Goal: Check status: Check status

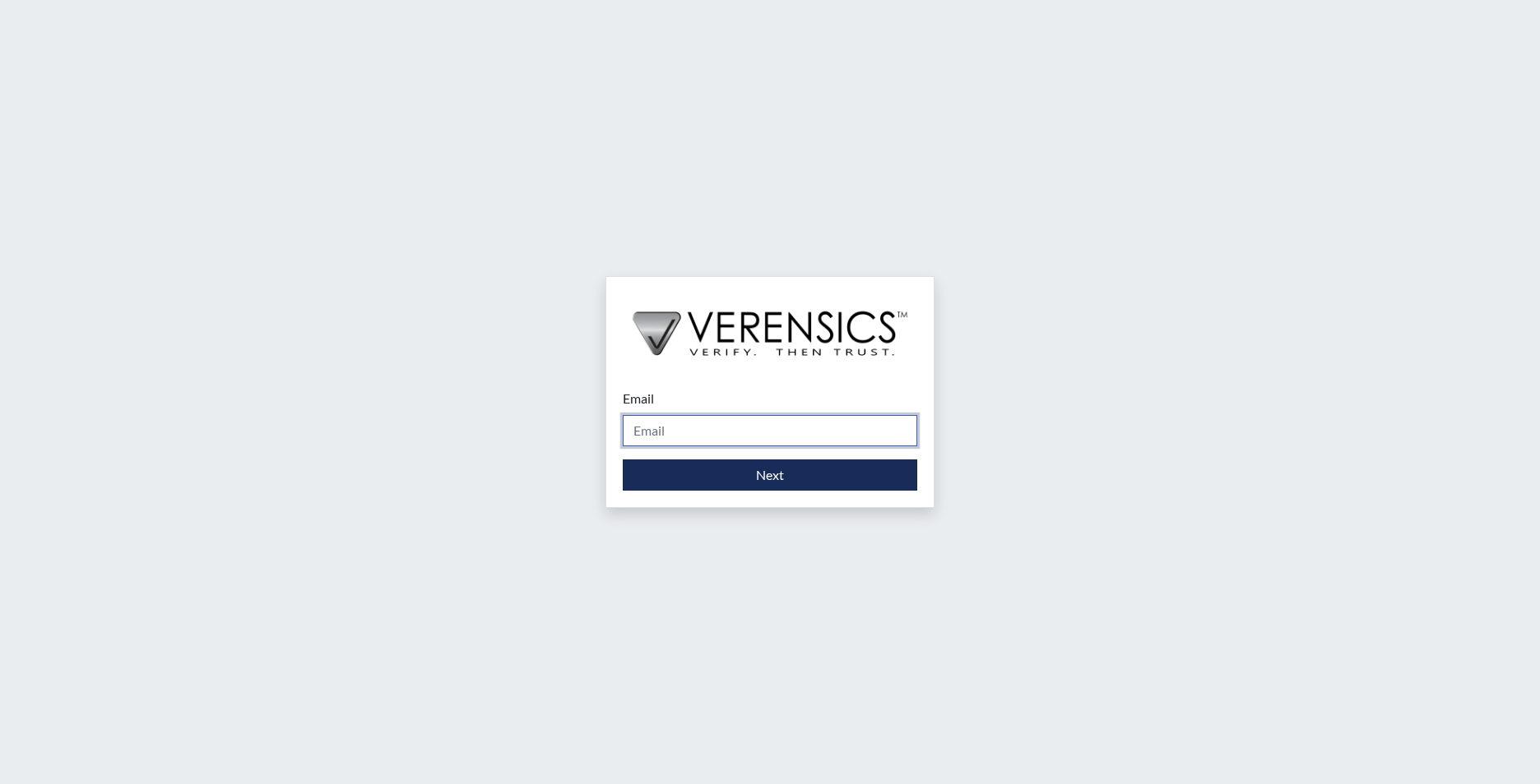
click at [709, 435] on input "Email" at bounding box center [770, 431] width 294 height 31
type input "[EMAIL_ADDRESS][PERSON_NAME][DOMAIN_NAME]"
click at [712, 456] on form "Email [EMAIL_ADDRESS][PERSON_NAME][DOMAIN_NAME] Please provide your email addre…" at bounding box center [770, 439] width 294 height 102
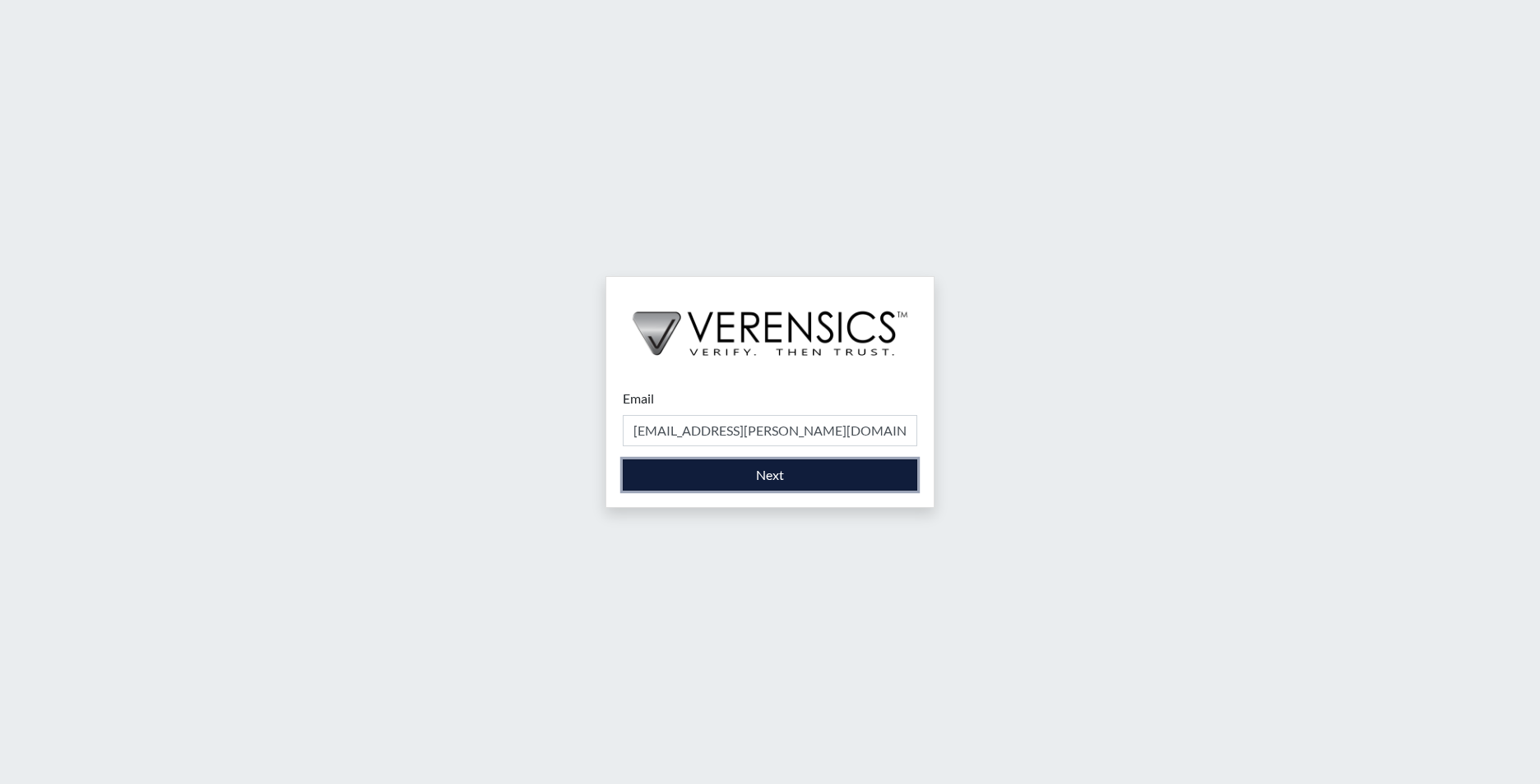
click at [712, 466] on button "Next" at bounding box center [770, 475] width 294 height 31
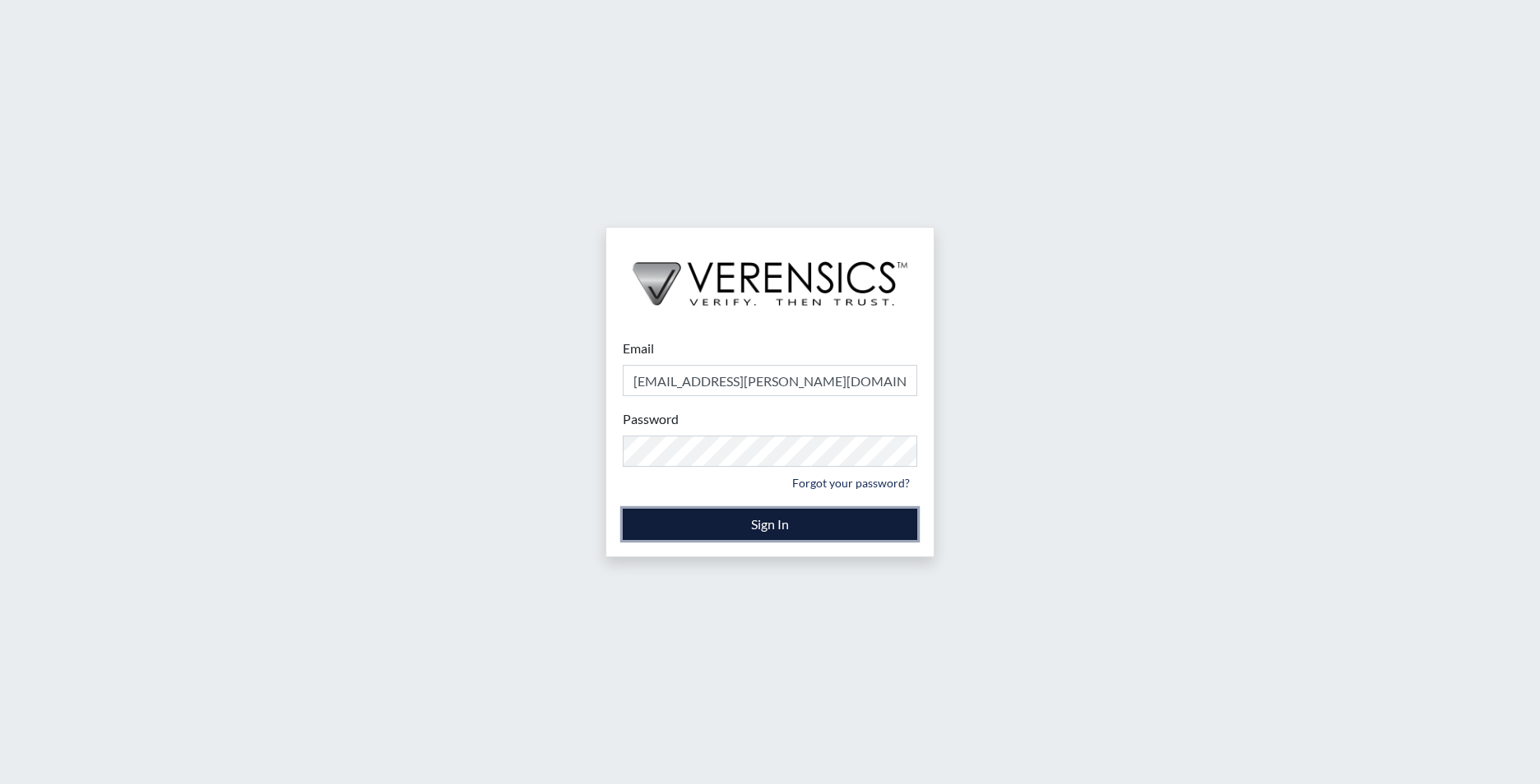
click at [709, 531] on button "Sign In" at bounding box center [770, 525] width 294 height 31
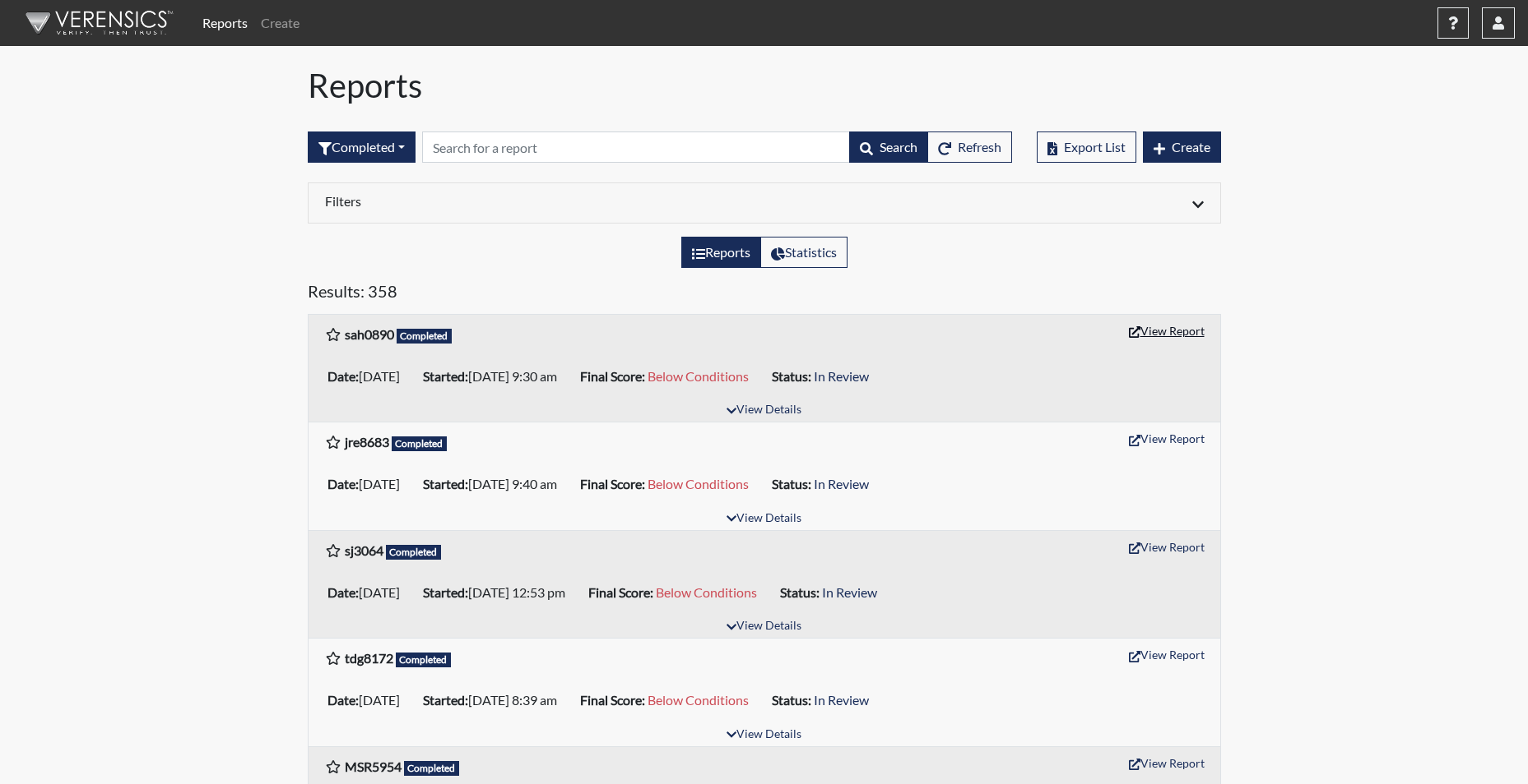
click at [1158, 327] on button "View Report" at bounding box center [1167, 331] width 91 height 25
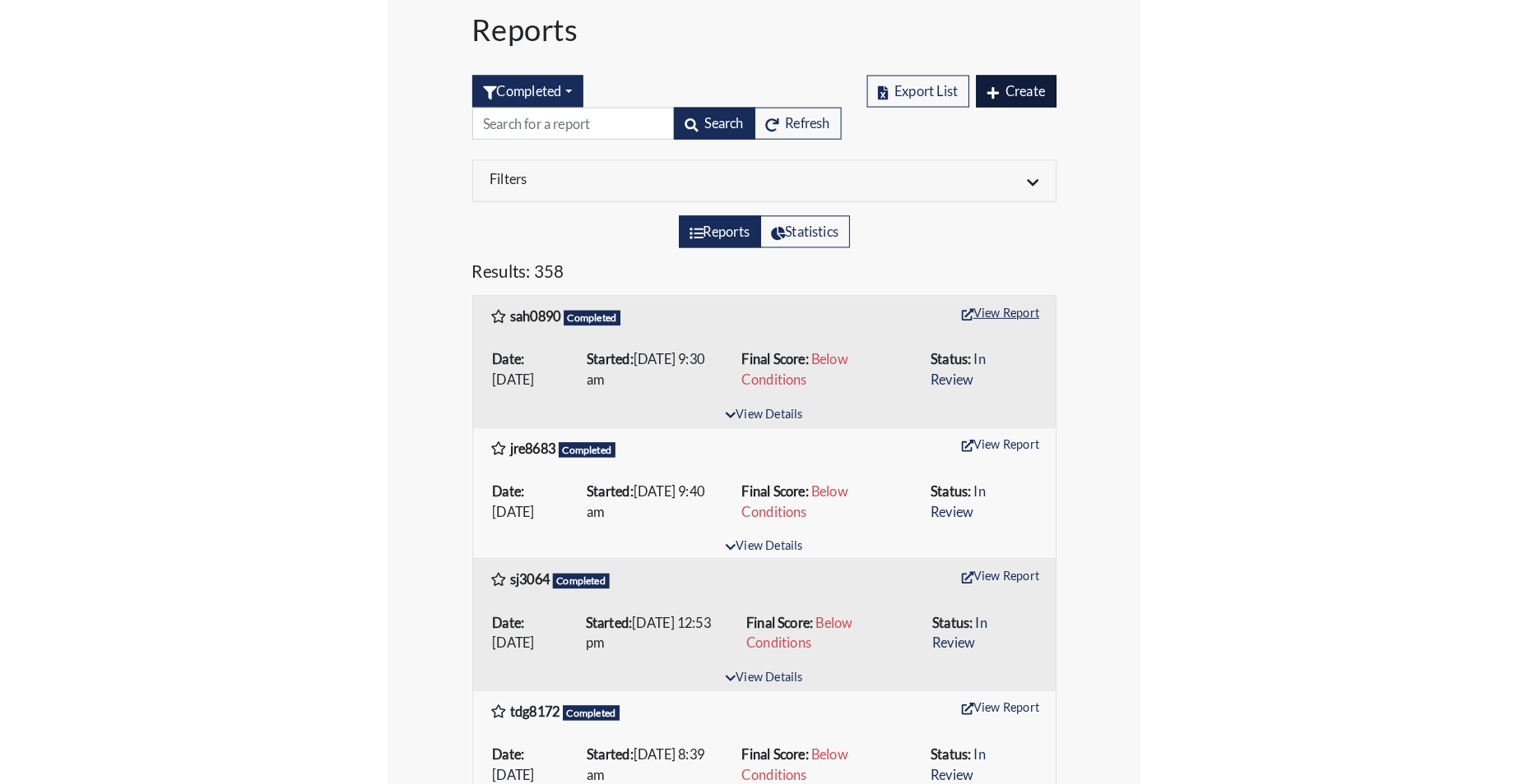
scroll to position [82, 0]
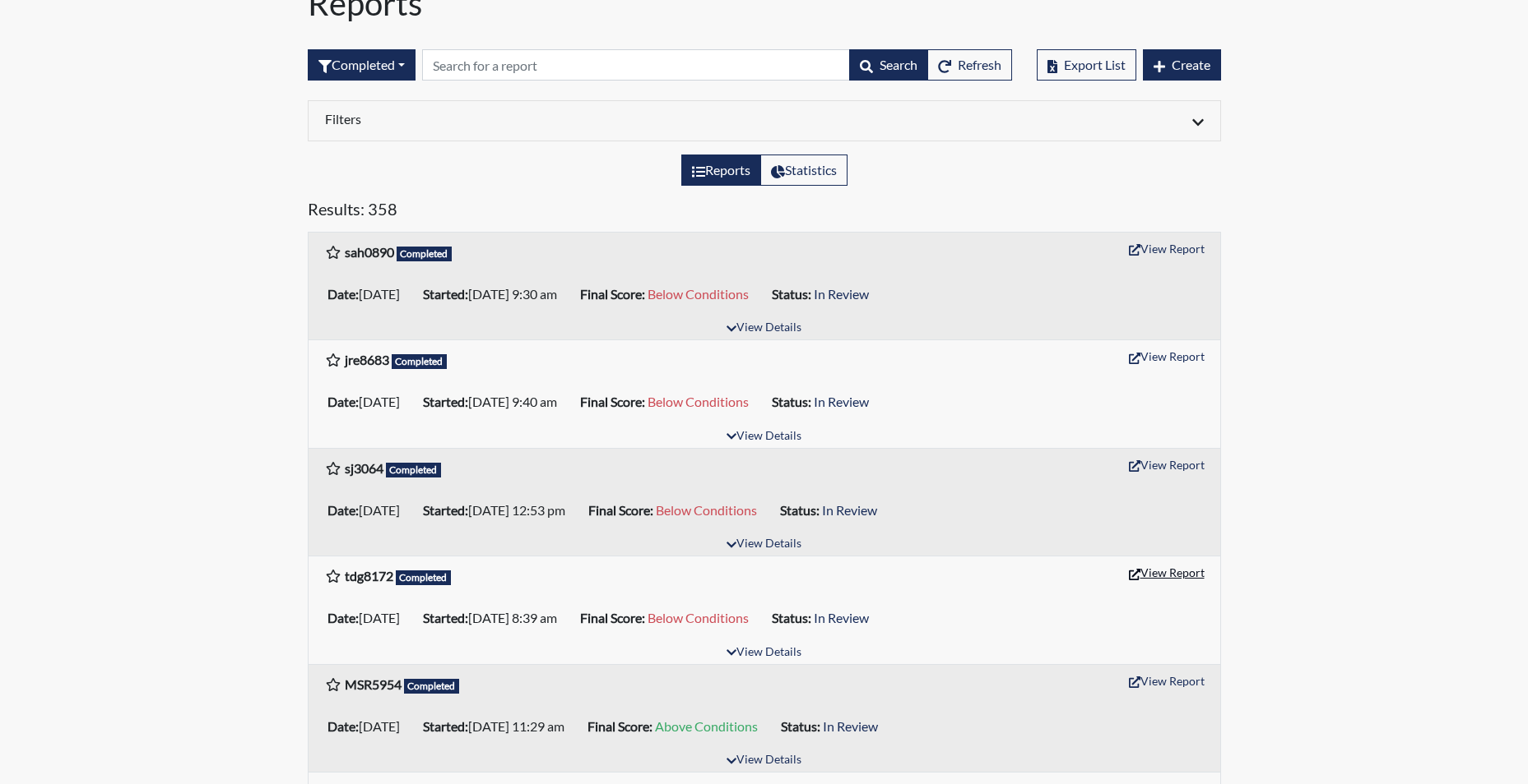
click at [1170, 576] on button "View Report" at bounding box center [1167, 573] width 91 height 25
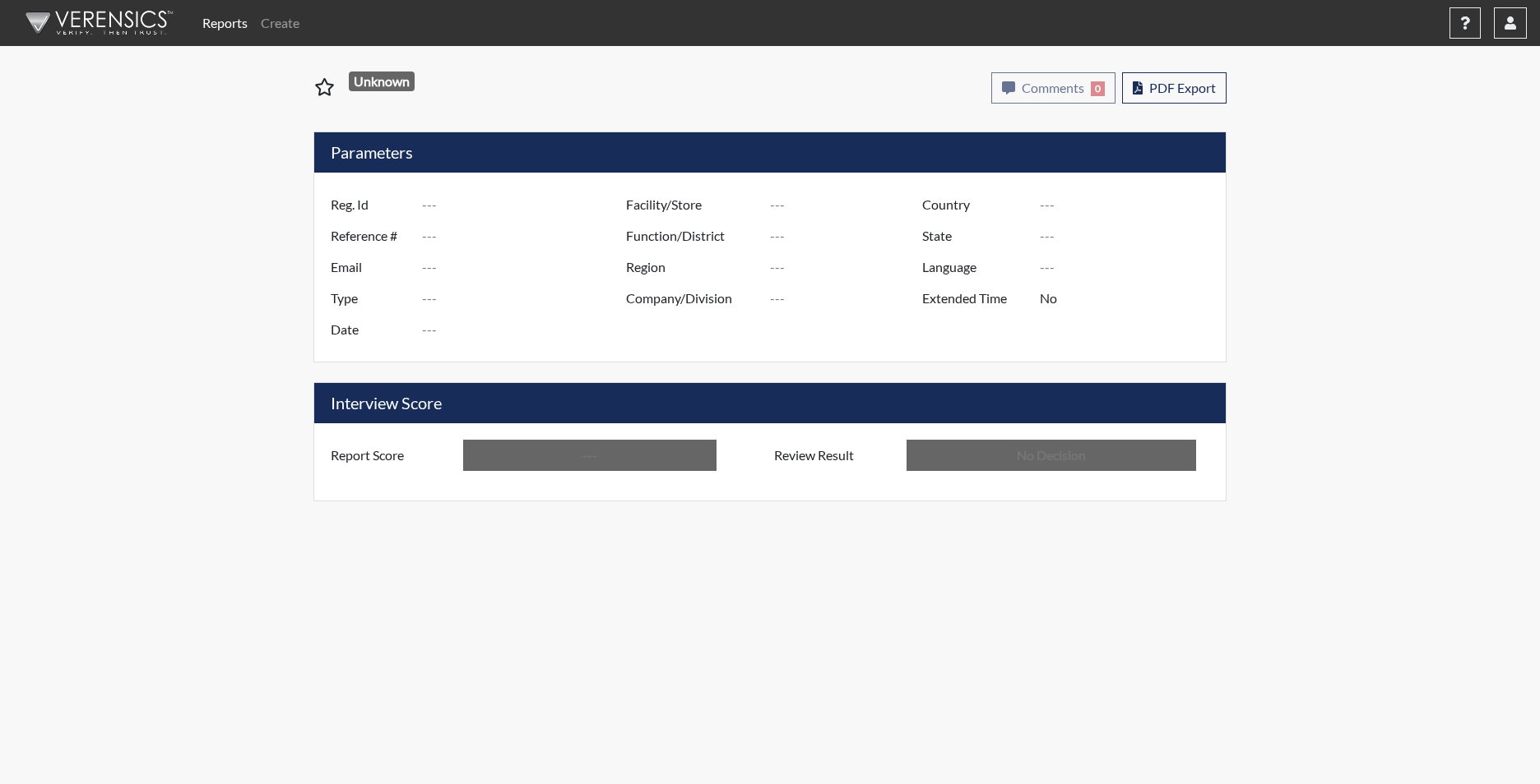
type input "sah0890"
type input "51651"
type input "---"
type input "Corrections Pre-Employment"
type input "Oct 8, 2025"
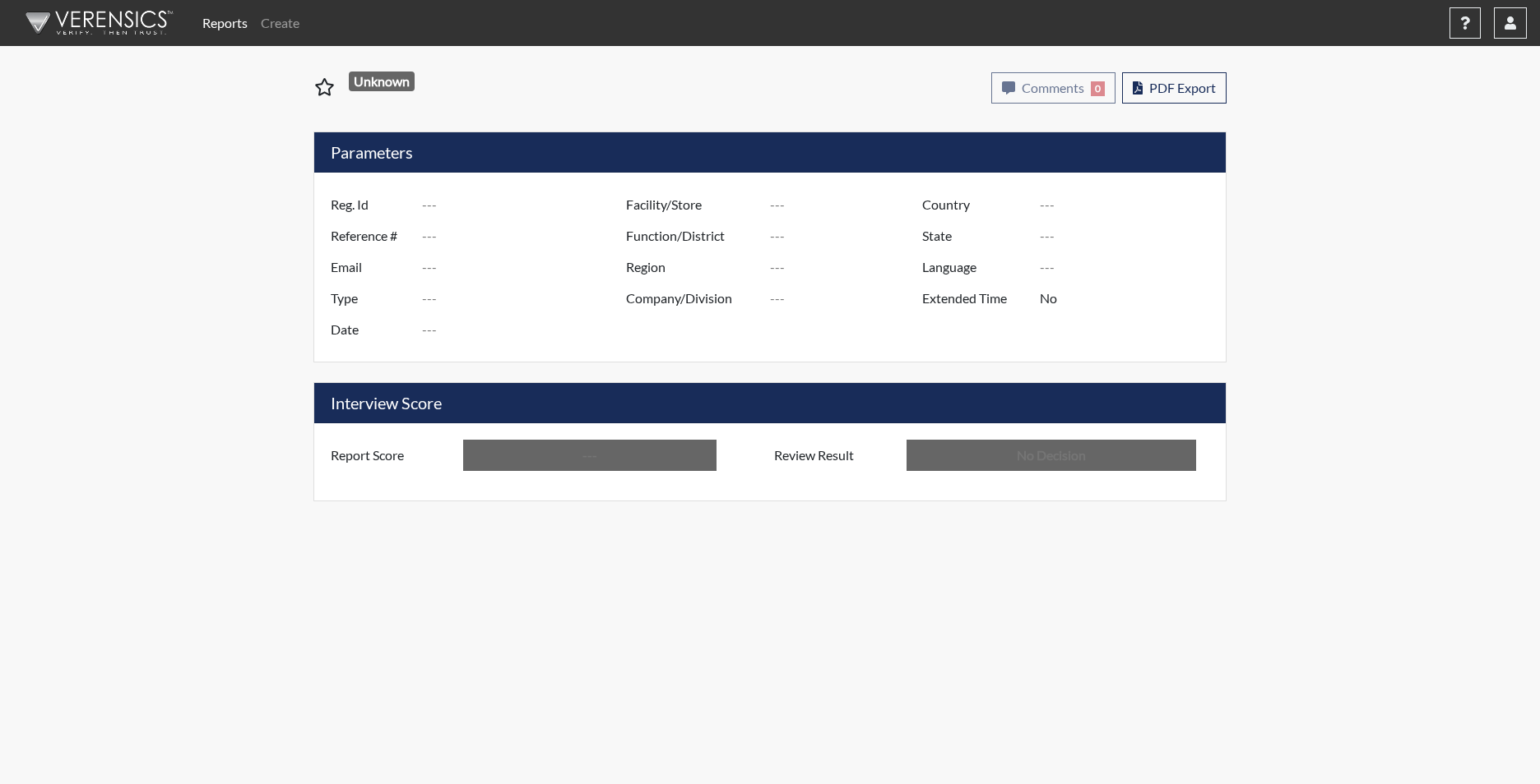
type input "[PERSON_NAME]"
type input "[GEOGRAPHIC_DATA]"
type input "[US_STATE]"
type input "English"
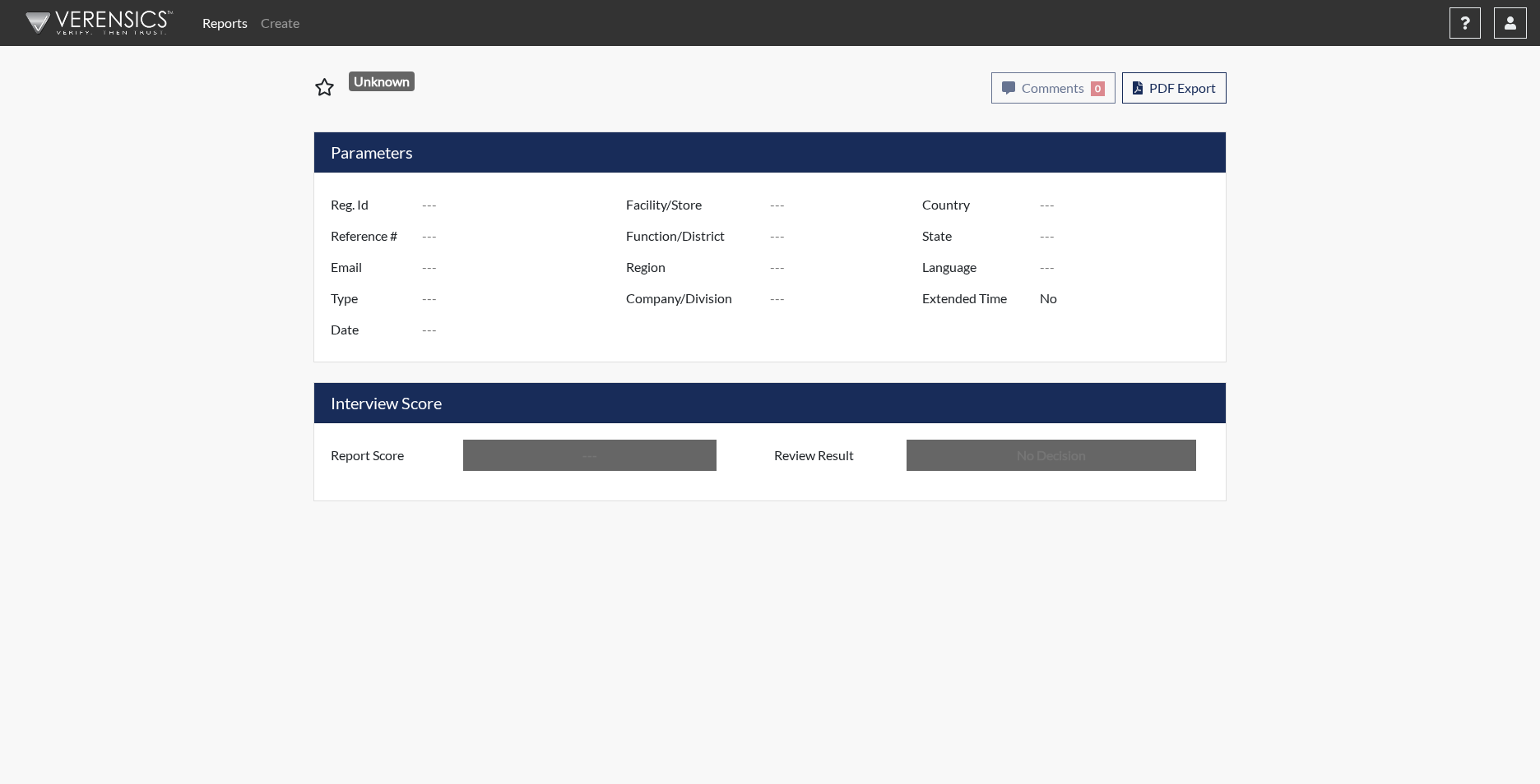
type input "Below Conditions"
type input "In Review"
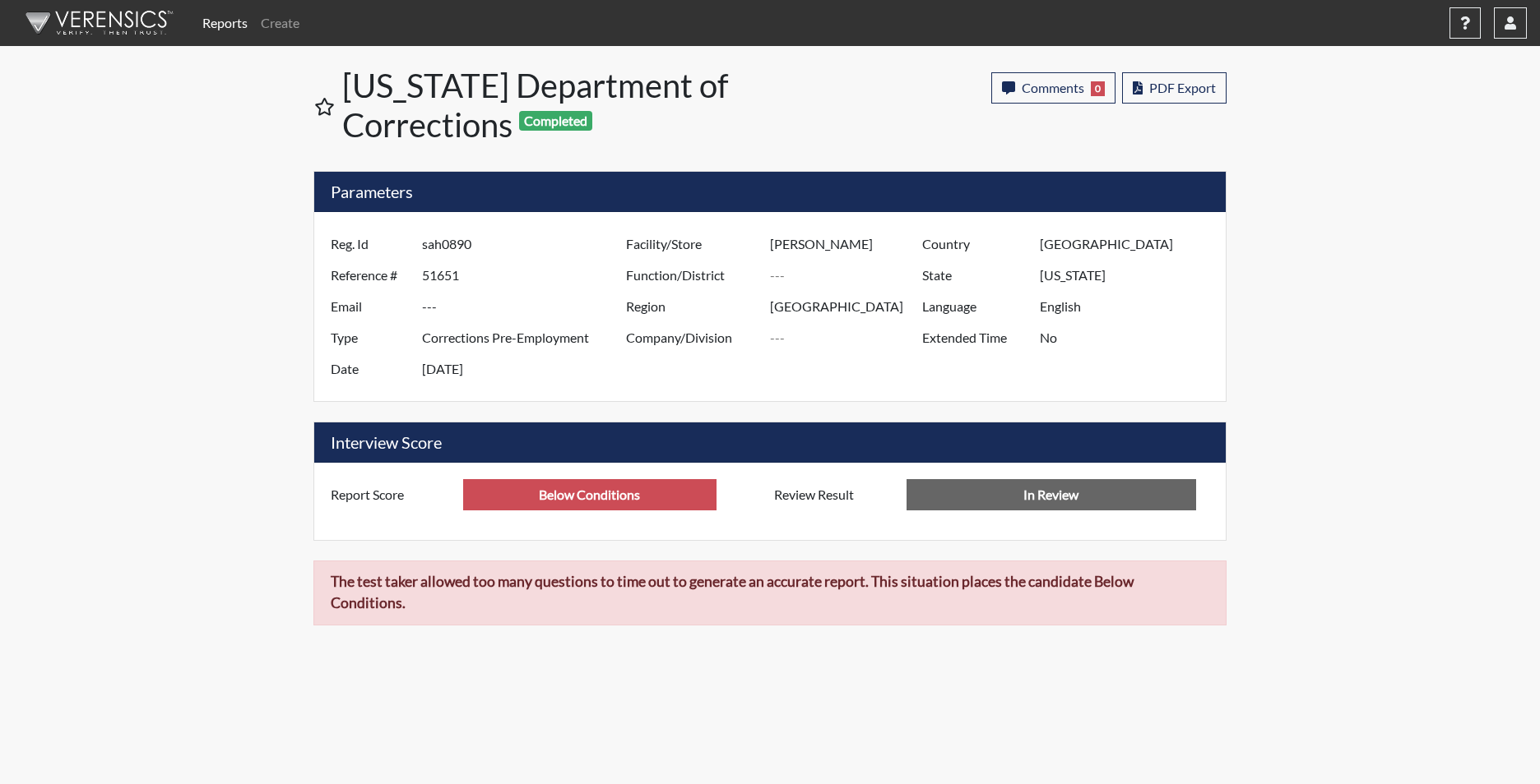
click at [978, 497] on input "In Review" at bounding box center [1051, 495] width 290 height 31
click at [676, 498] on input "Below Conditions" at bounding box center [589, 495] width 253 height 31
click at [997, 493] on input "In Review" at bounding box center [1051, 495] width 290 height 31
click at [648, 497] on input "Below Conditions" at bounding box center [589, 495] width 253 height 31
click at [926, 495] on input "In Review" at bounding box center [1051, 495] width 290 height 31
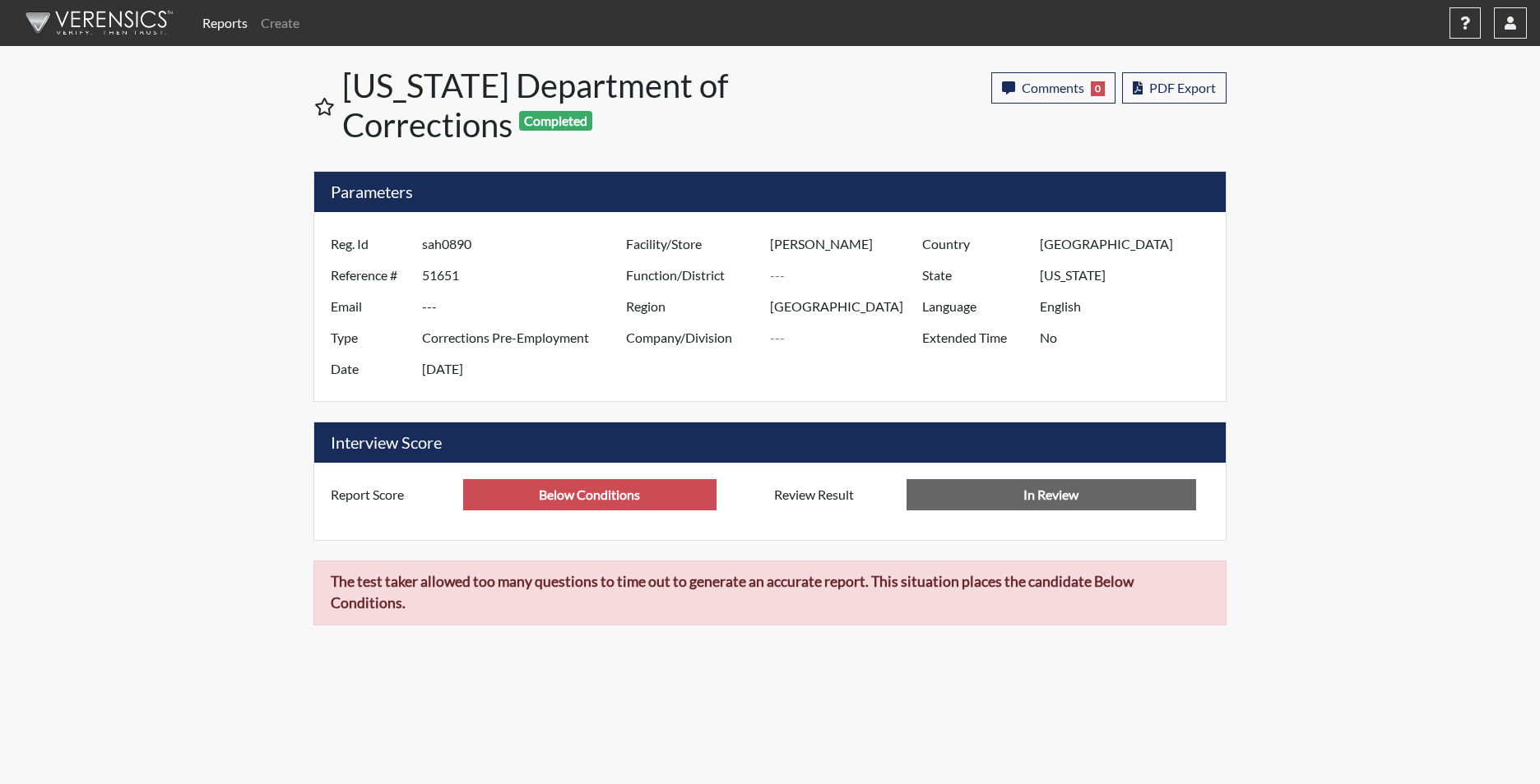
click at [709, 484] on input "Below Conditions" at bounding box center [589, 495] width 253 height 31
click at [704, 493] on input "Below Conditions" at bounding box center [589, 495] width 253 height 31
click at [966, 491] on input "In Review" at bounding box center [1051, 495] width 290 height 31
click at [690, 497] on input "Below Conditions" at bounding box center [589, 495] width 253 height 31
click at [270, 20] on link "Create" at bounding box center [280, 23] width 52 height 33
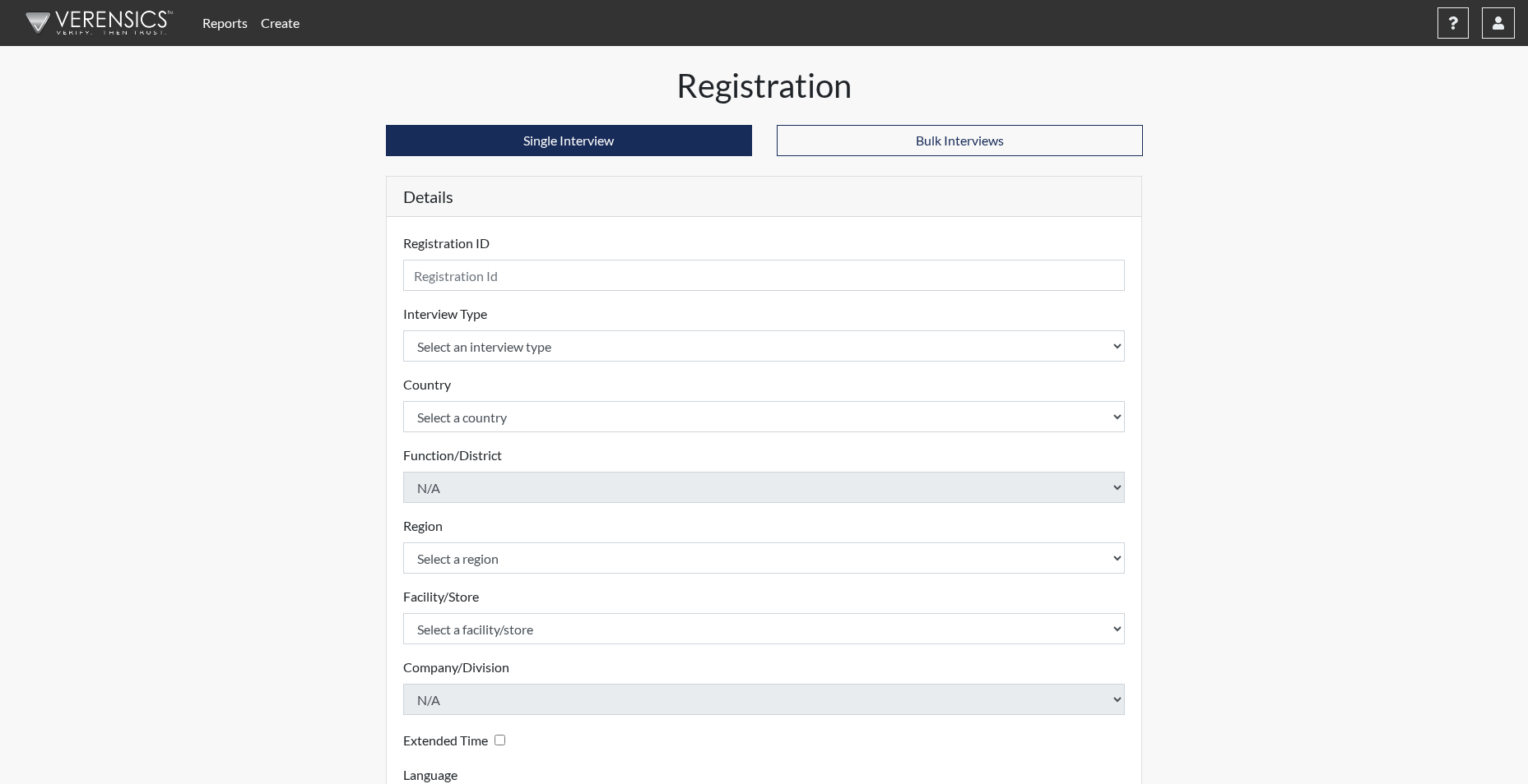
click at [237, 15] on link "Reports" at bounding box center [225, 23] width 58 height 33
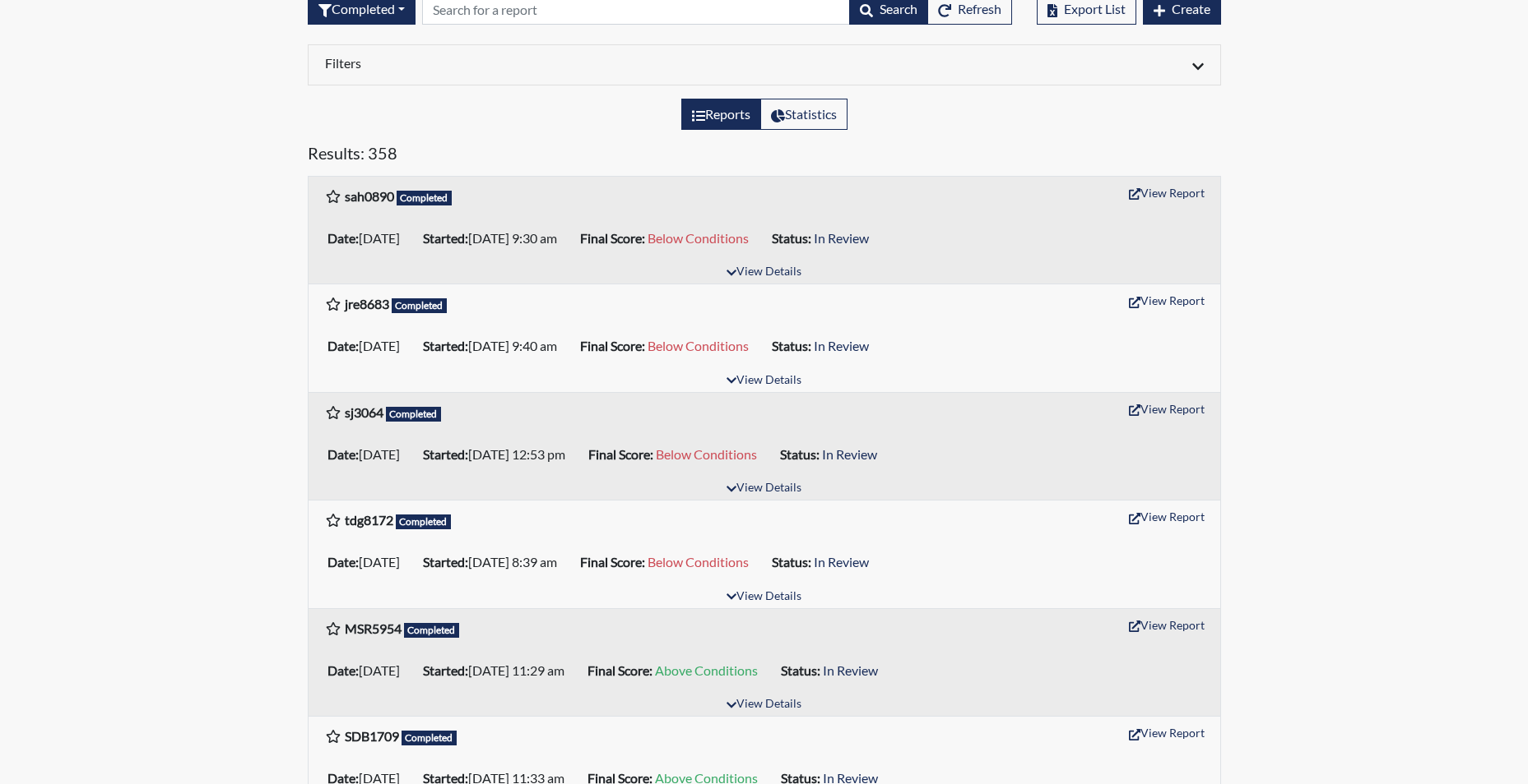
scroll to position [164, 0]
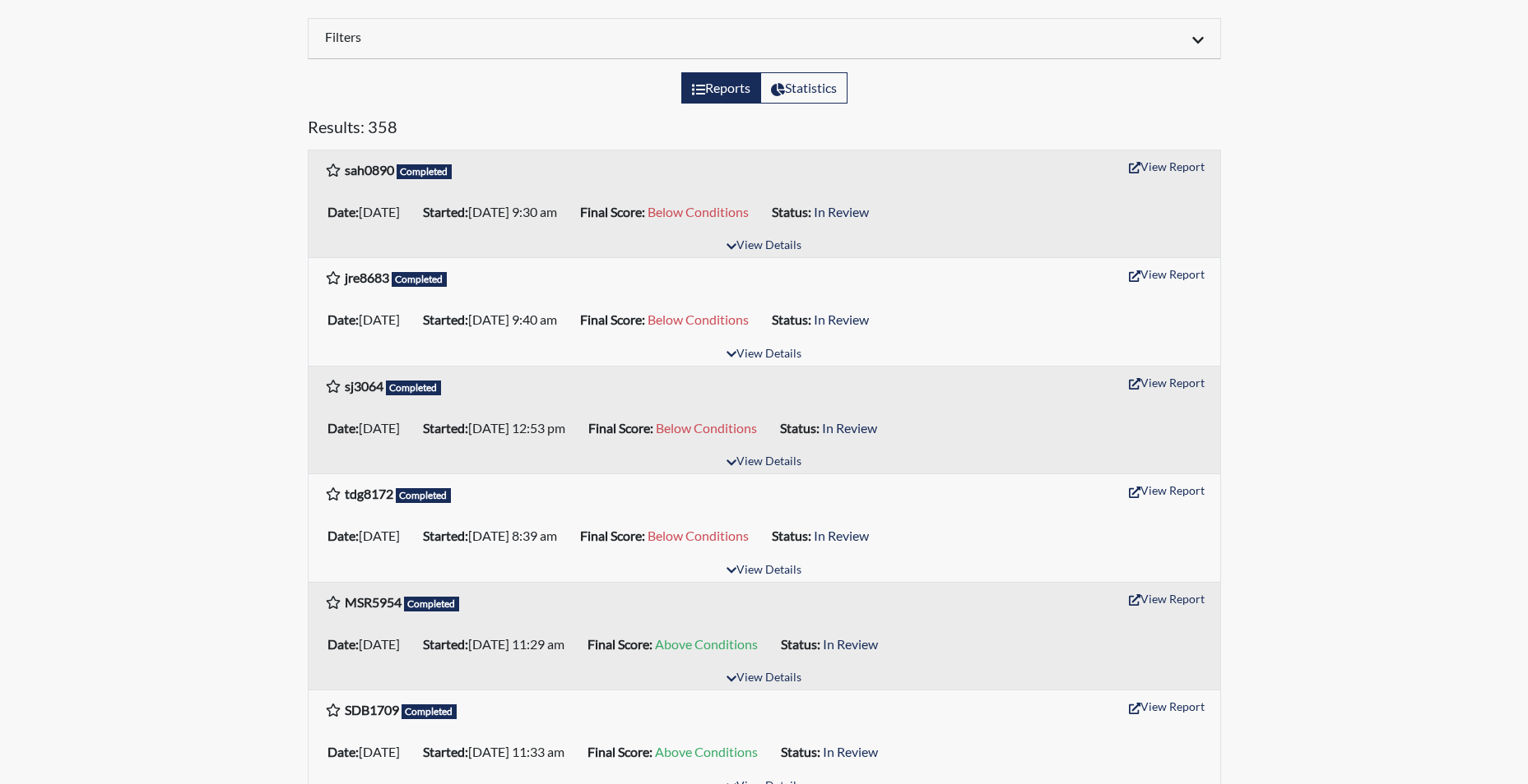
click at [449, 35] on h6 "Filters" at bounding box center [538, 37] width 427 height 16
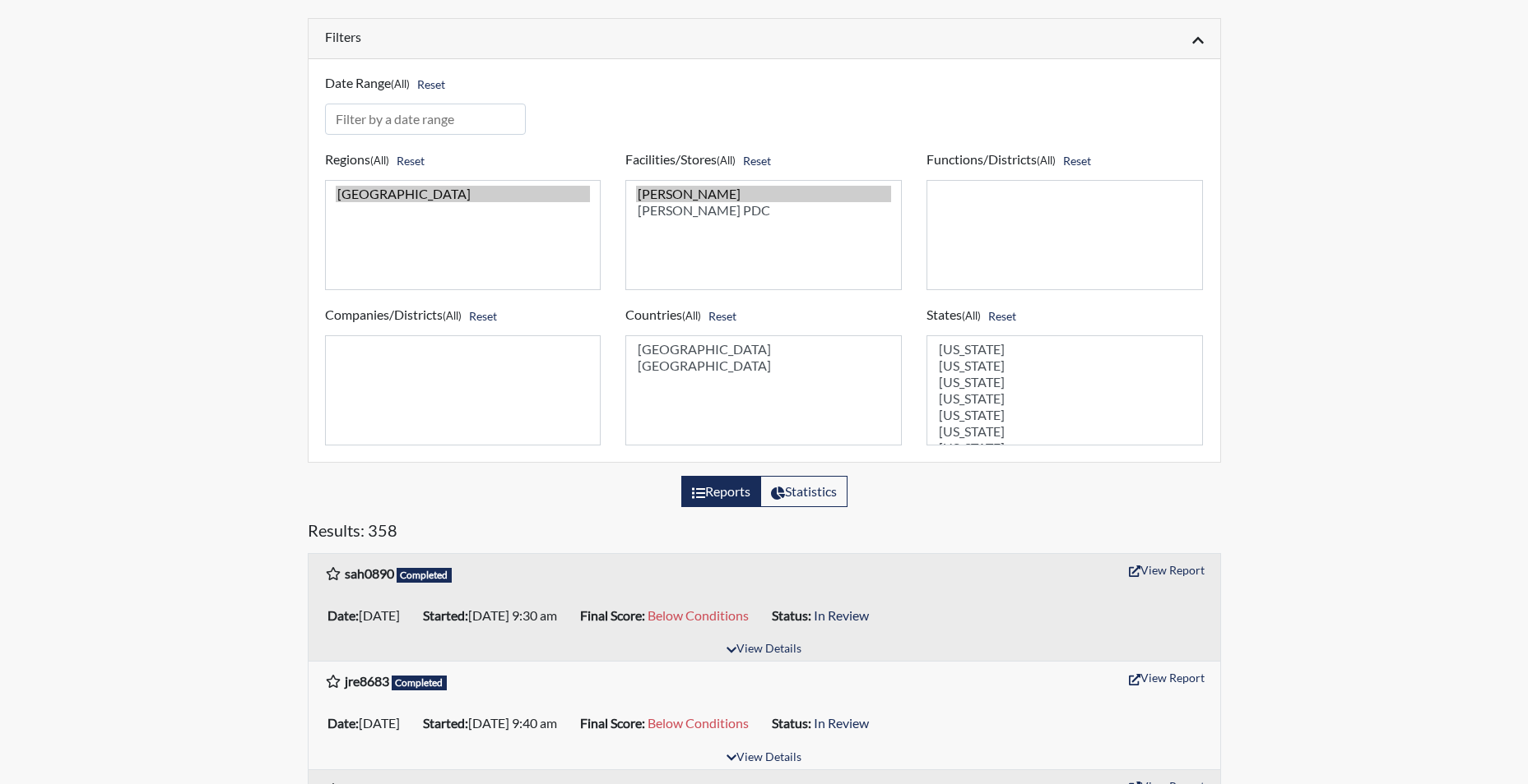
click at [468, 34] on h6 "Filters" at bounding box center [538, 37] width 427 height 16
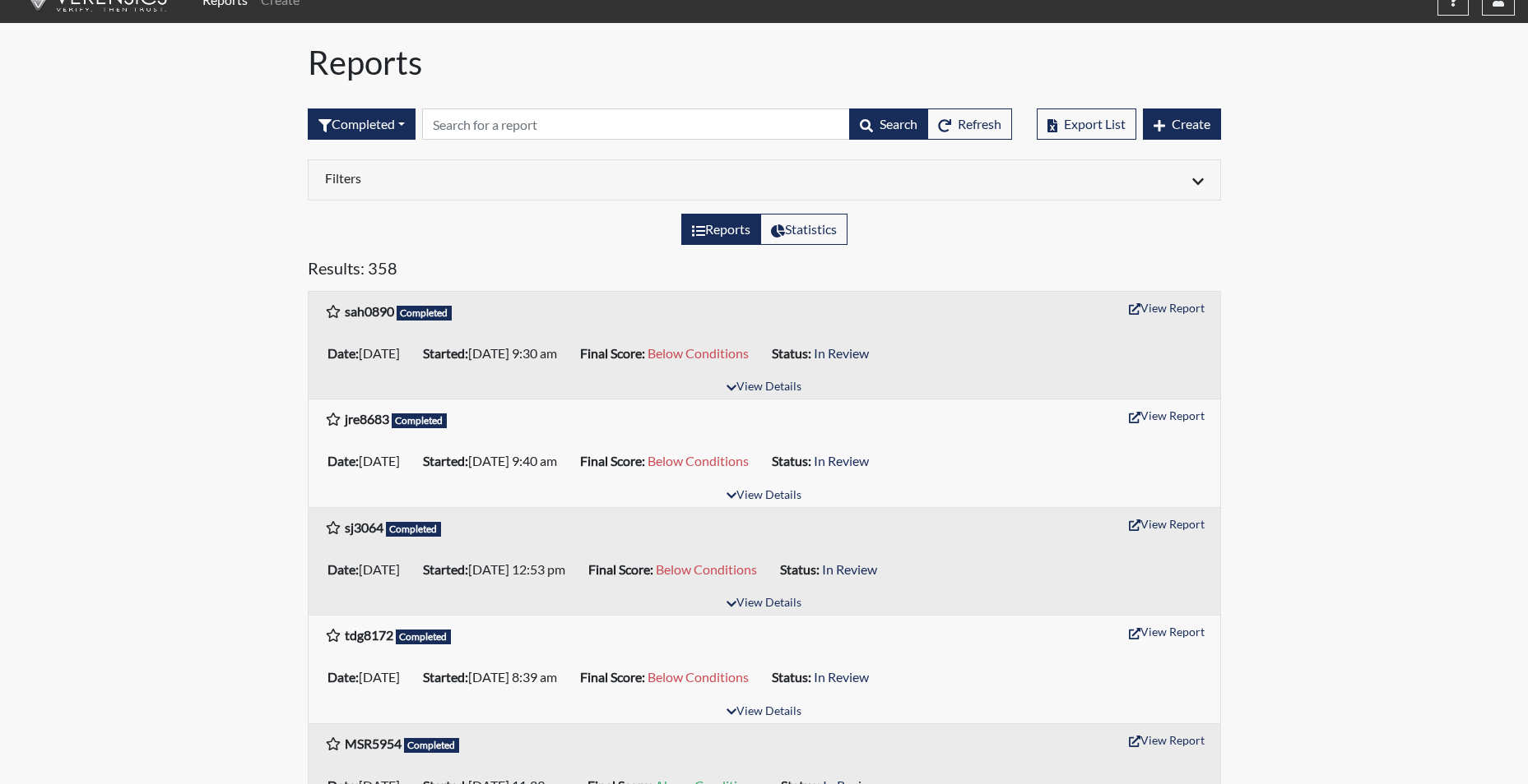
scroll to position [0, 0]
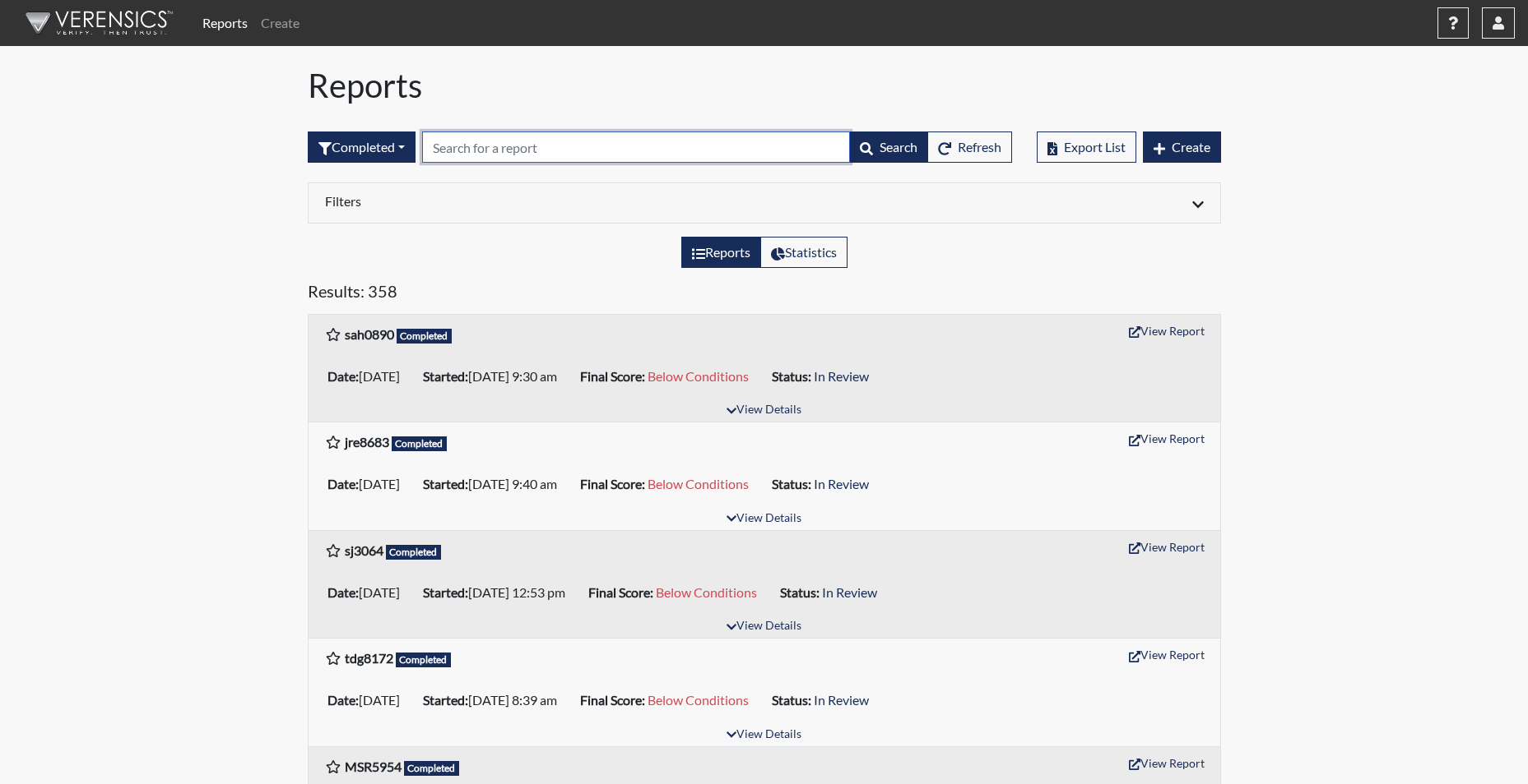
click at [545, 153] on input "text" at bounding box center [636, 147] width 427 height 31
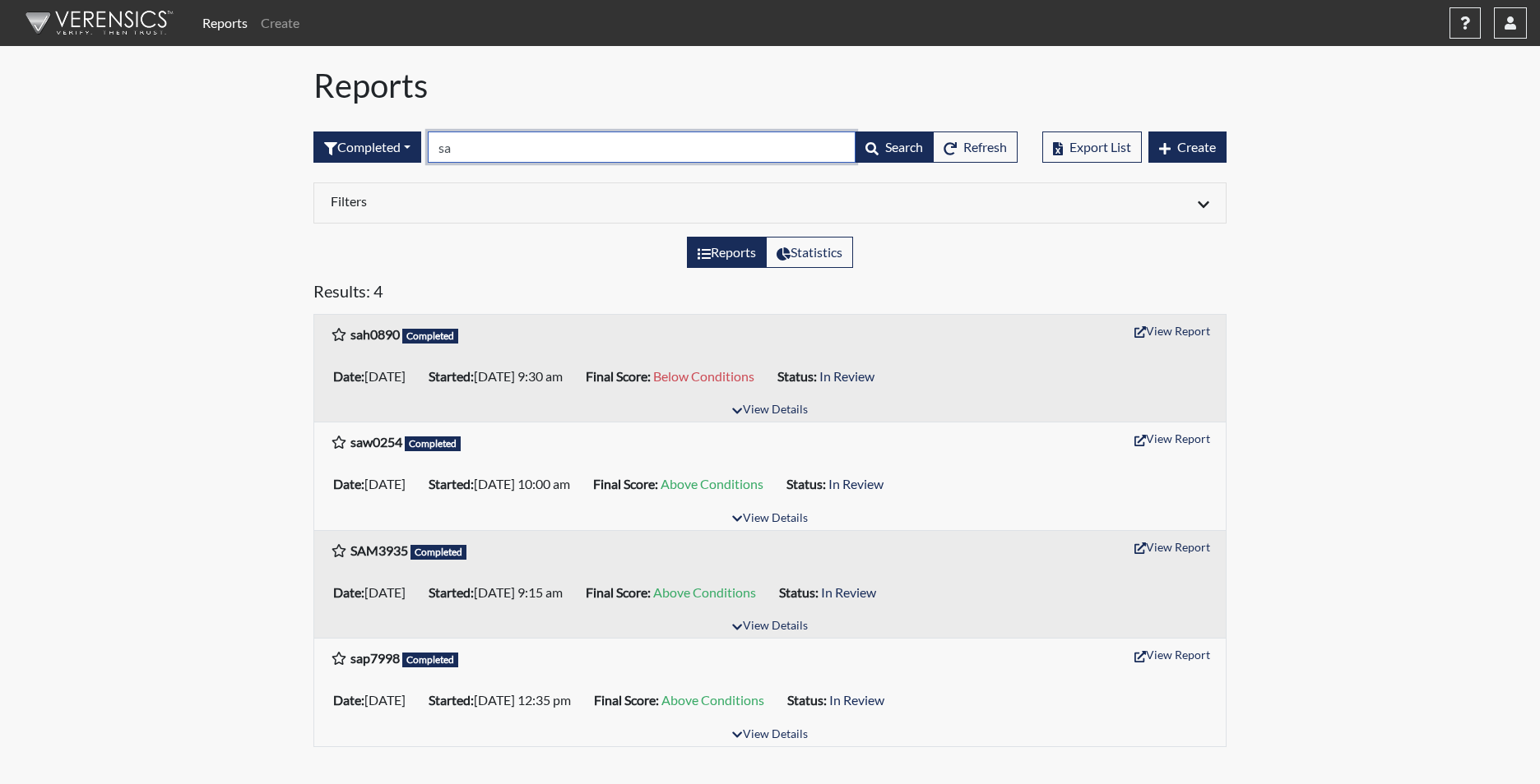
click at [483, 143] on input "sa" at bounding box center [641, 147] width 427 height 31
type input "sa"
click at [757, 413] on button "View Details" at bounding box center [769, 411] width 90 height 23
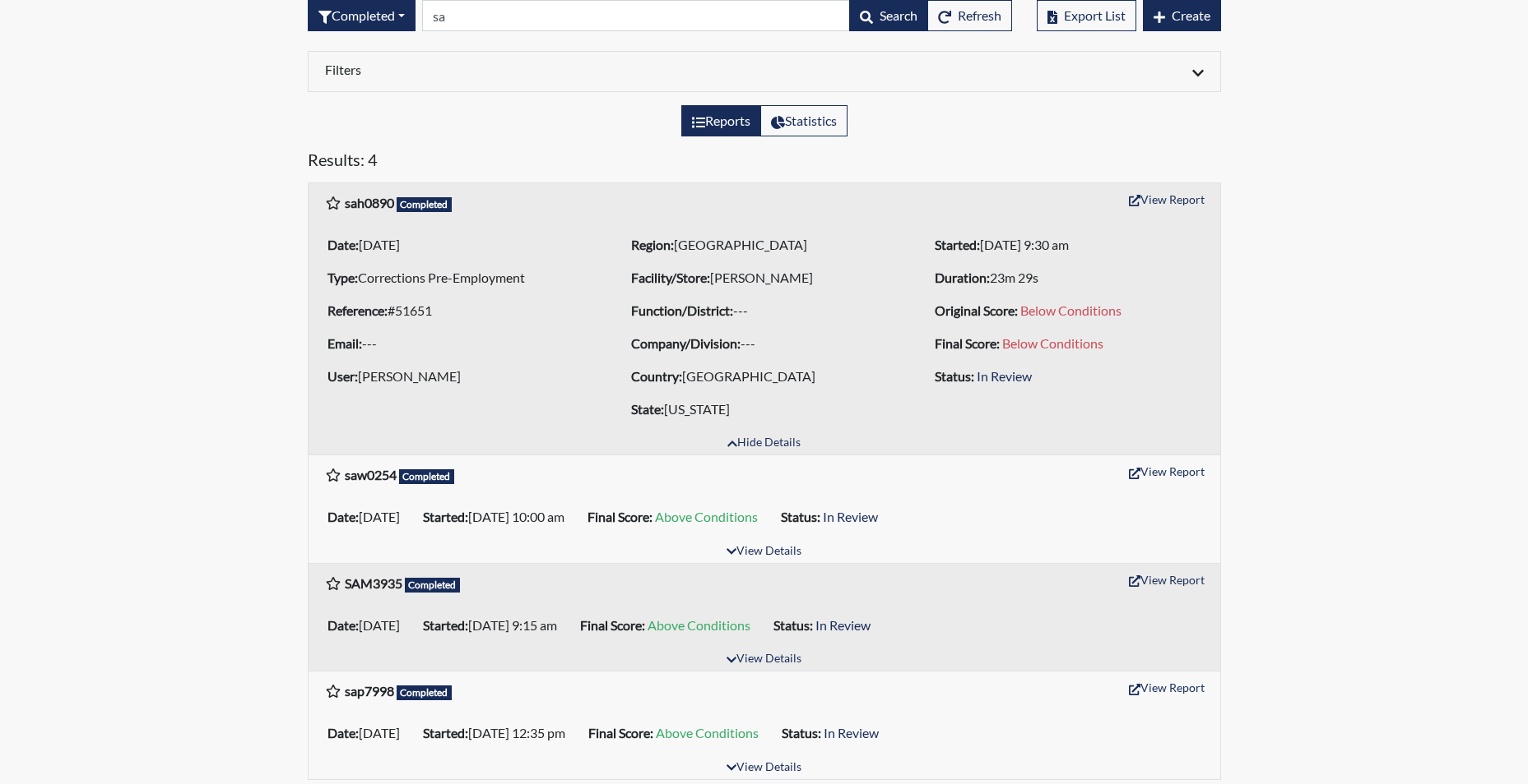
scroll to position [141, 0]
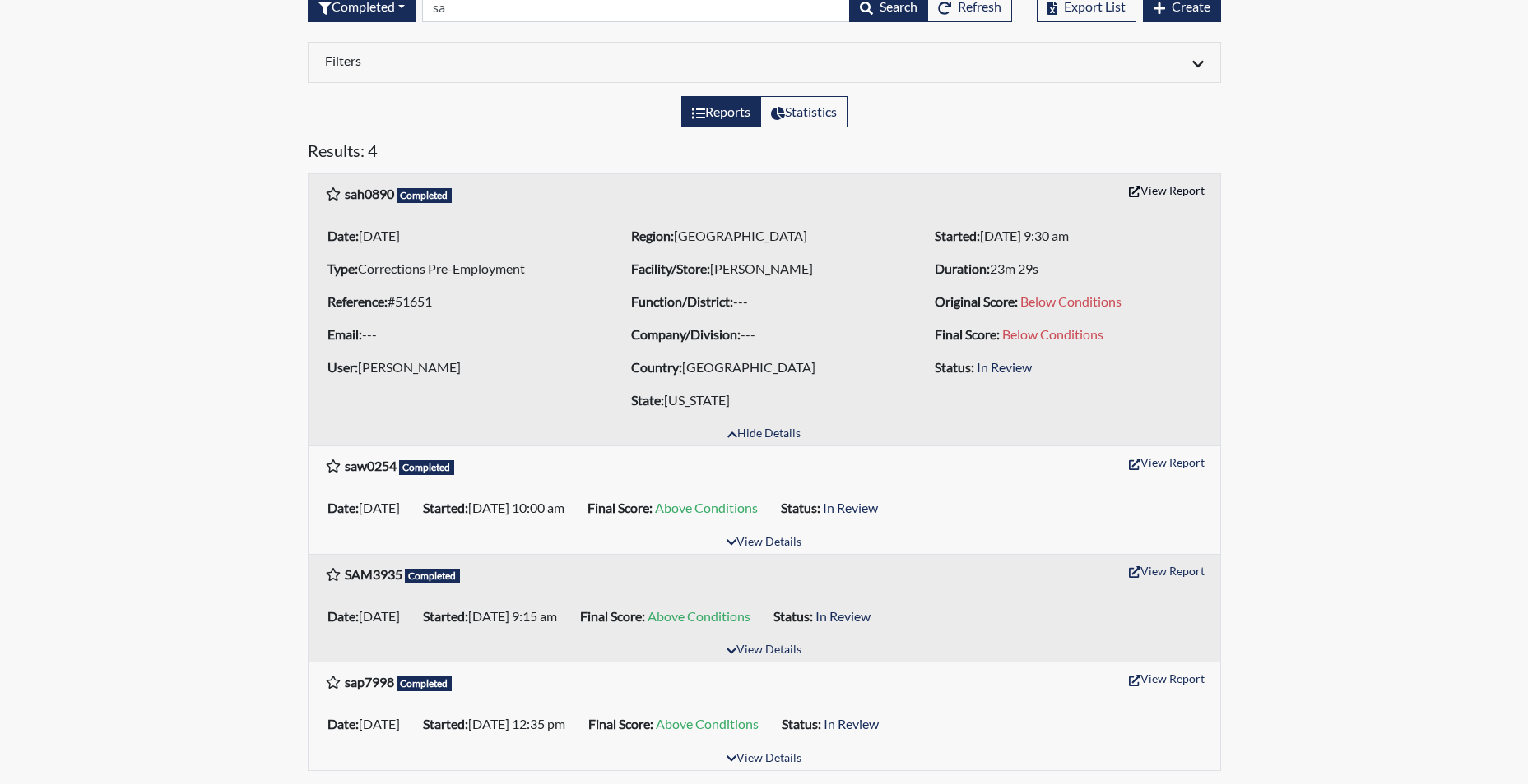
click at [1163, 186] on button "View Report" at bounding box center [1167, 190] width 91 height 25
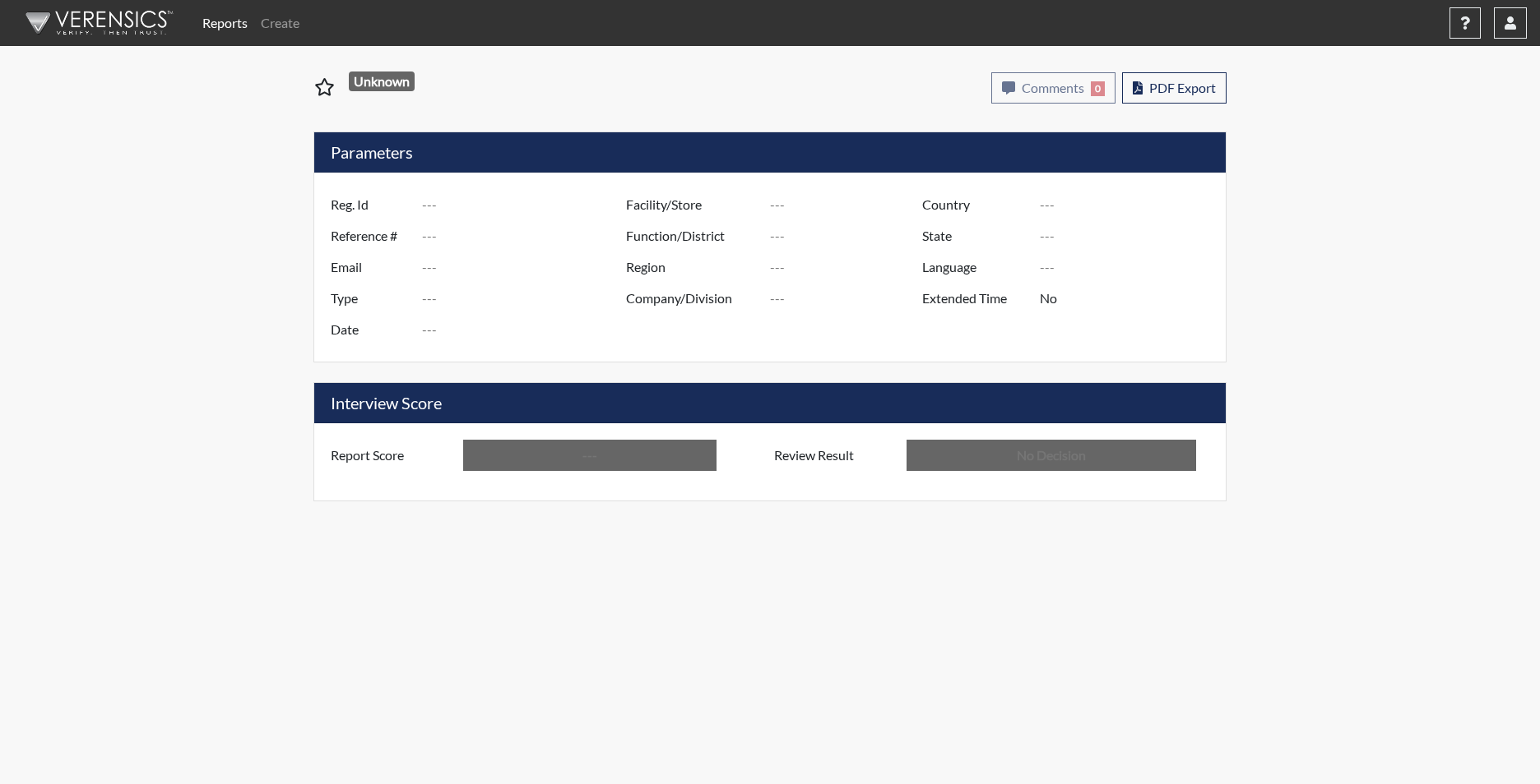
type input "sah0890"
type input "51651"
type input "---"
type input "Corrections Pre-Employment"
type input "Oct 8, 2025"
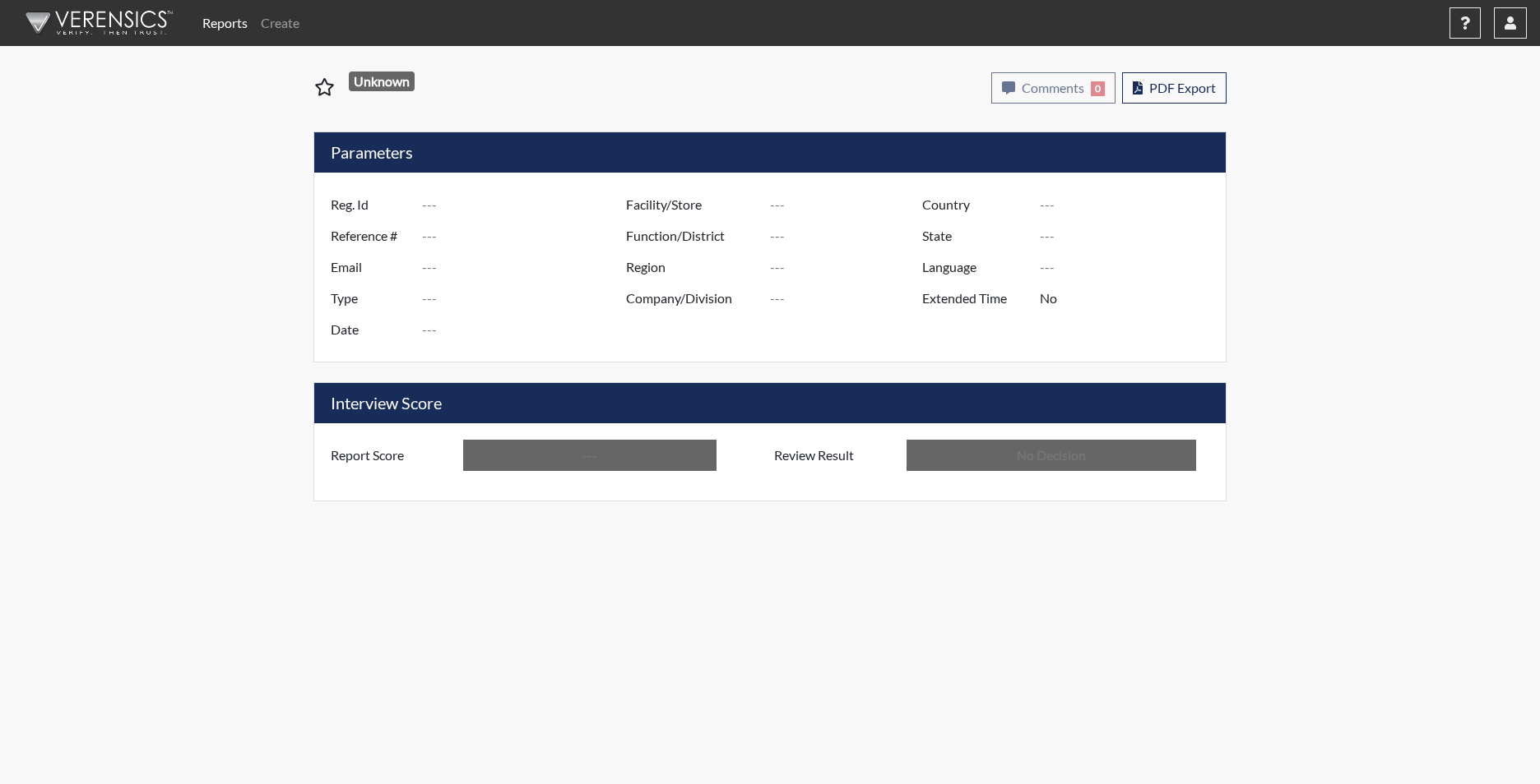
type input "[PERSON_NAME]"
type input "[GEOGRAPHIC_DATA]"
type input "[US_STATE]"
type input "English"
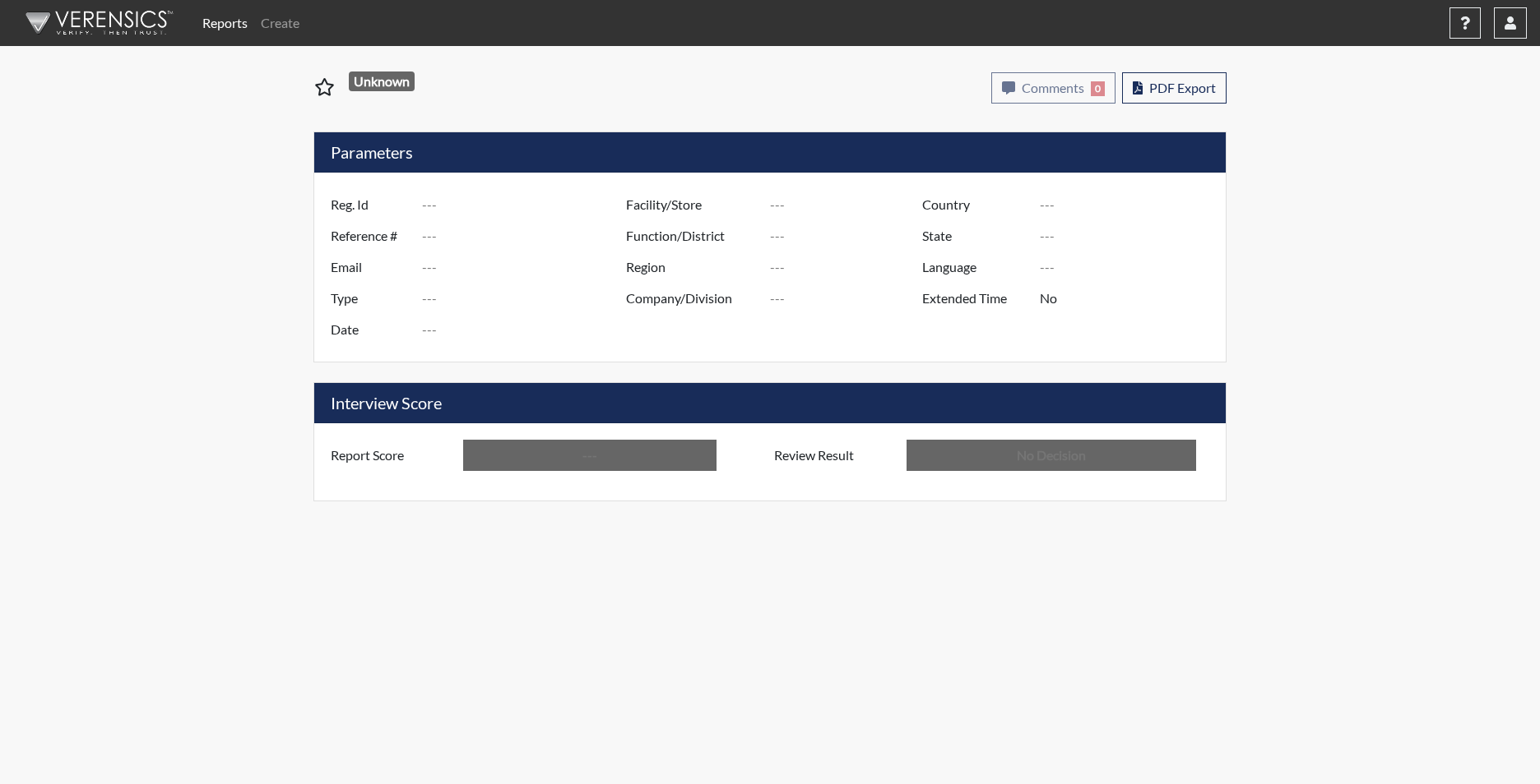
type input "Below Conditions"
type input "In Review"
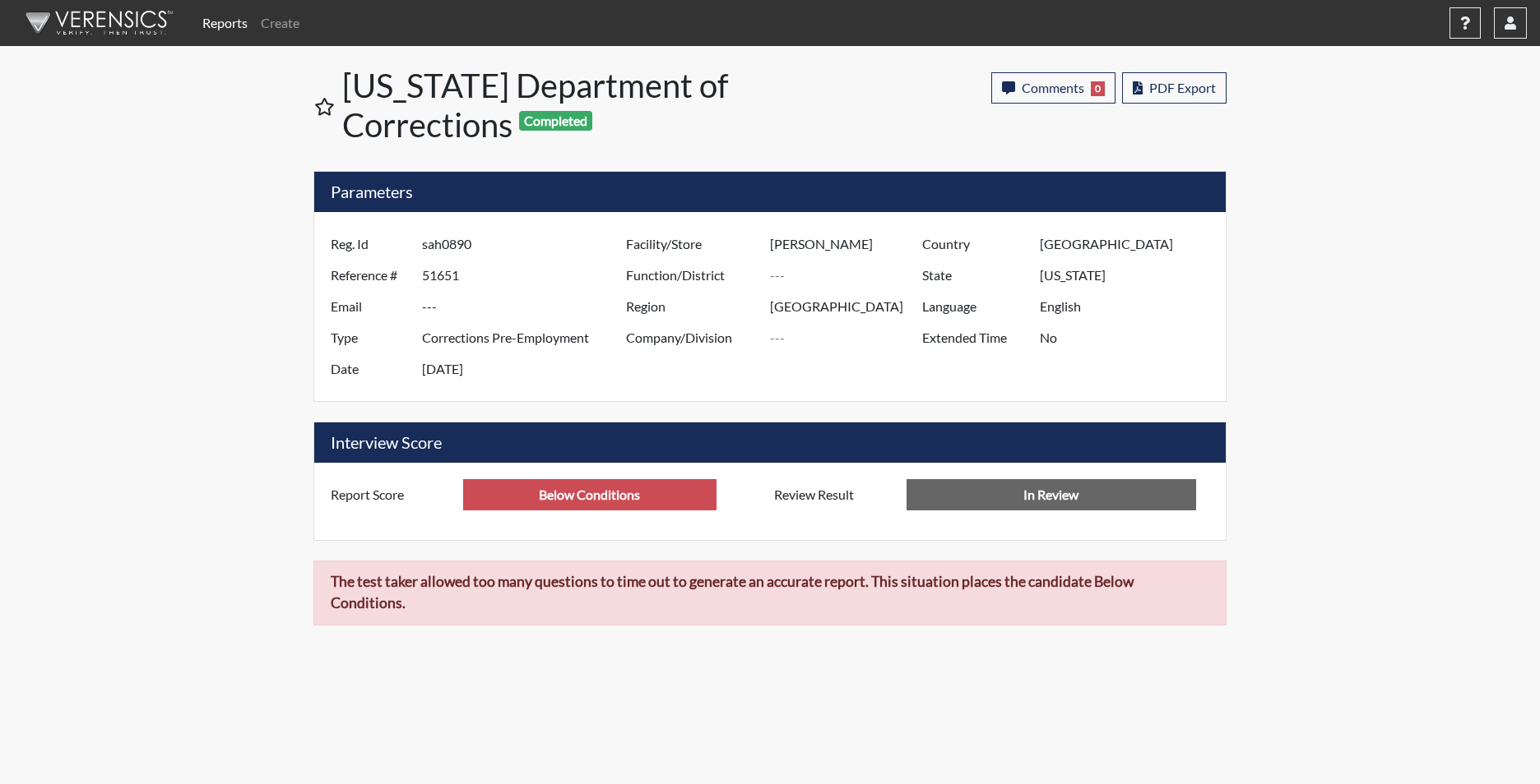
click at [649, 498] on input "Below Conditions" at bounding box center [589, 495] width 253 height 31
type input "B"
type input "A"
click at [473, 252] on input "sah0890" at bounding box center [526, 245] width 208 height 31
click at [472, 245] on input "sah0890" at bounding box center [526, 245] width 208 height 31
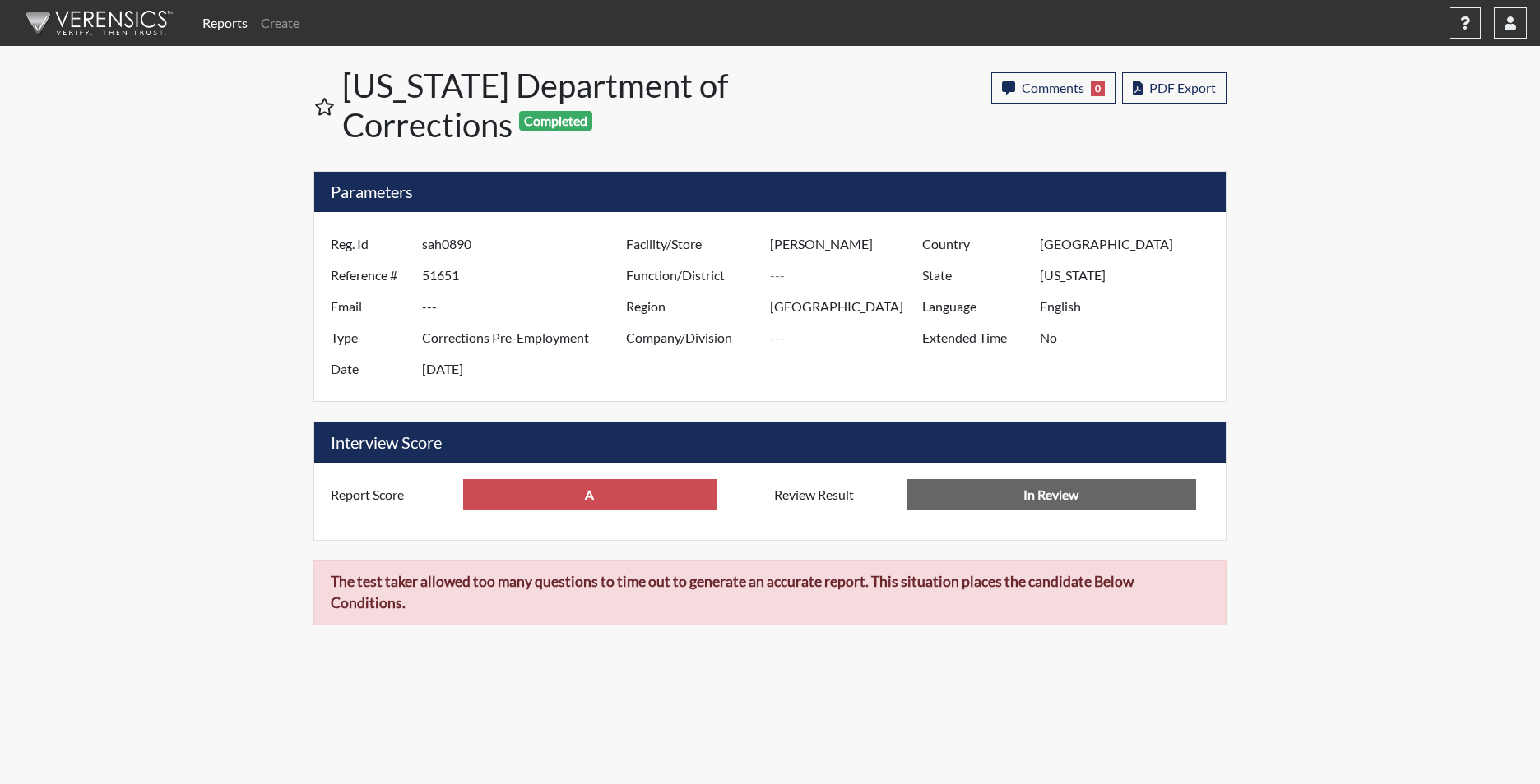
click at [472, 245] on input "sah0890" at bounding box center [526, 245] width 208 height 31
click at [269, 22] on link "Create" at bounding box center [280, 23] width 52 height 33
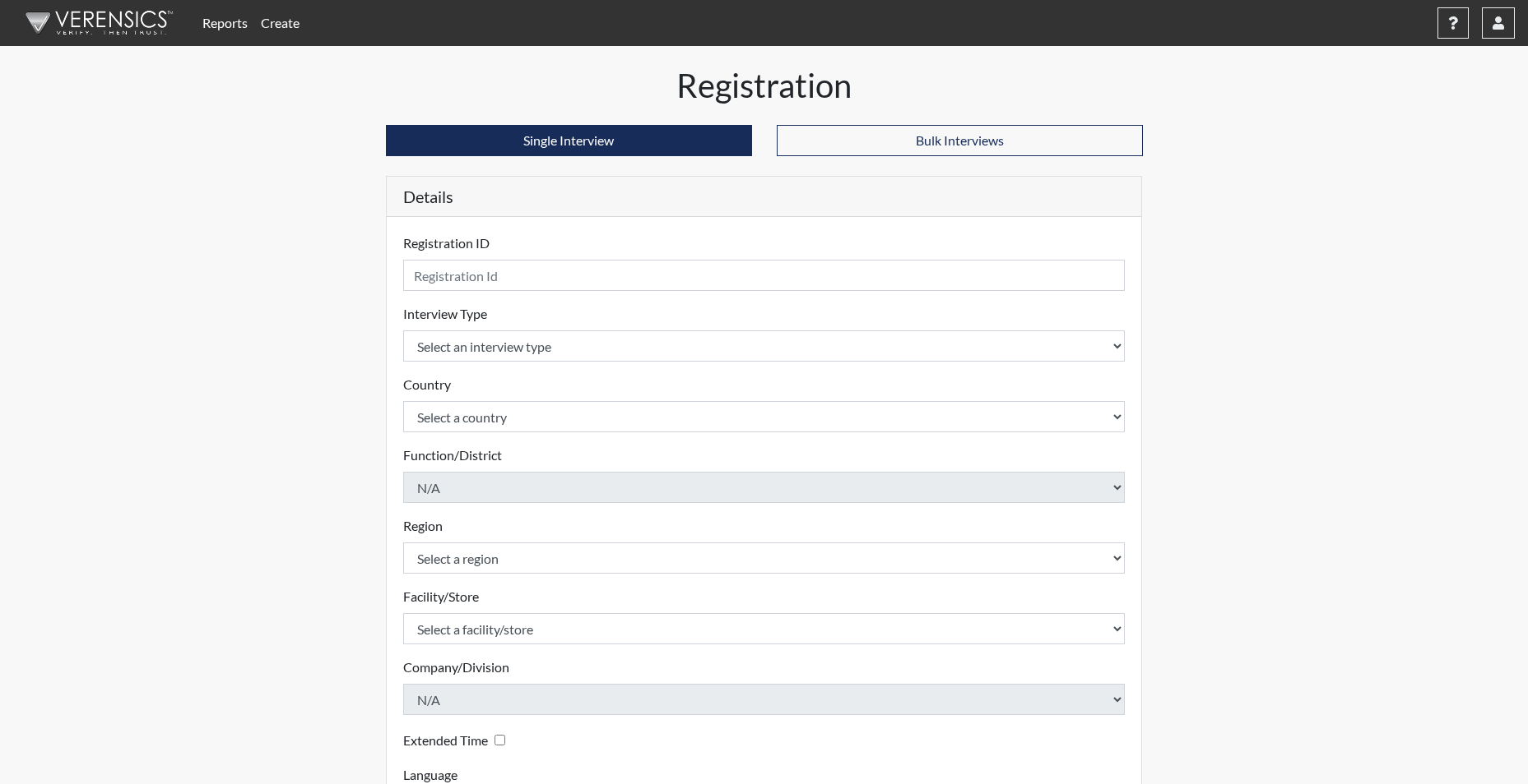
click at [227, 20] on link "Reports" at bounding box center [225, 23] width 58 height 33
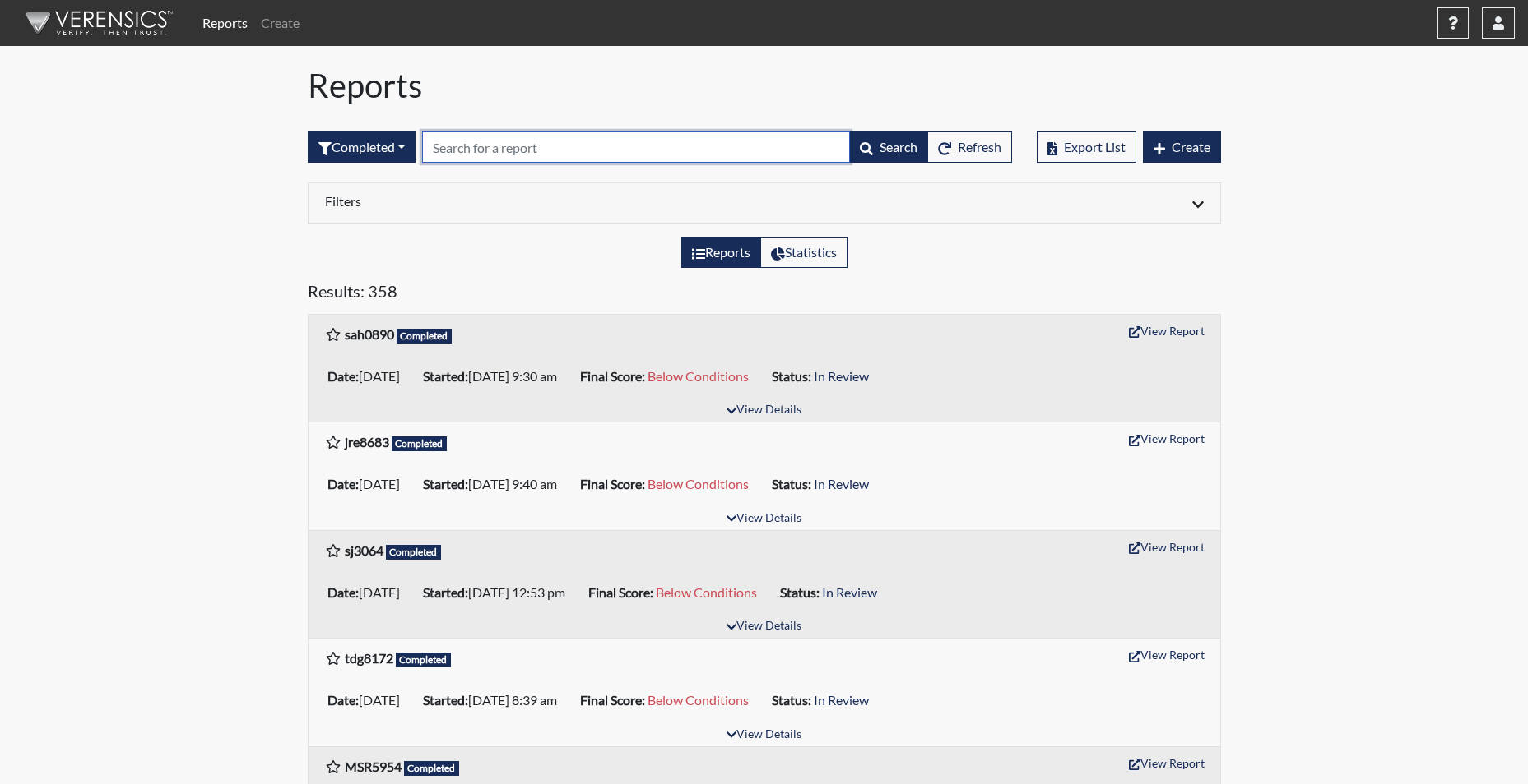
click at [515, 151] on input "text" at bounding box center [636, 147] width 427 height 31
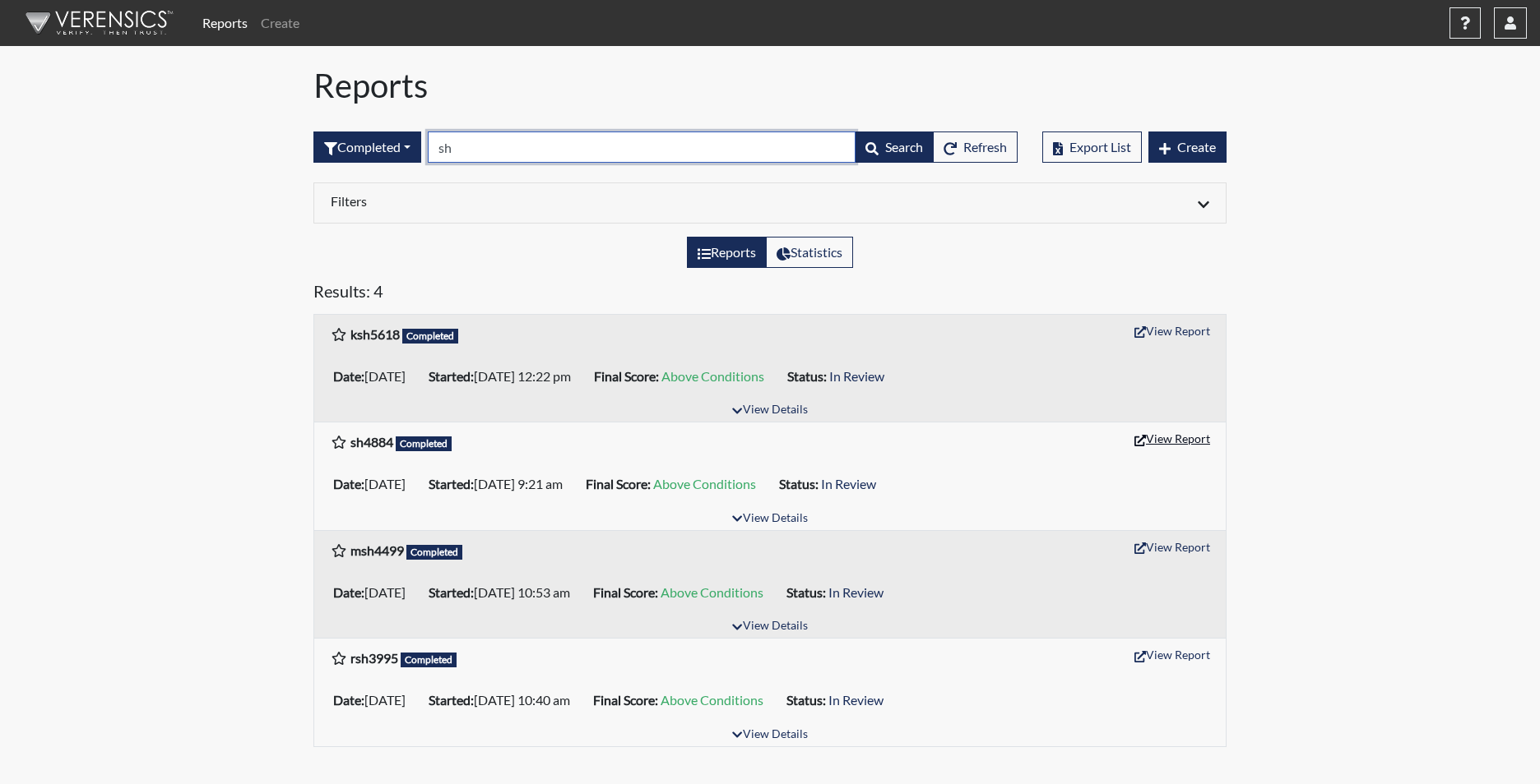
type input "sh"
click at [1165, 440] on button "View Report" at bounding box center [1173, 438] width 91 height 25
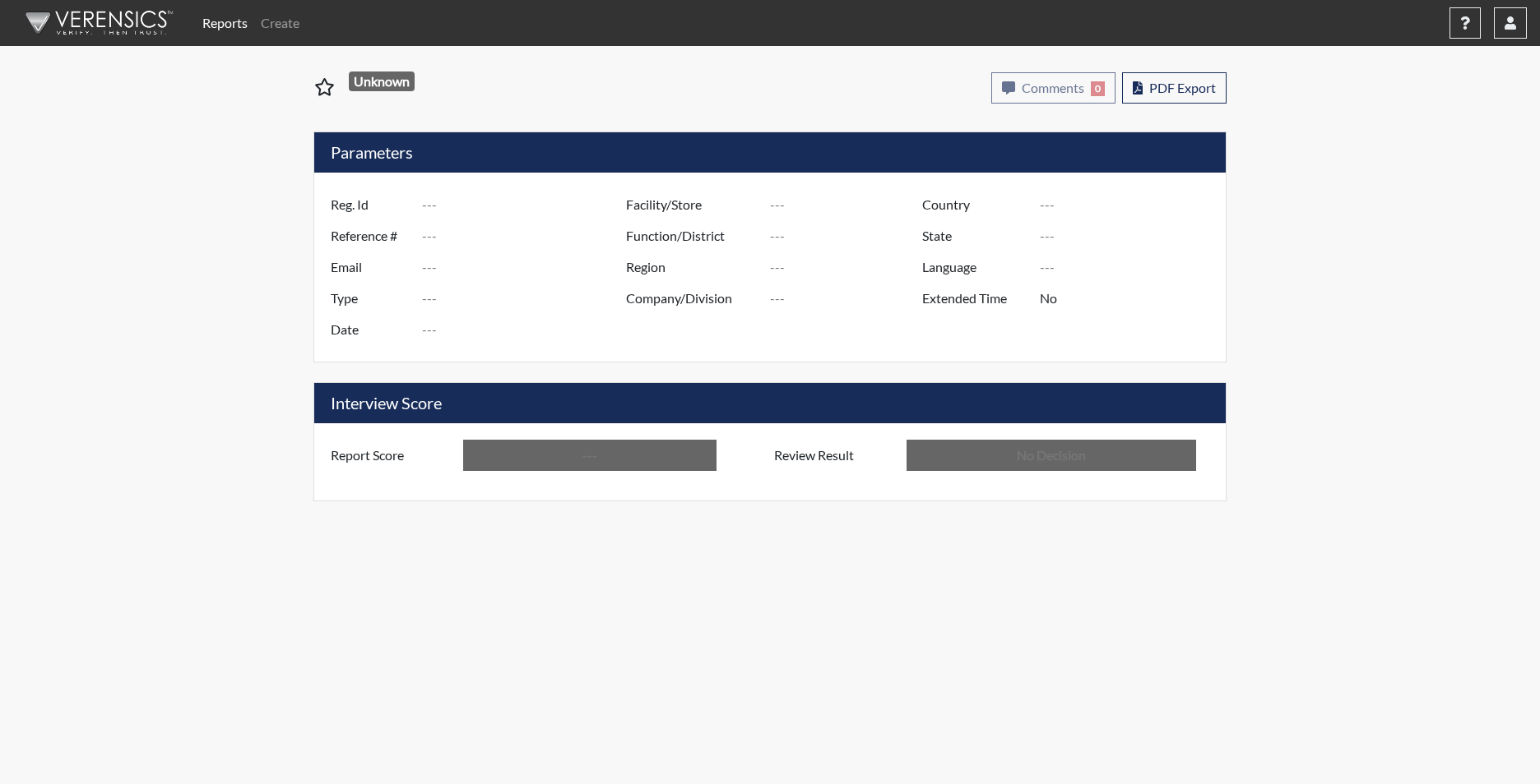
type input "sh4884"
type input "23403"
type input "---"
type input "Corrections Pre-Employment"
type input "Apr 9, 2024"
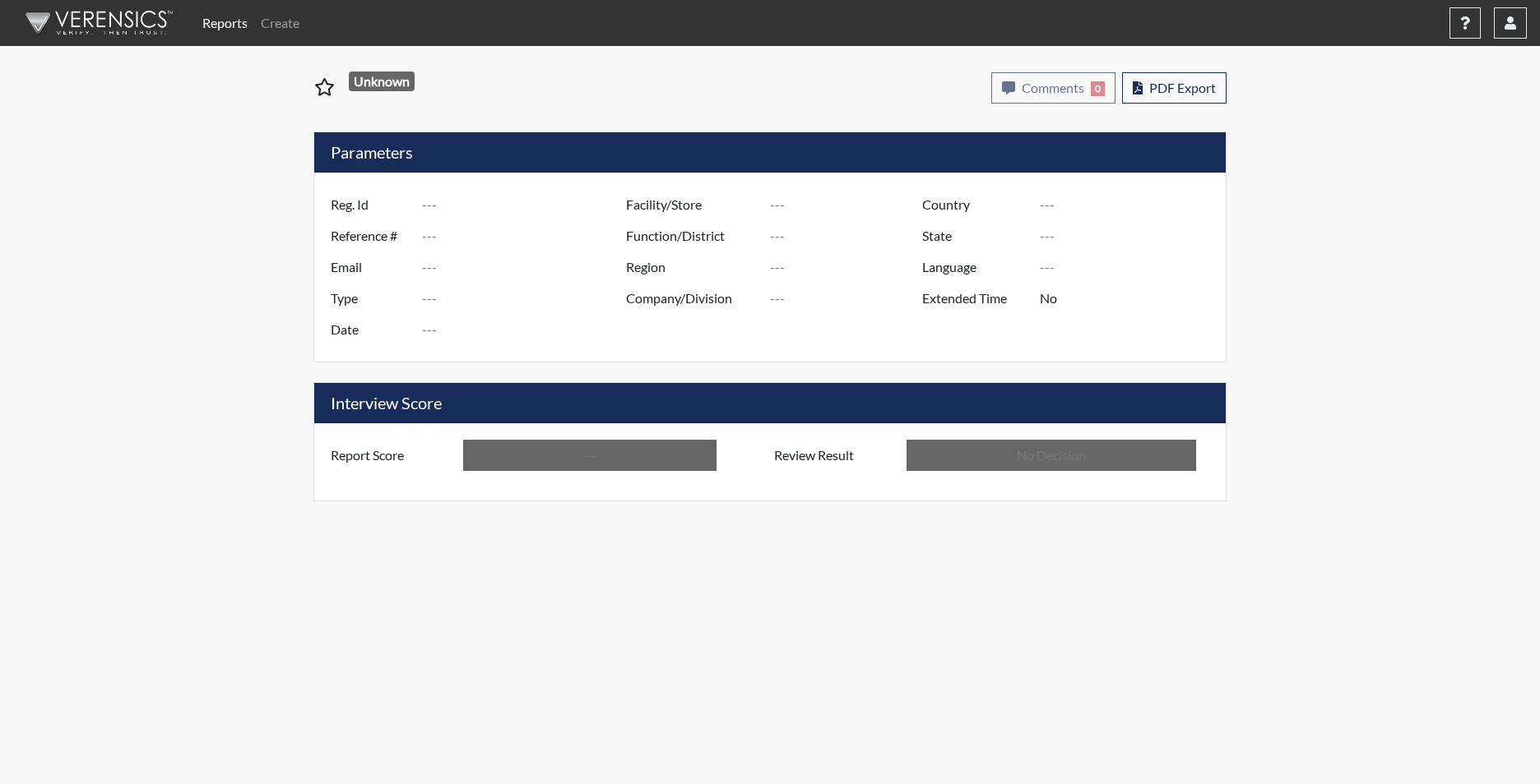
type input "[PERSON_NAME]"
type input "[GEOGRAPHIC_DATA]"
type input "[US_STATE]"
type input "English"
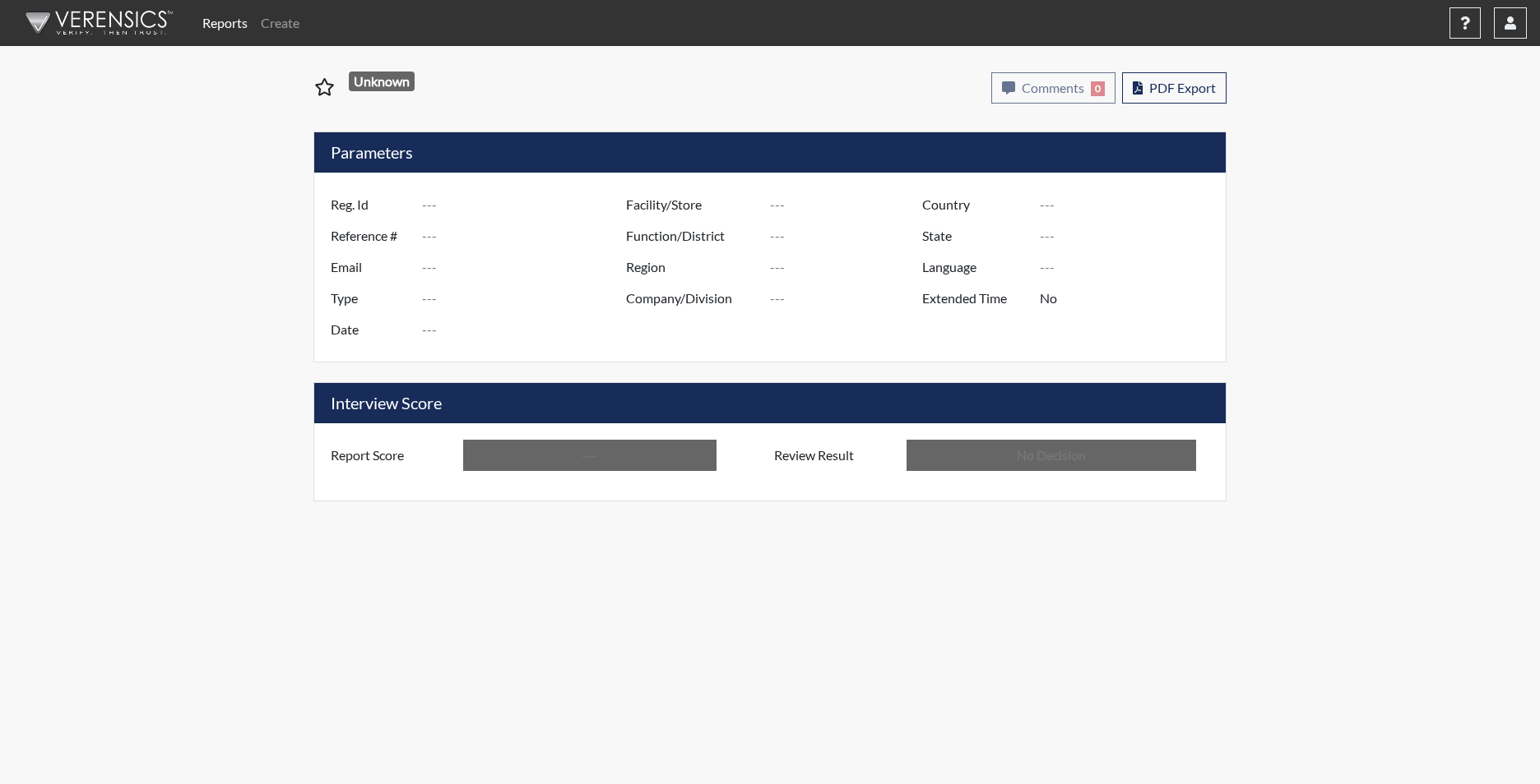
type input "Above Conditions"
type input "In Review"
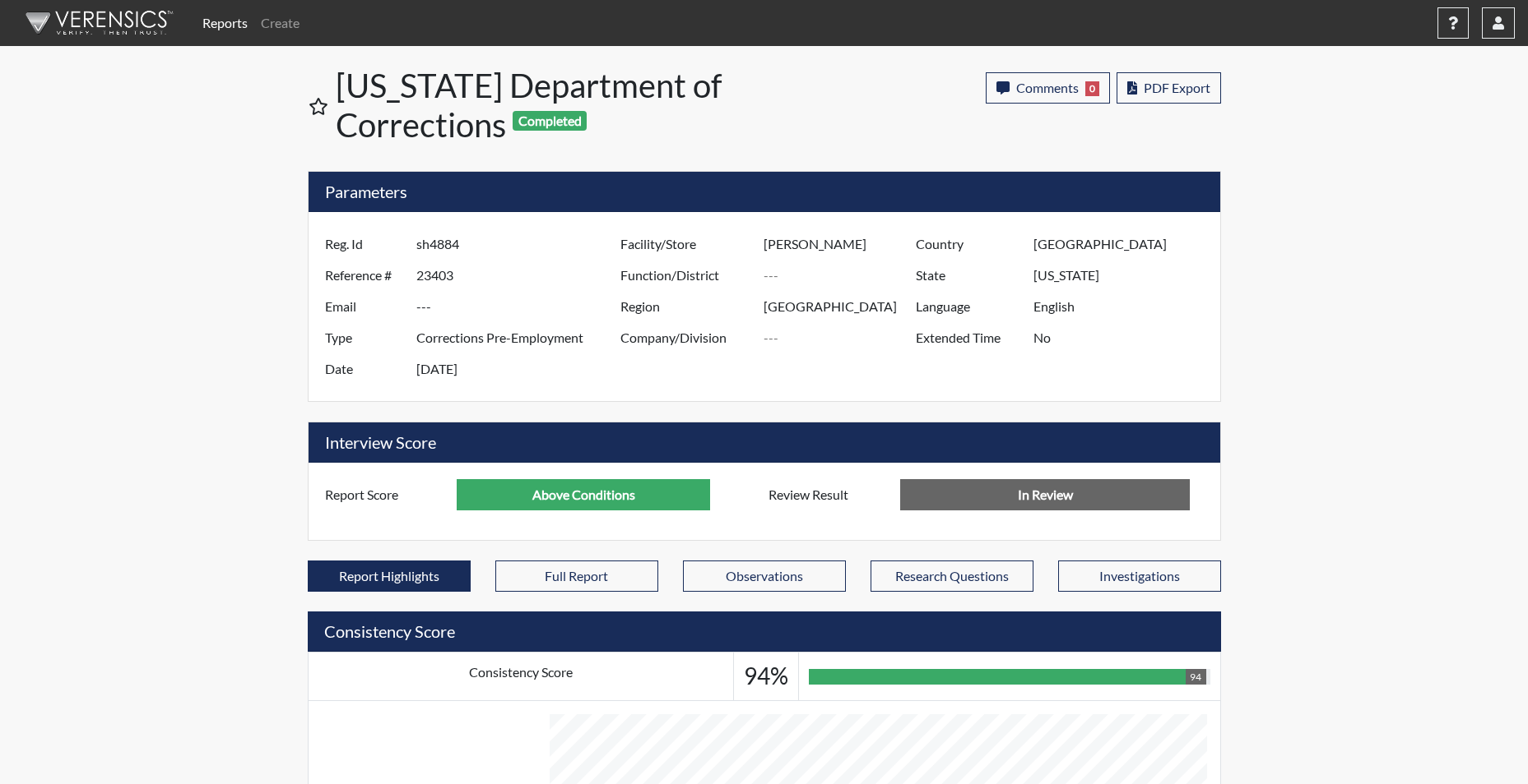
scroll to position [273, 683]
click at [491, 368] on input "Apr 9, 2024" at bounding box center [520, 369] width 208 height 31
click at [485, 366] on input "Apr 9, 2024" at bounding box center [520, 369] width 208 height 31
click at [481, 366] on input "Apr 9, 2024" at bounding box center [520, 369] width 208 height 31
drag, startPoint x: 478, startPoint y: 365, endPoint x: 441, endPoint y: 365, distance: 37.0
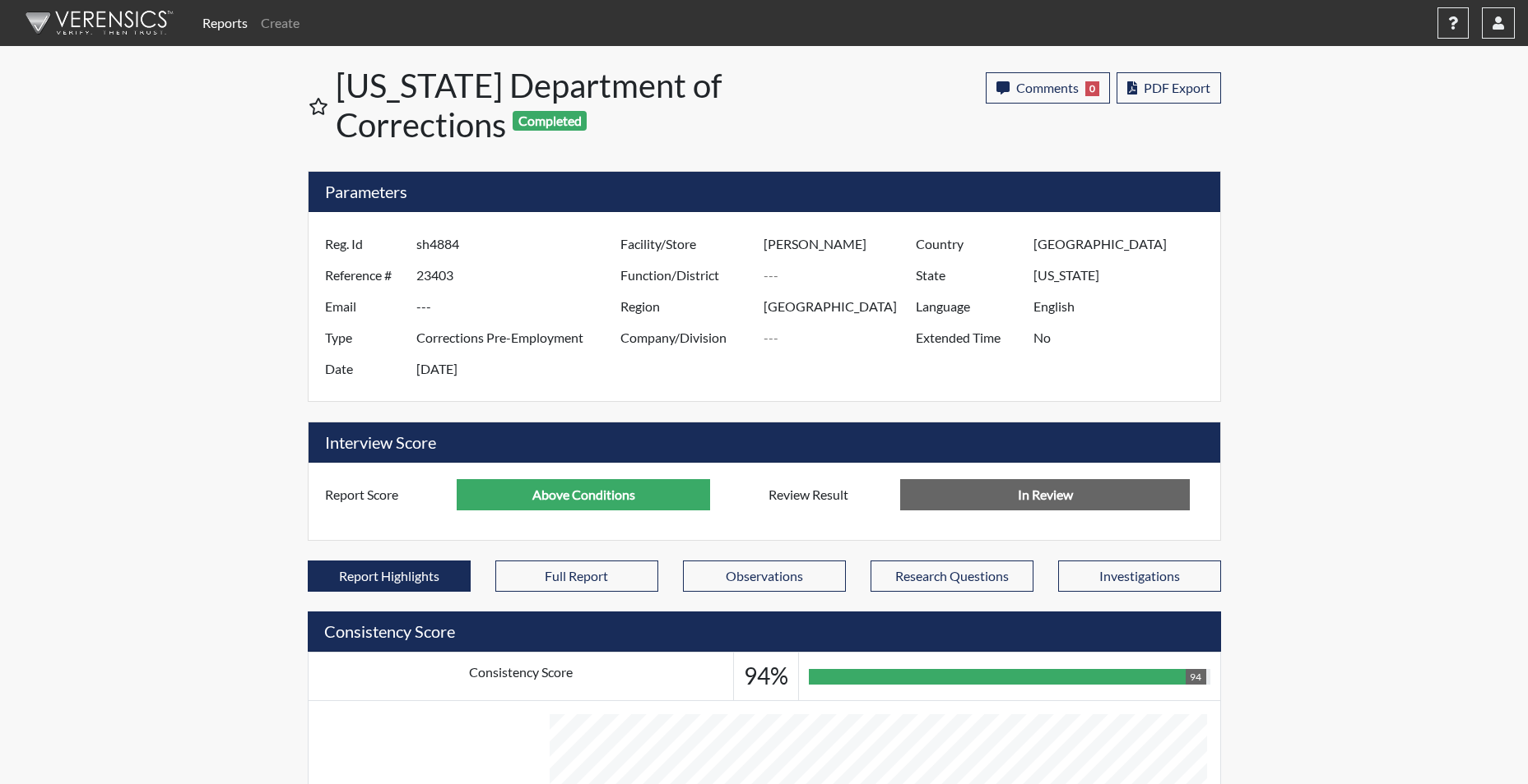
click at [441, 365] on input "Apr 9, 2024" at bounding box center [520, 369] width 208 height 31
drag, startPoint x: 441, startPoint y: 365, endPoint x: 416, endPoint y: 367, distance: 25.1
click at [416, 367] on input "Apr 9, 2024" at bounding box center [520, 369] width 208 height 31
drag, startPoint x: 415, startPoint y: 367, endPoint x: 497, endPoint y: 376, distance: 82.5
click at [497, 376] on input "Apr 9, 2024" at bounding box center [520, 369] width 208 height 31
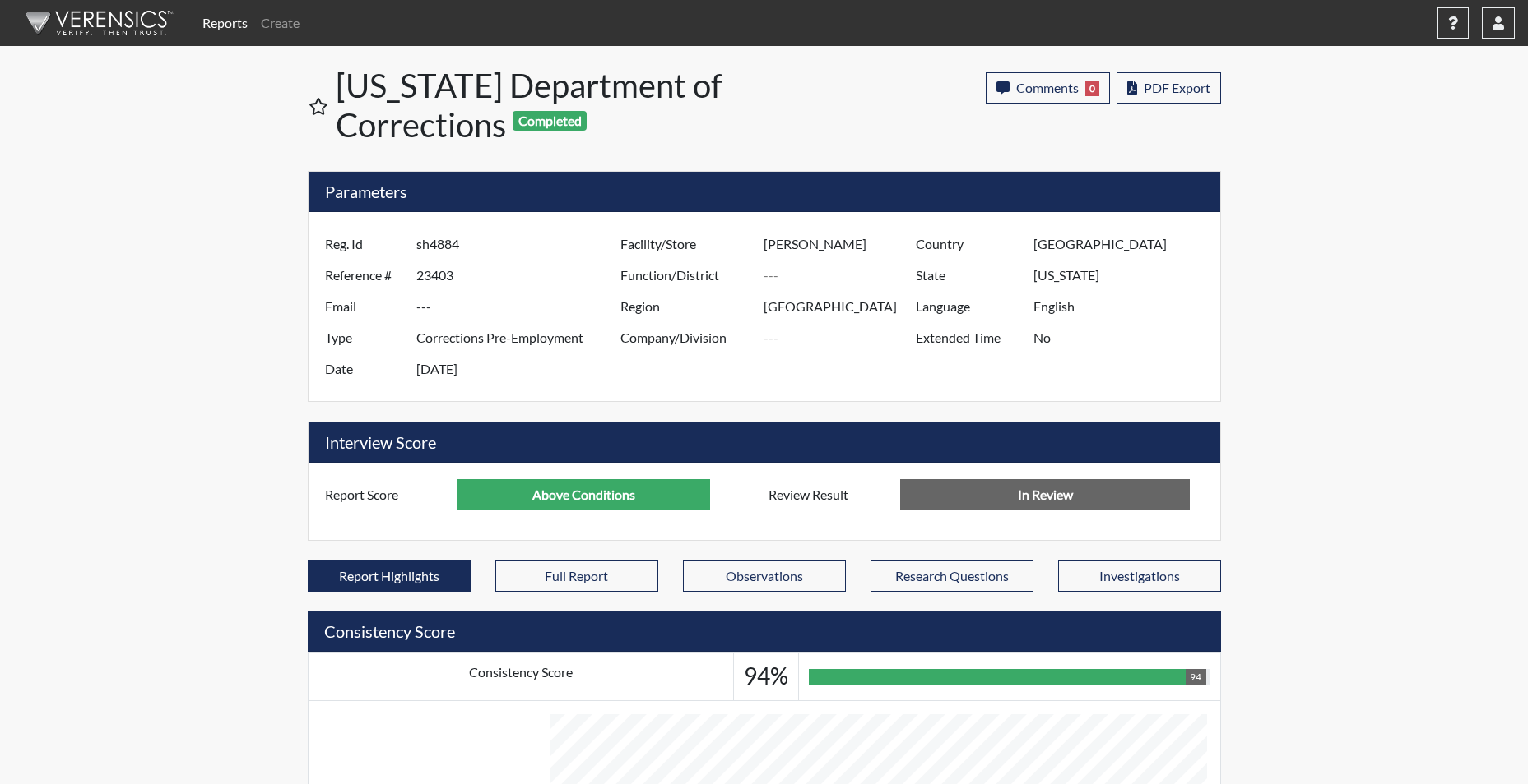
click at [467, 373] on input "Apr 9, 2024" at bounding box center [520, 369] width 208 height 31
drag, startPoint x: 418, startPoint y: 367, endPoint x: 487, endPoint y: 374, distance: 69.4
click at [487, 374] on input "Apr 9, 2024" at bounding box center [520, 369] width 208 height 31
drag, startPoint x: 487, startPoint y: 374, endPoint x: 806, endPoint y: 138, distance: 396.8
click at [806, 138] on div "Comments 0 report Comments × Add Comment: Save Comment Close PDF Export" at bounding box center [1006, 109] width 455 height 85
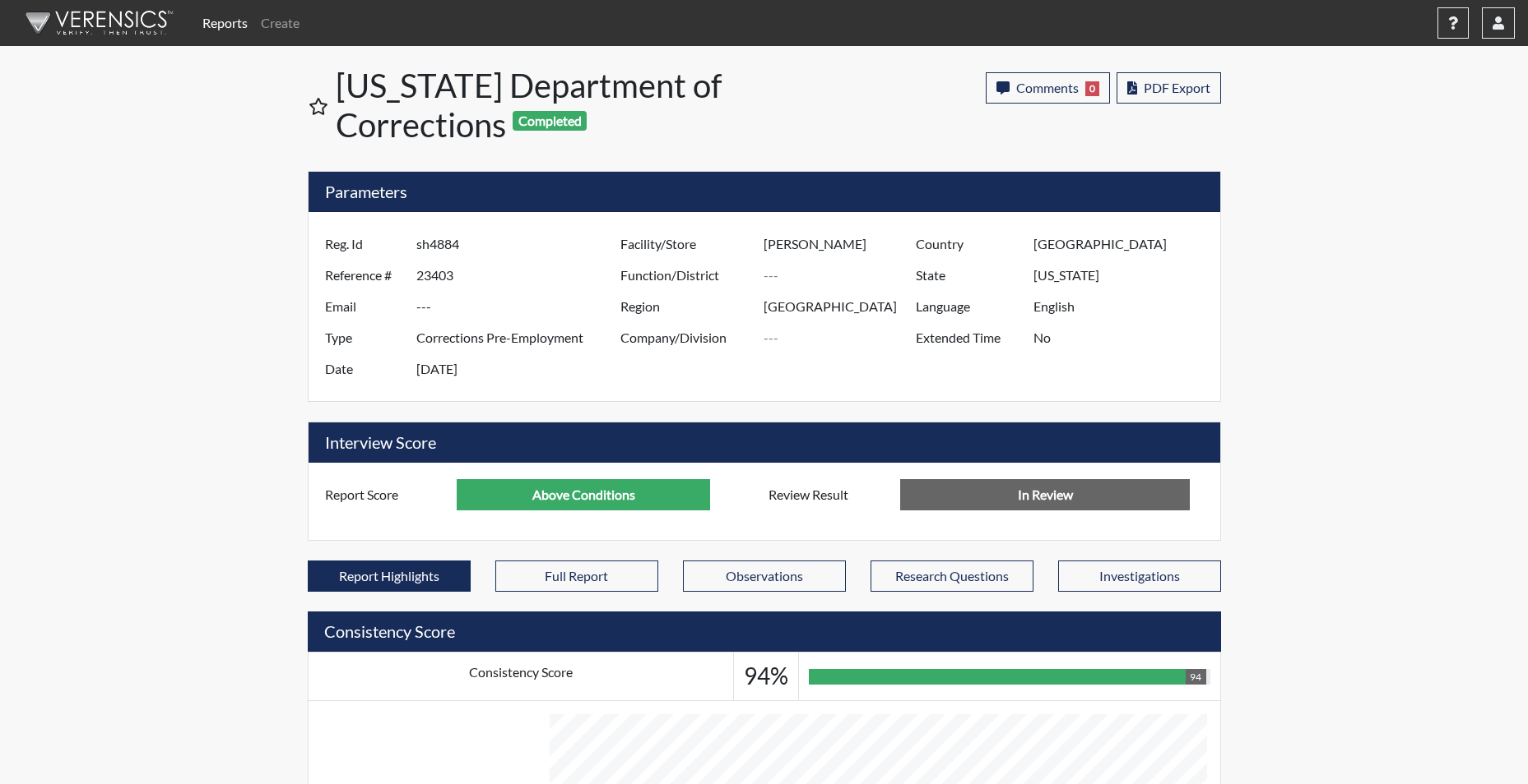
drag, startPoint x: 415, startPoint y: 368, endPoint x: 491, endPoint y: 378, distance: 76.7
click at [491, 378] on input "Apr 9, 2024" at bounding box center [520, 369] width 208 height 31
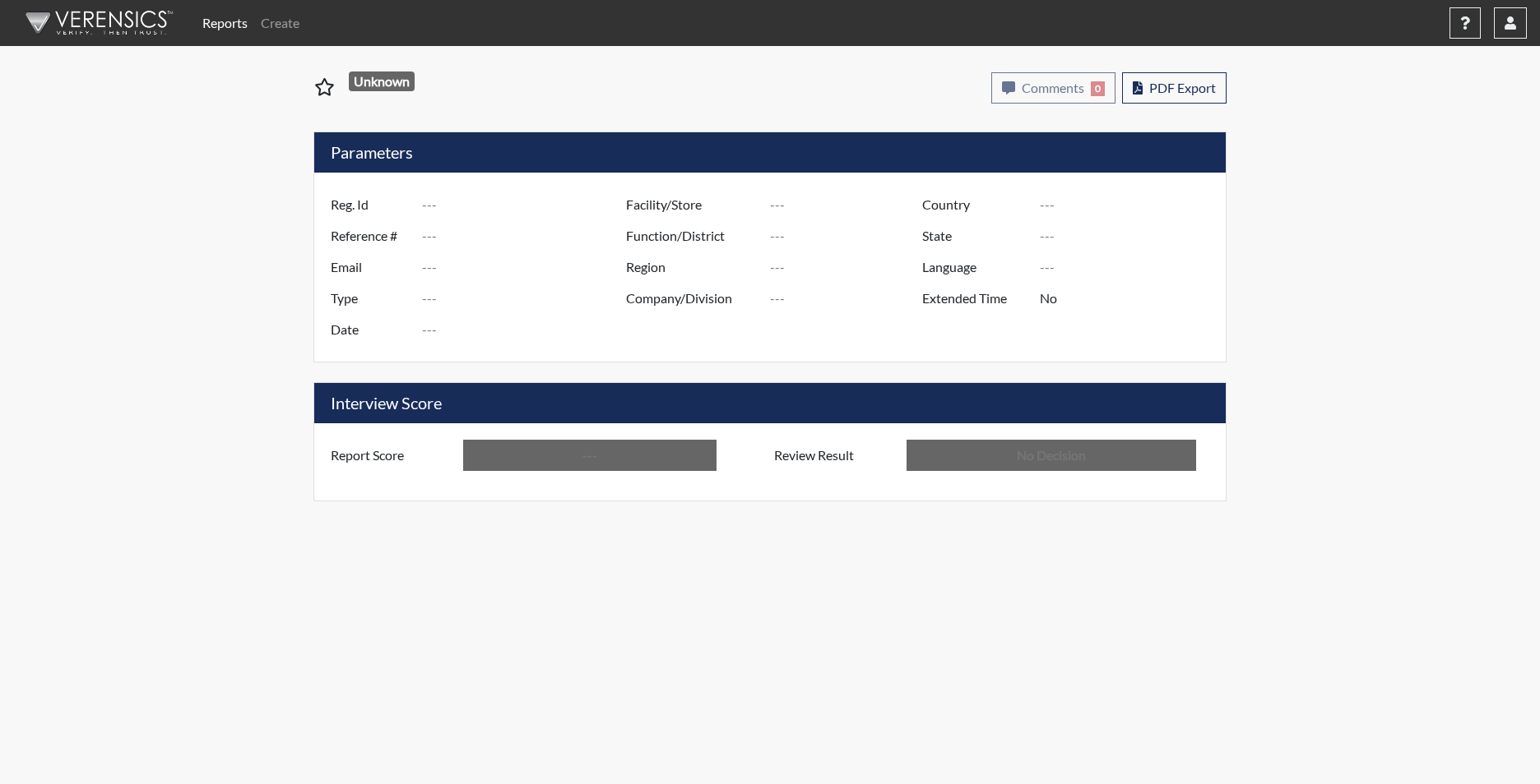
type input "tdg8172"
type input "51443"
type input "---"
type input "Corrections Pre-Employment"
type input "Sep 24, 2025"
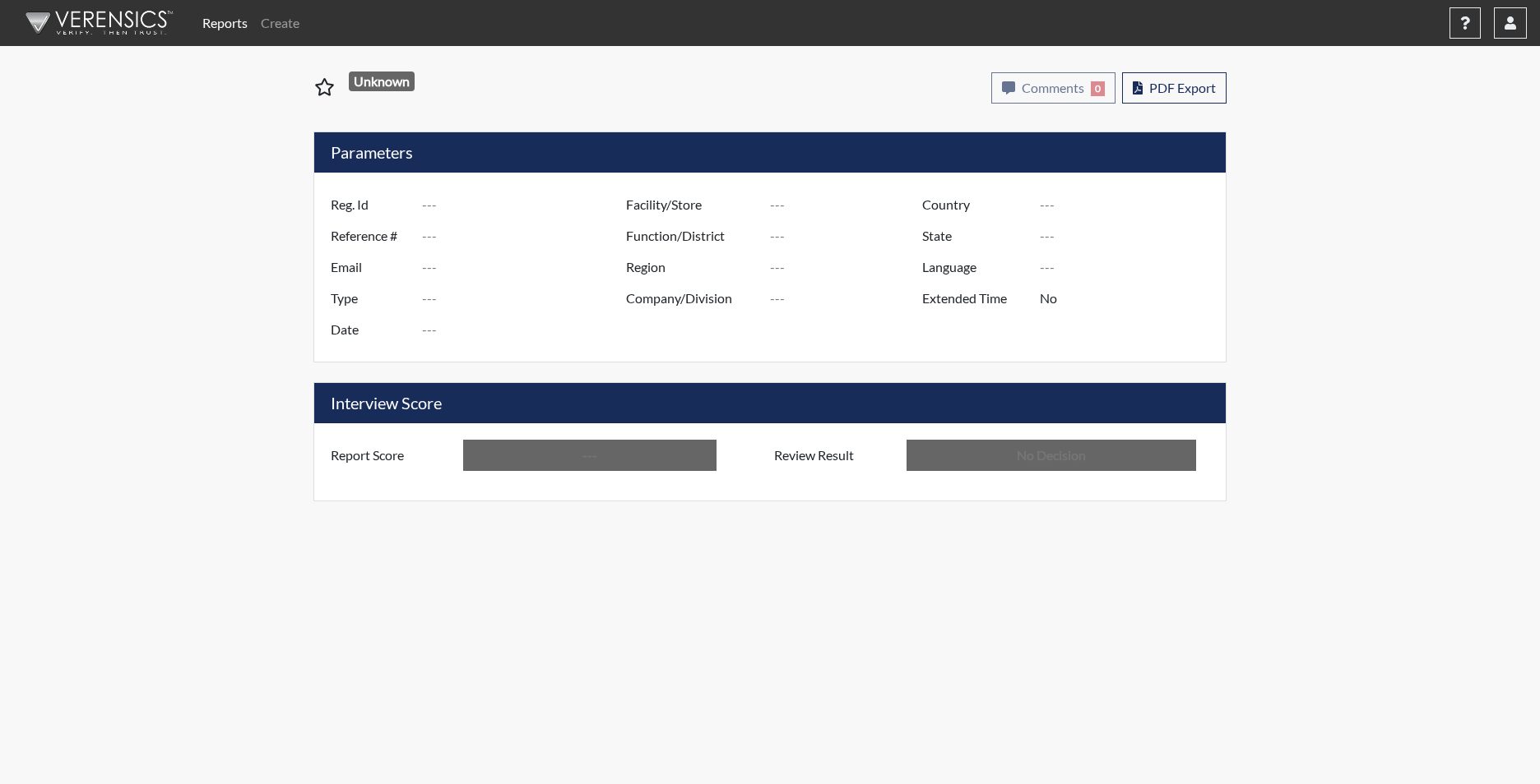
type input "[PERSON_NAME]"
type input "[GEOGRAPHIC_DATA]"
type input "[US_STATE]"
type input "English"
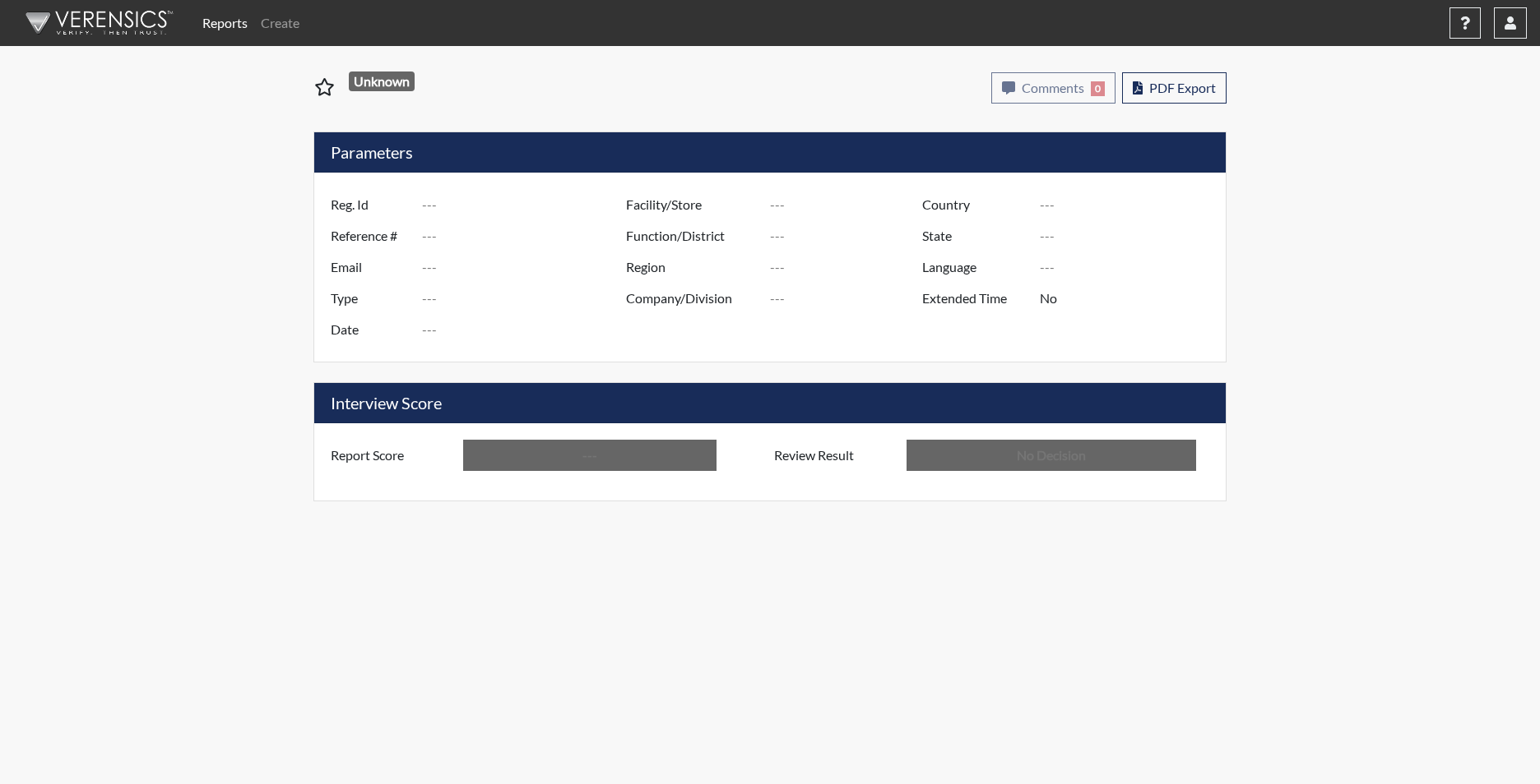
type input "Below Conditions"
type input "In Review"
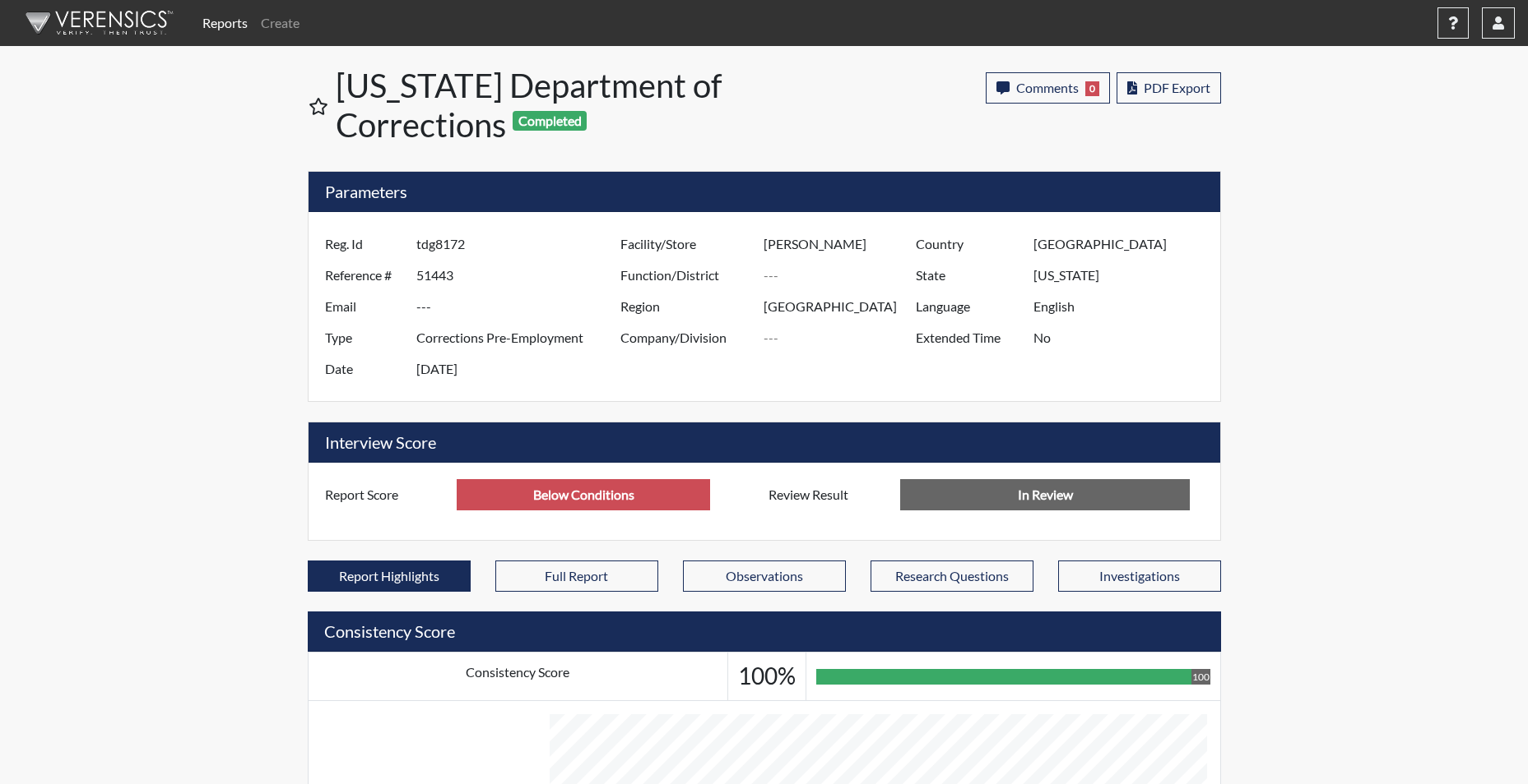
scroll to position [273, 683]
click at [568, 498] on input "Below Conditions" at bounding box center [582, 495] width 253 height 31
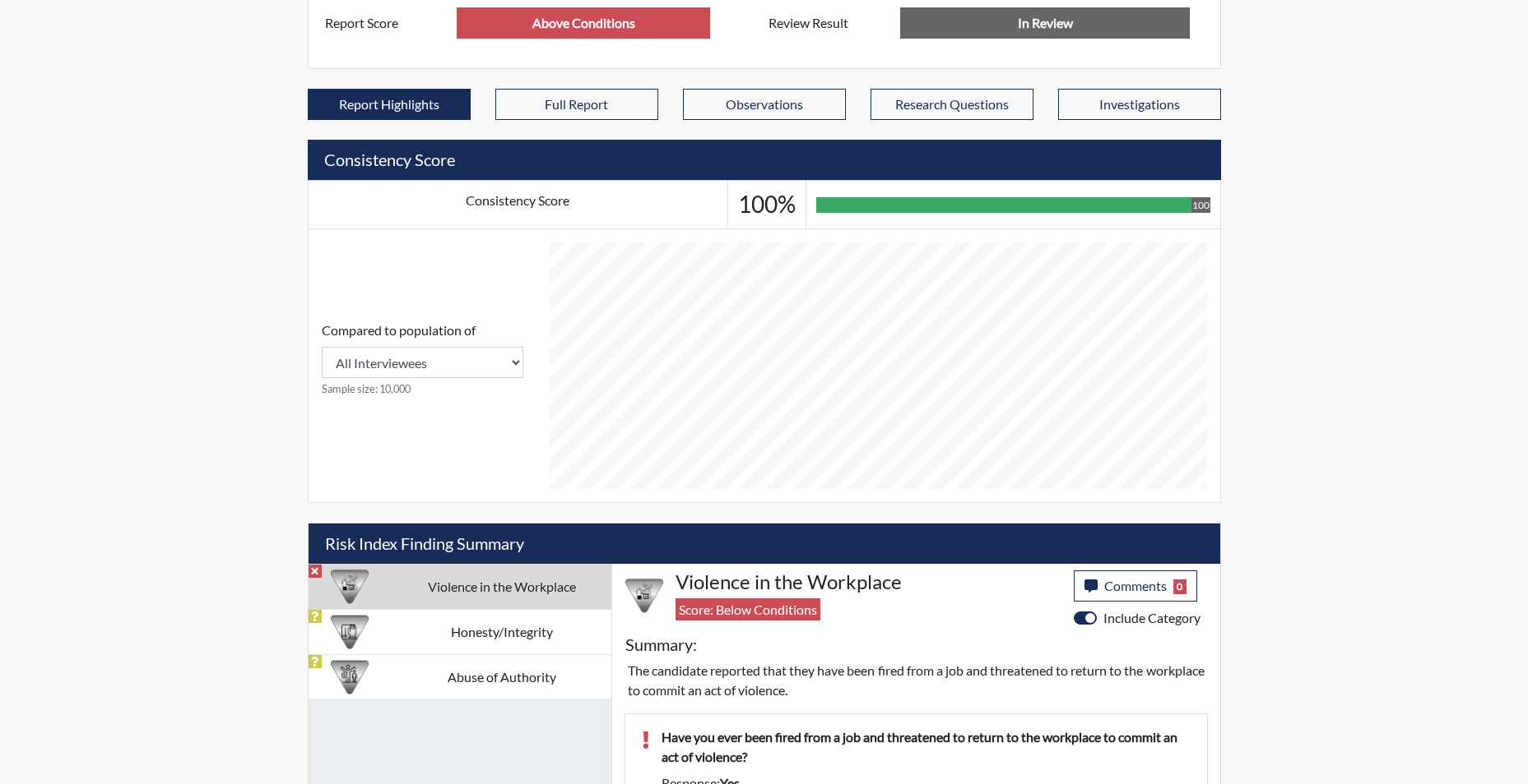
scroll to position [547, 0]
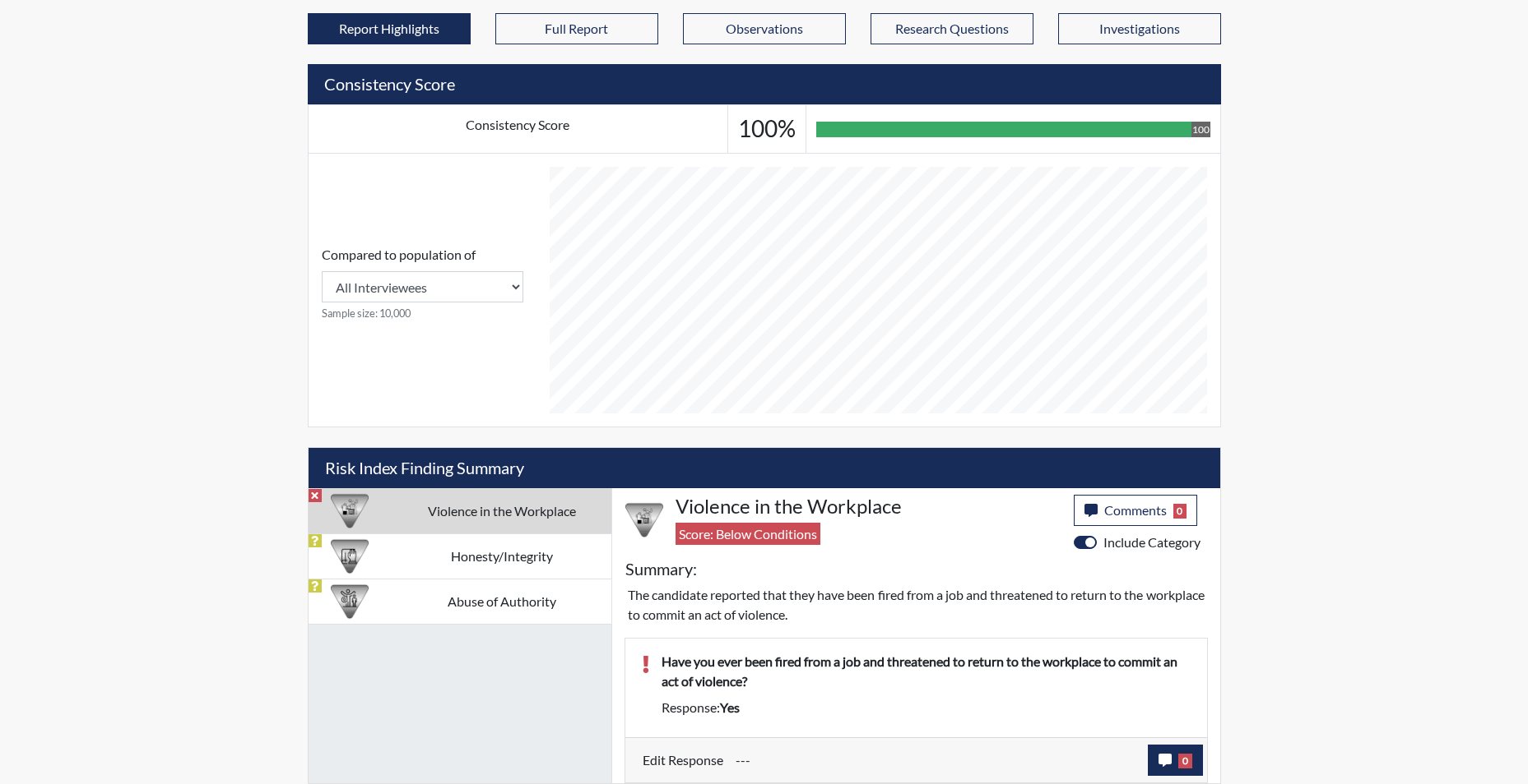
type input "Above Conditions"
click at [1192, 764] on button "0" at bounding box center [1175, 761] width 55 height 31
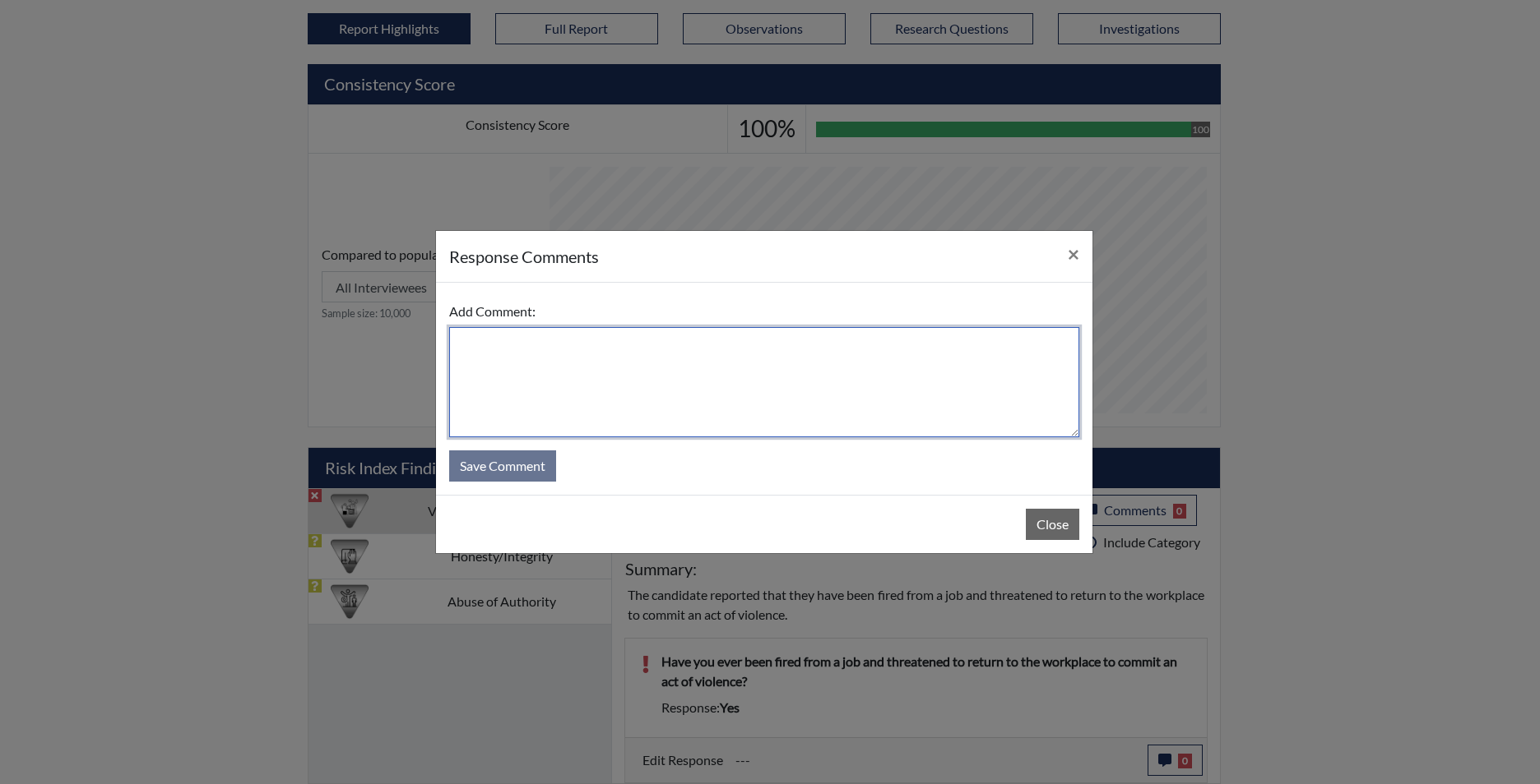
click at [489, 359] on textarea at bounding box center [764, 382] width 630 height 111
type textarea "When asked the applicant advised no."
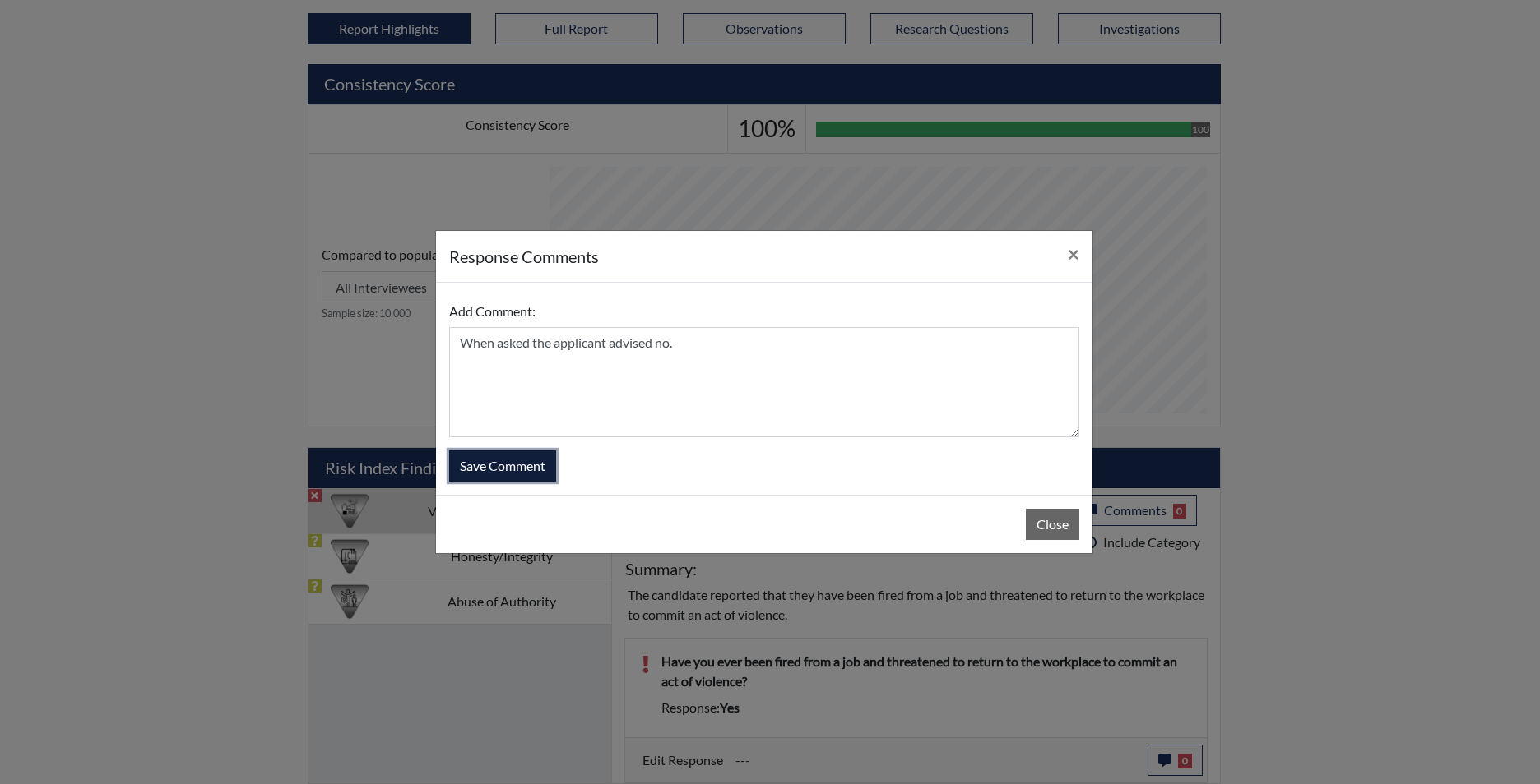
click at [519, 452] on button "Save Comment" at bounding box center [502, 466] width 107 height 31
type input "Below Conditions"
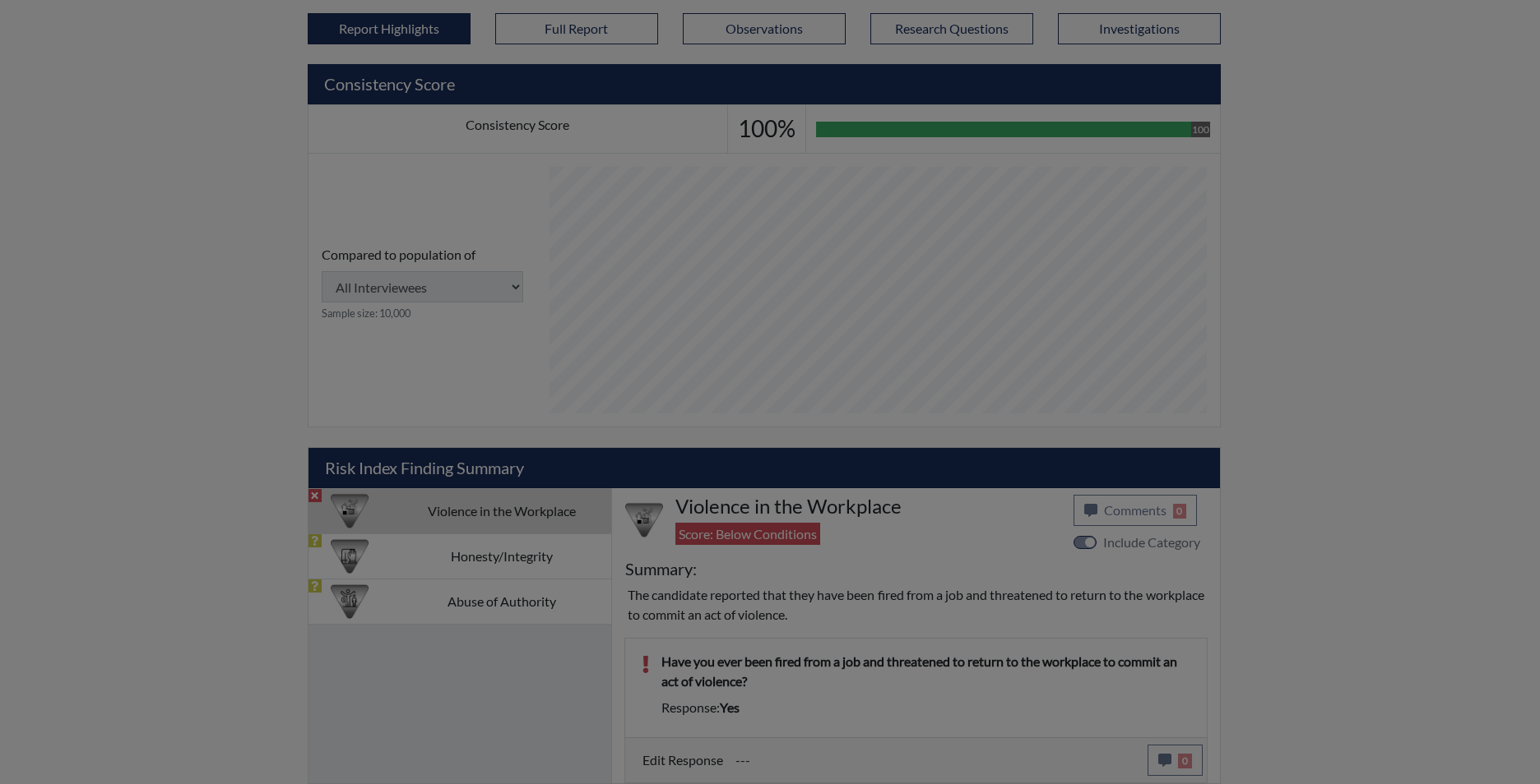
click at [519, 465] on div at bounding box center [770, 392] width 1540 height 784
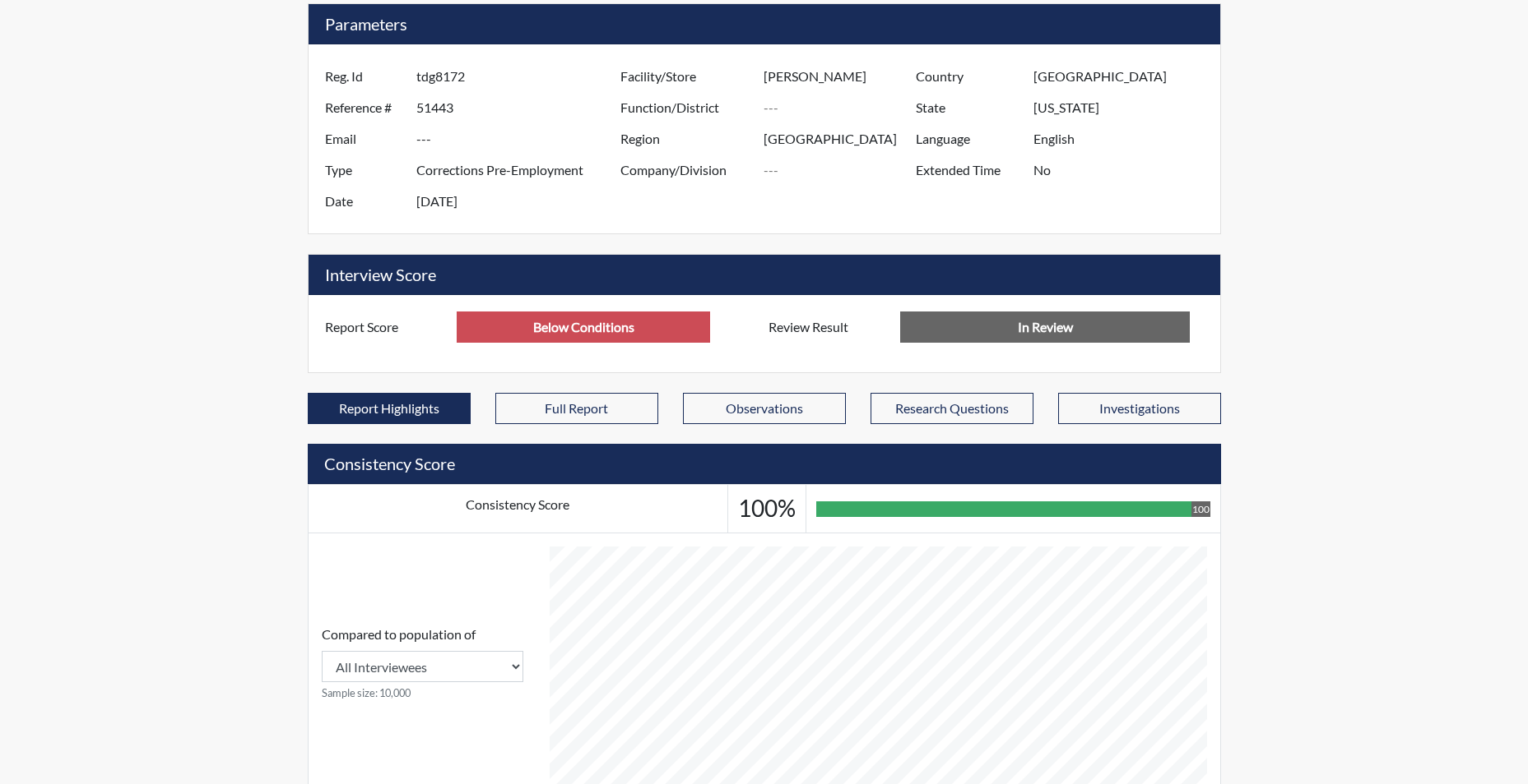
scroll to position [137, 0]
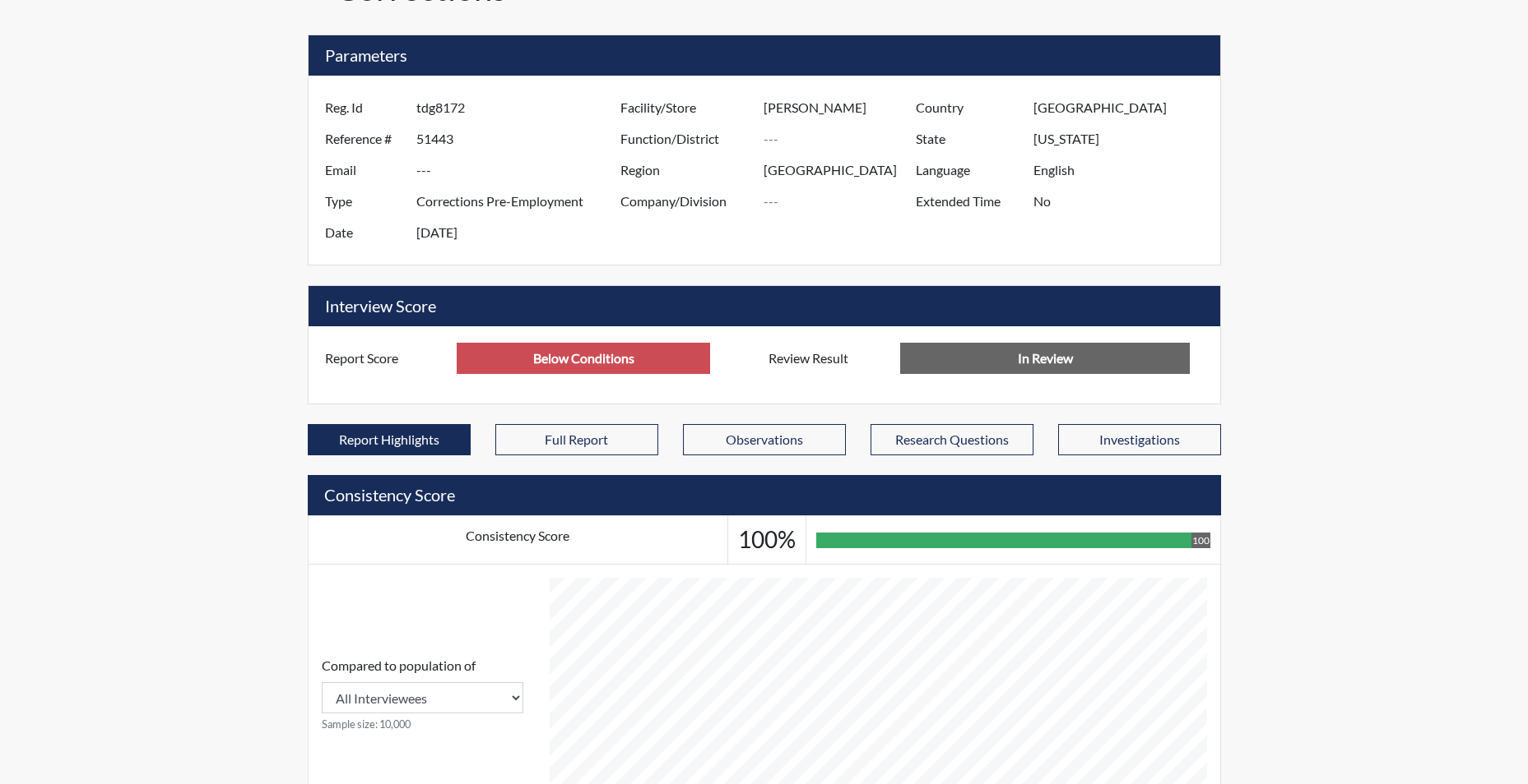
click at [563, 358] on input "Below Conditions" at bounding box center [582, 358] width 253 height 31
click at [569, 362] on input "Below Conditions" at bounding box center [582, 358] width 253 height 31
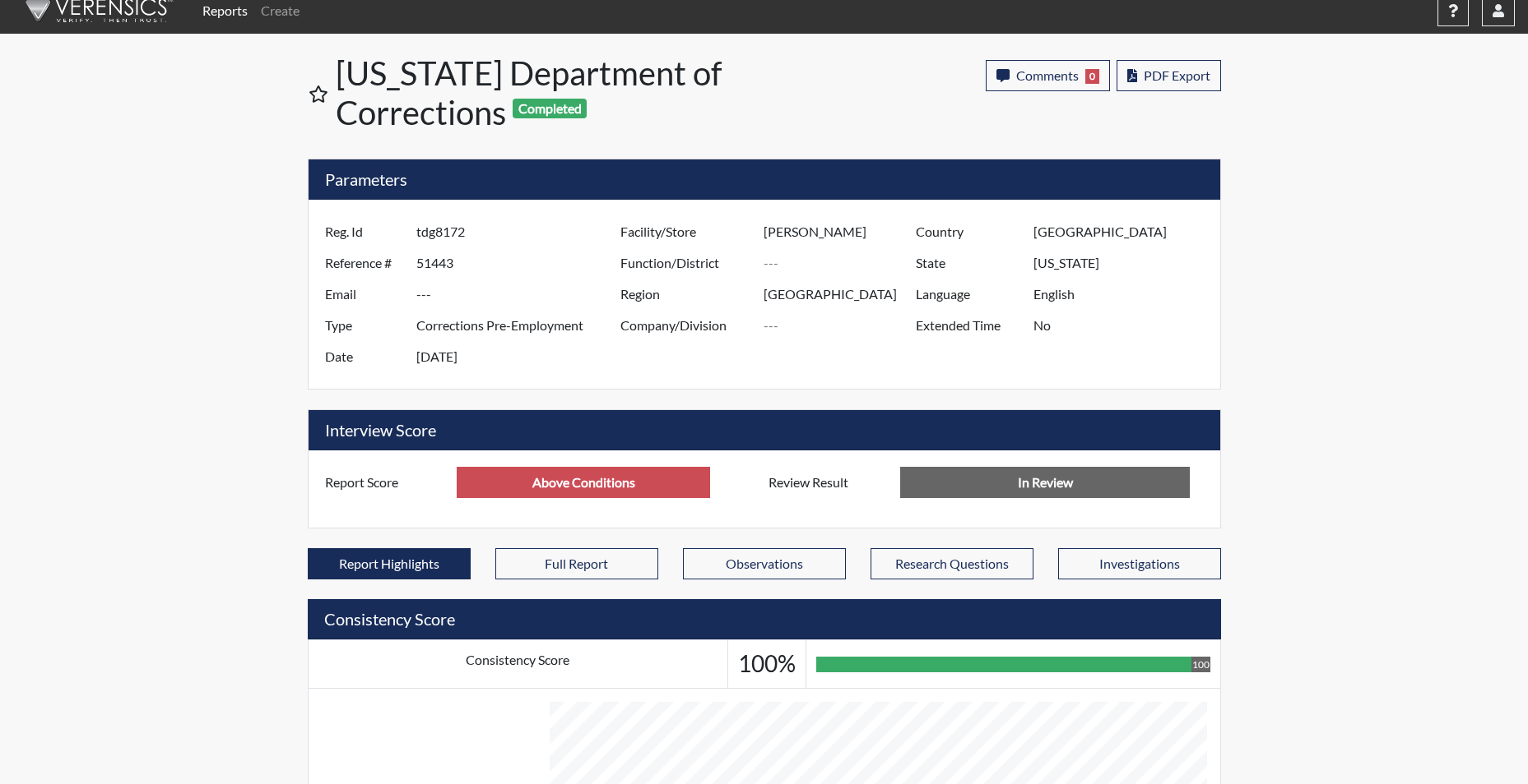
scroll to position [0, 0]
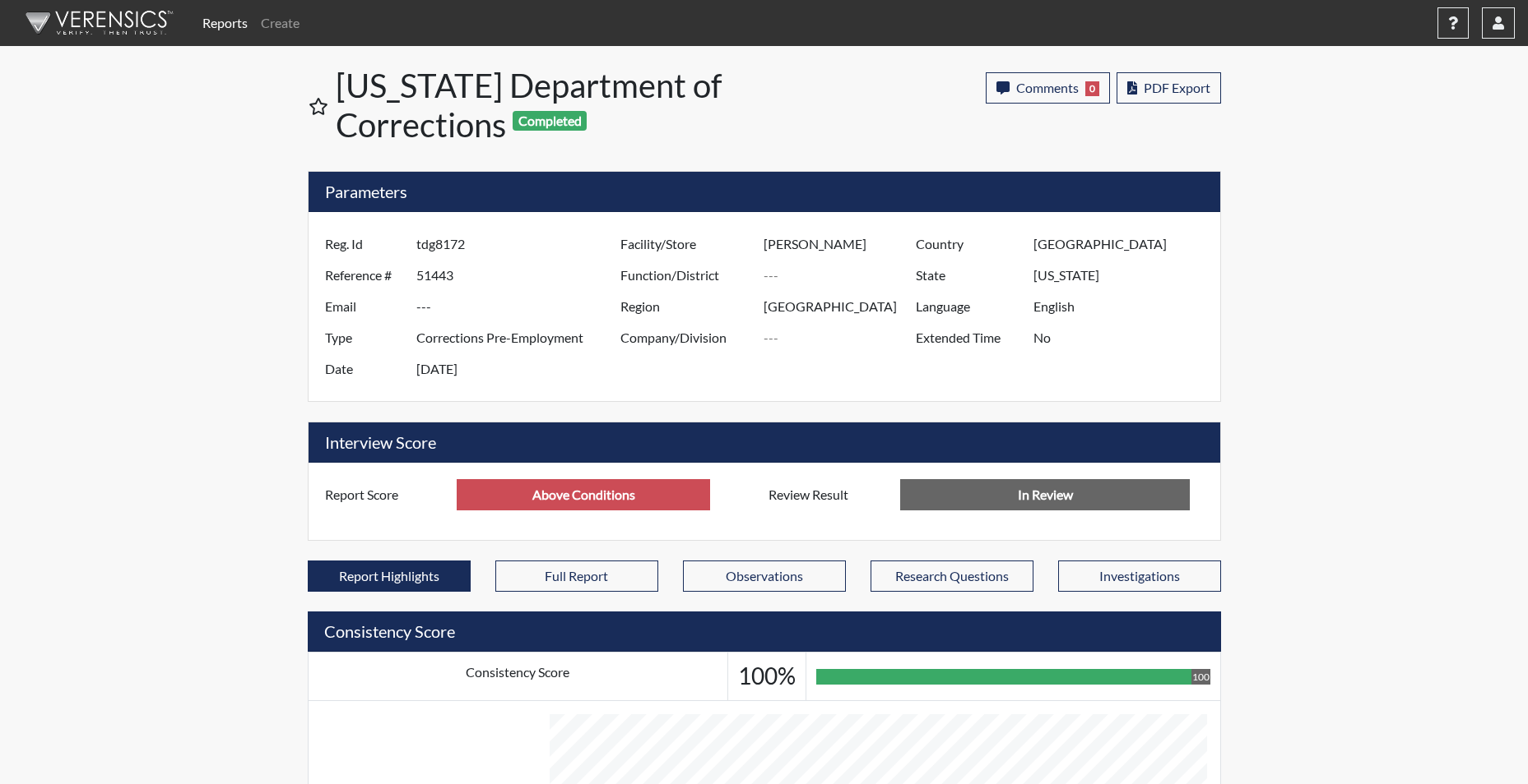
type input "Above Conditions"
click at [468, 246] on input "tdg8172" at bounding box center [520, 245] width 208 height 31
click at [464, 245] on input "tdg8172" at bounding box center [520, 245] width 208 height 31
click at [291, 24] on link "Create" at bounding box center [280, 23] width 52 height 33
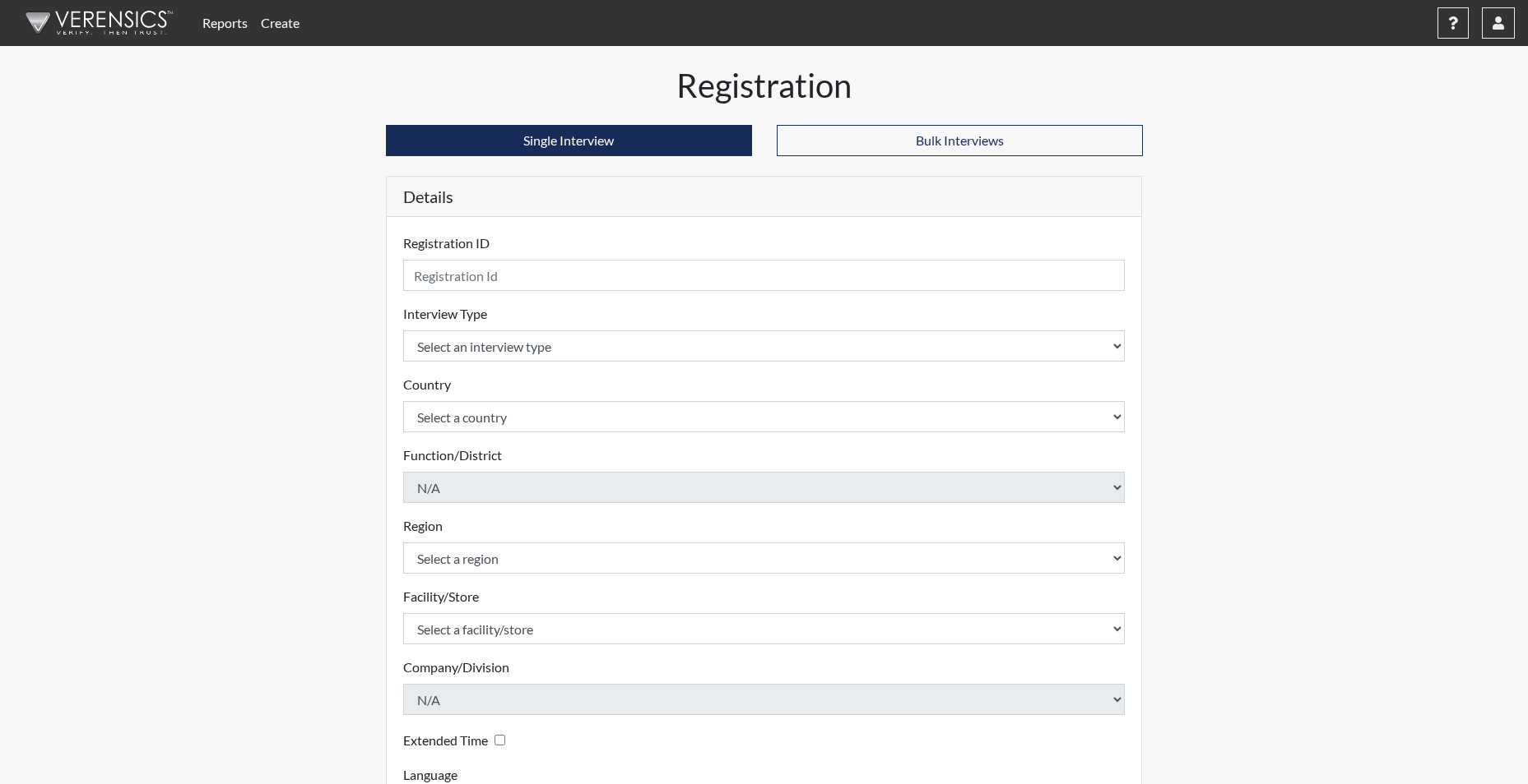
click at [232, 27] on link "Reports" at bounding box center [225, 23] width 58 height 33
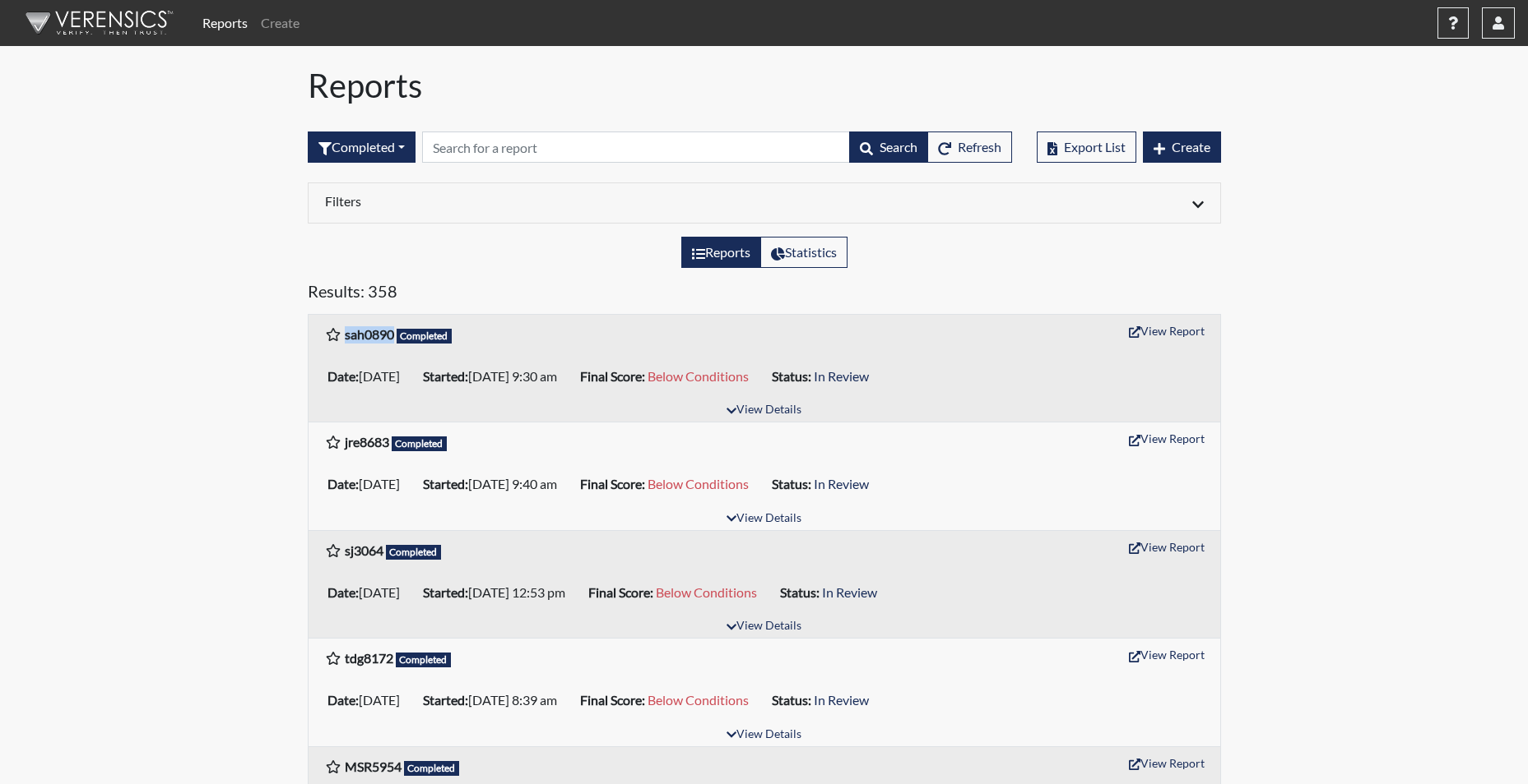
drag, startPoint x: 345, startPoint y: 336, endPoint x: 391, endPoint y: 343, distance: 46.5
click at [391, 343] on h6 "sah0890 Completed" at bounding box center [399, 335] width 108 height 17
copy b "sah0890"
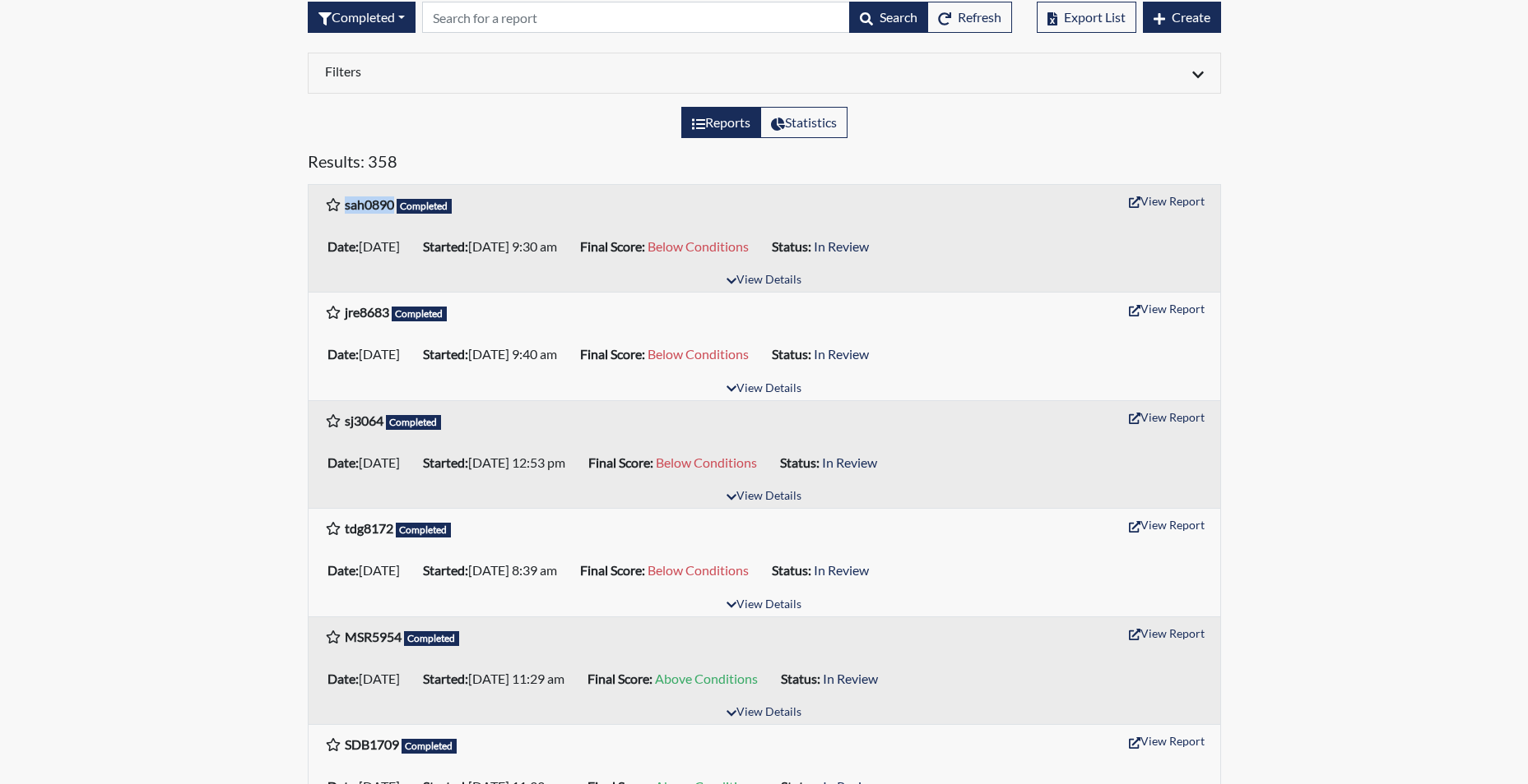
scroll to position [82, 0]
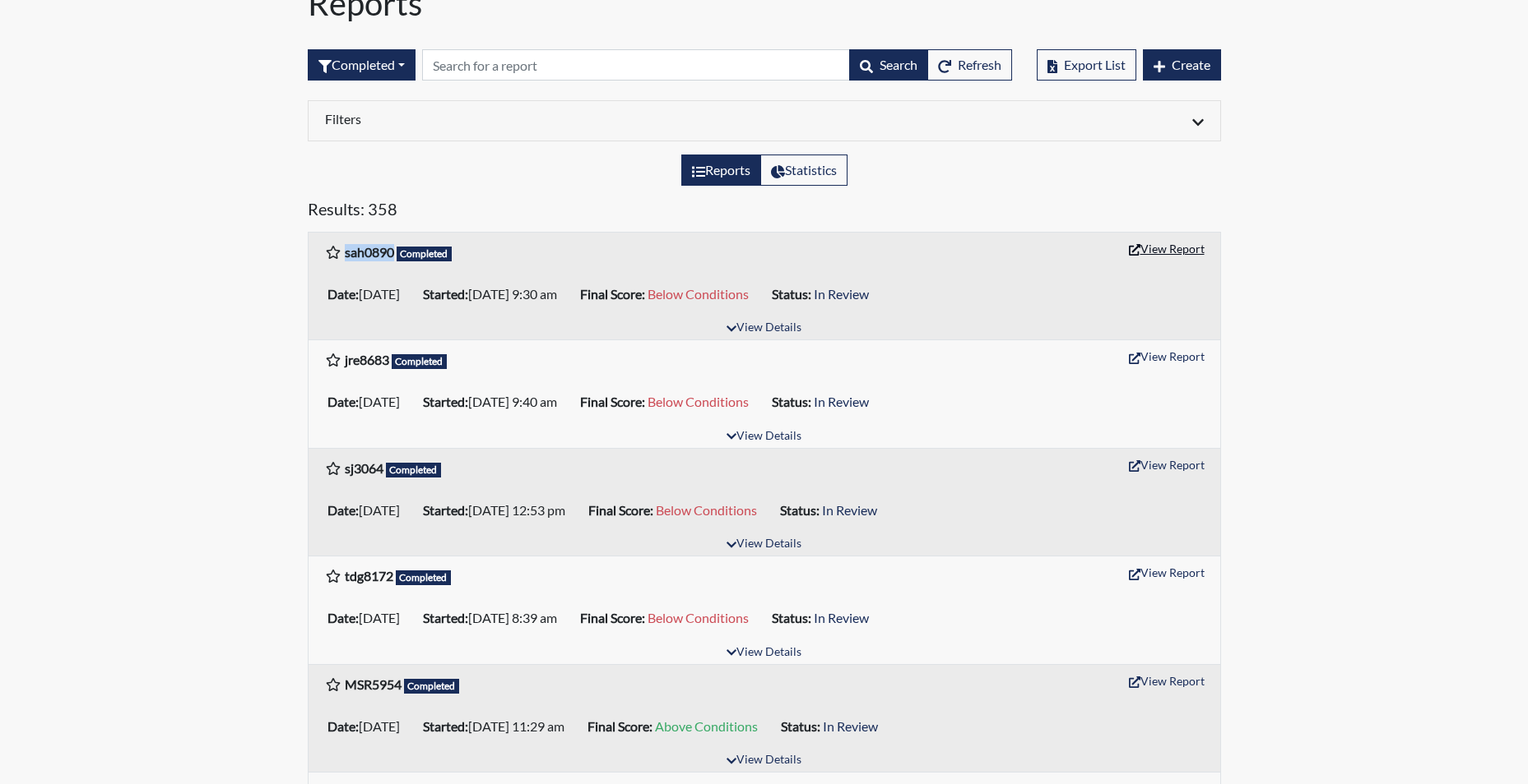
click at [1167, 251] on button "View Report" at bounding box center [1167, 248] width 91 height 25
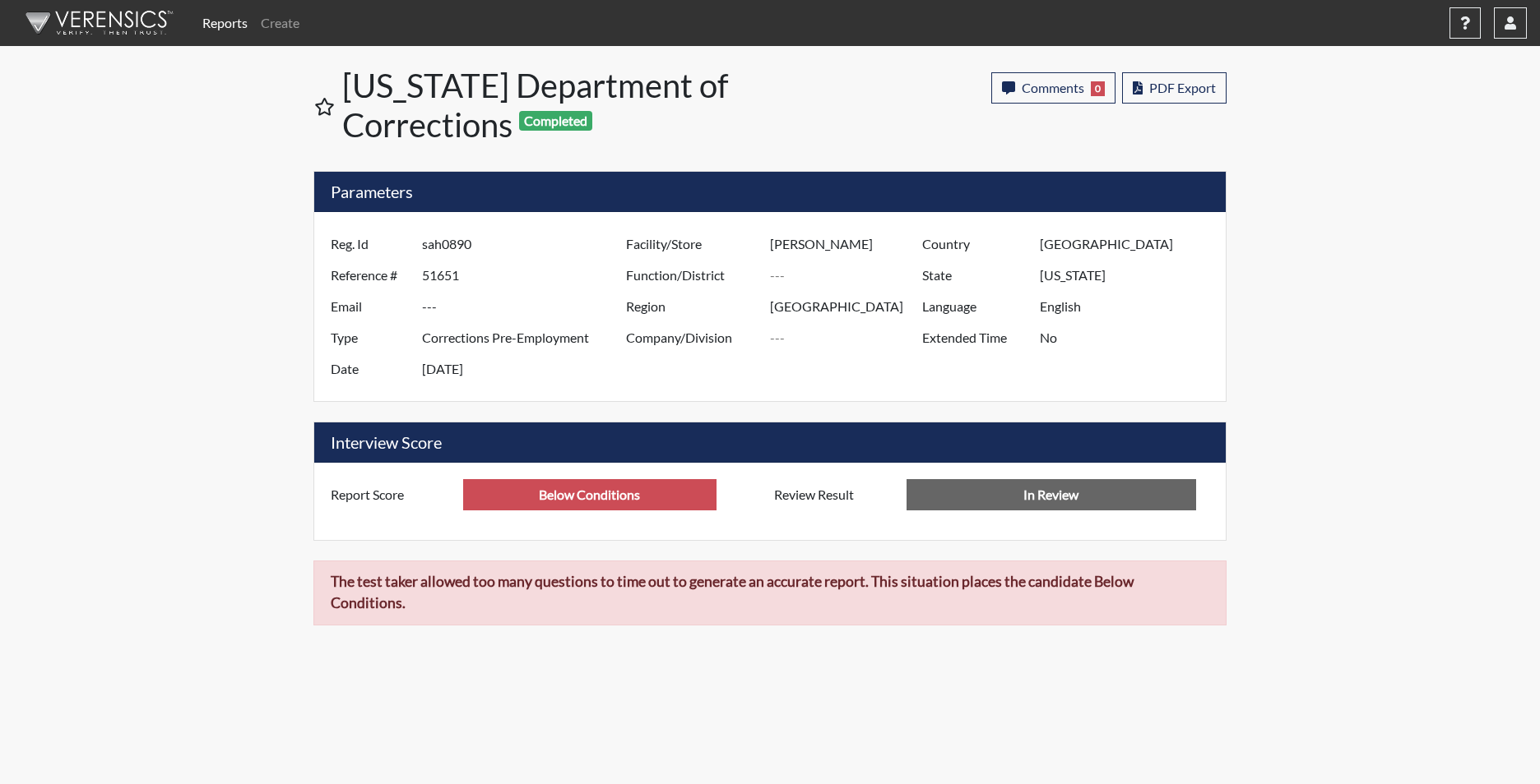
click at [984, 500] on input "In Review" at bounding box center [1051, 495] width 290 height 31
click at [212, 21] on link "Reports" at bounding box center [225, 23] width 58 height 33
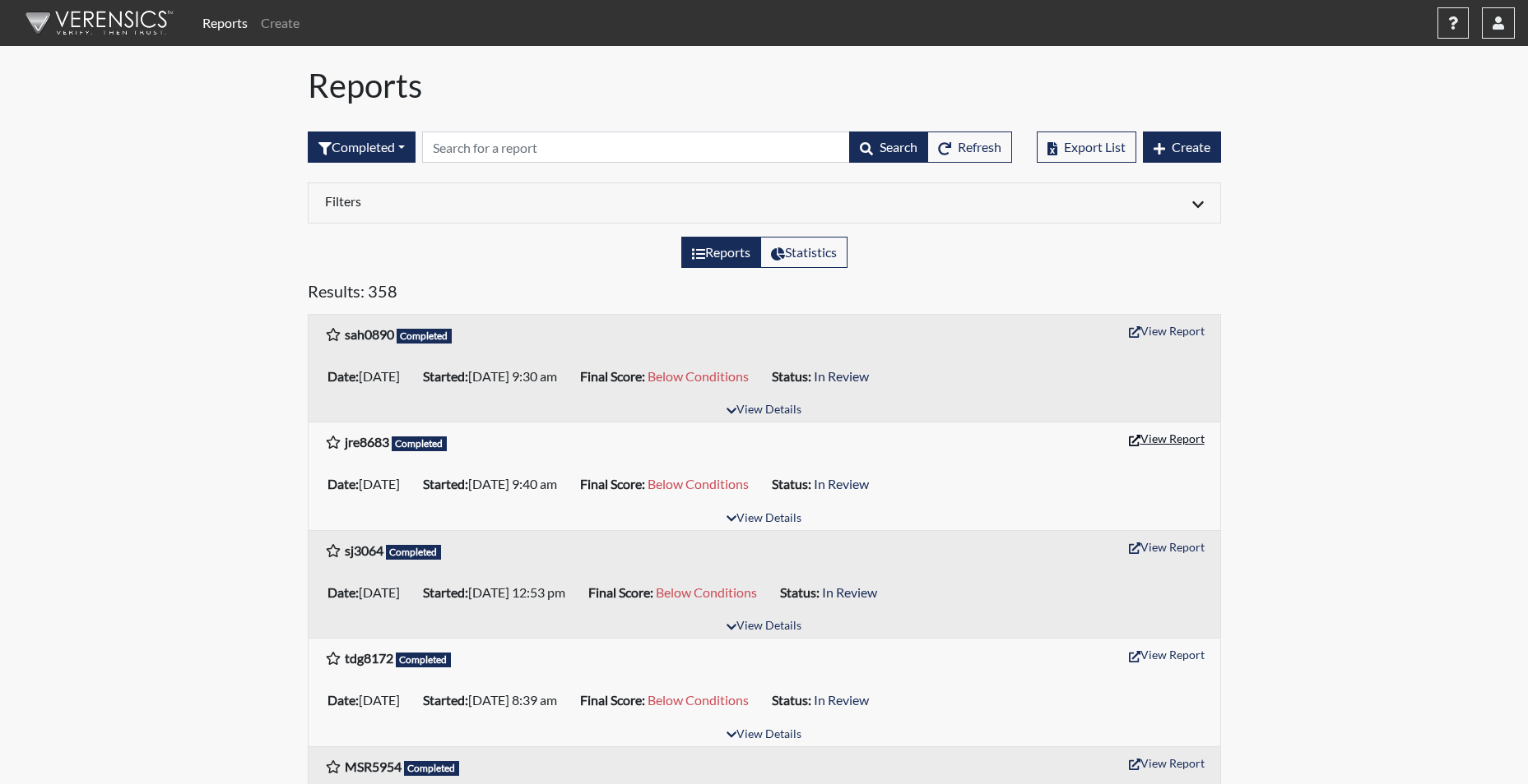
click at [1159, 437] on button "View Report" at bounding box center [1167, 438] width 91 height 25
click at [1179, 324] on button "View Report" at bounding box center [1167, 331] width 91 height 25
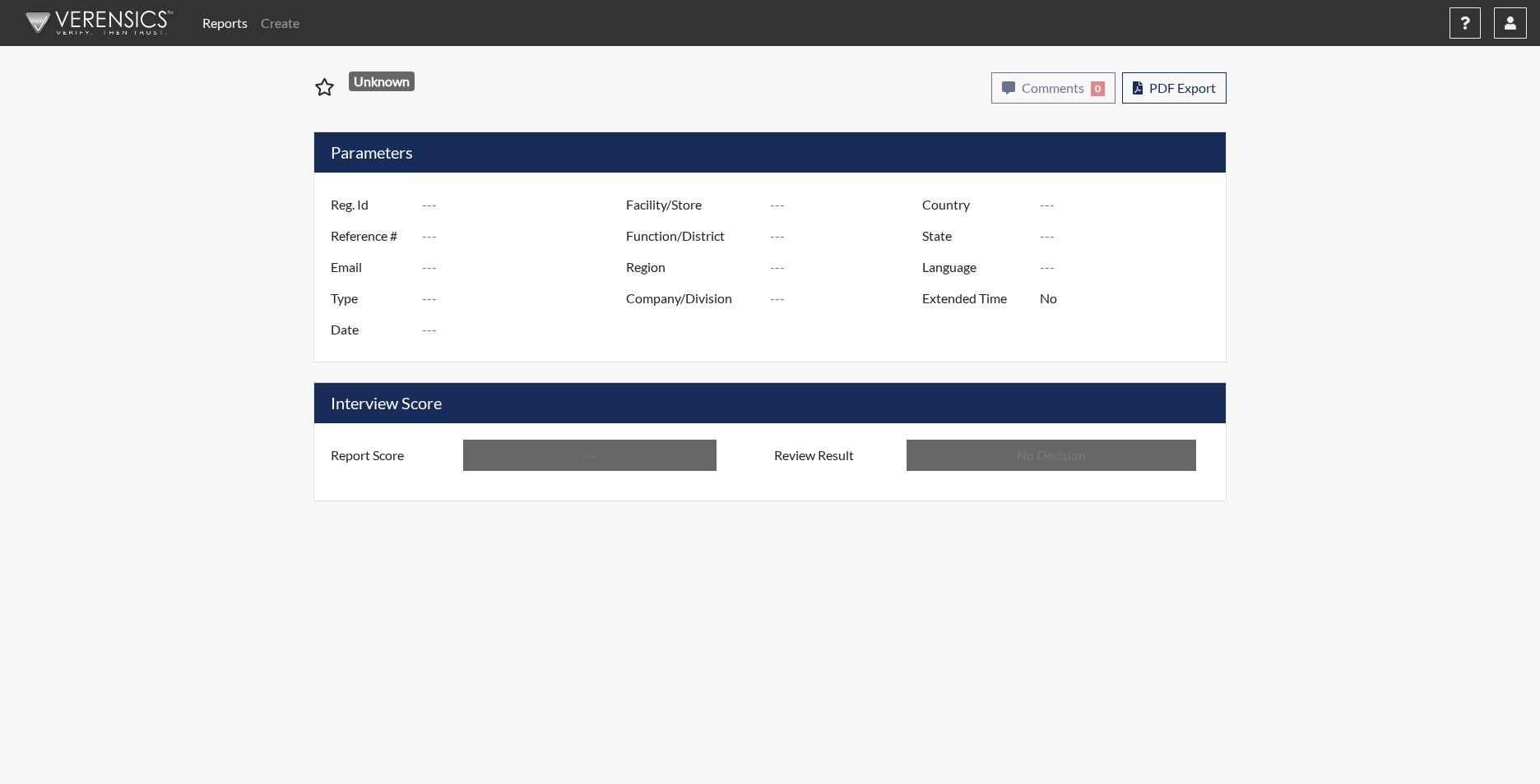
type input "jre8683"
type input "51528"
type input "---"
type input "Corrections Pre-Employment"
type input "[DATE]"
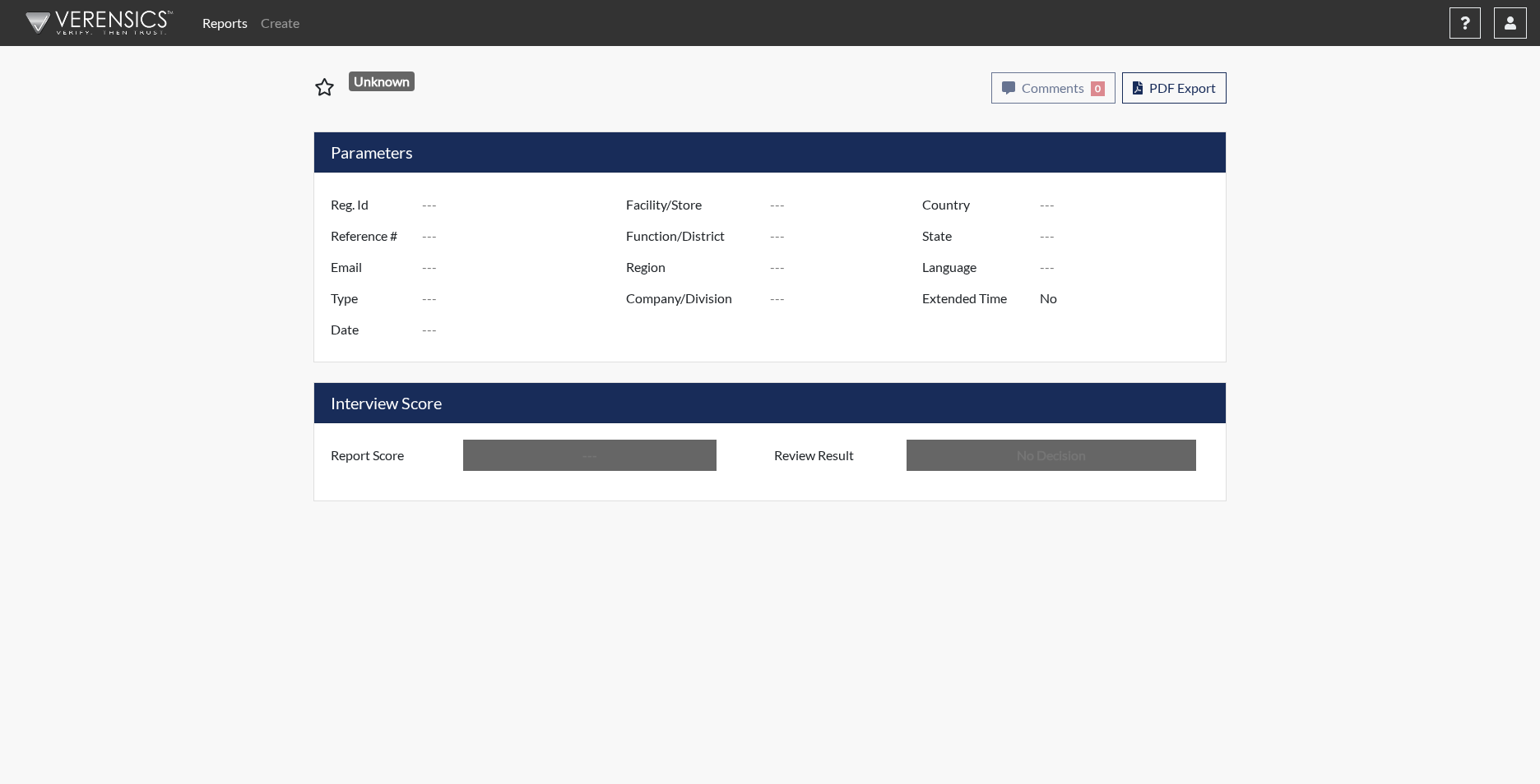
type input "[PERSON_NAME]"
type input "[GEOGRAPHIC_DATA]"
type input "[US_STATE]"
type input "English"
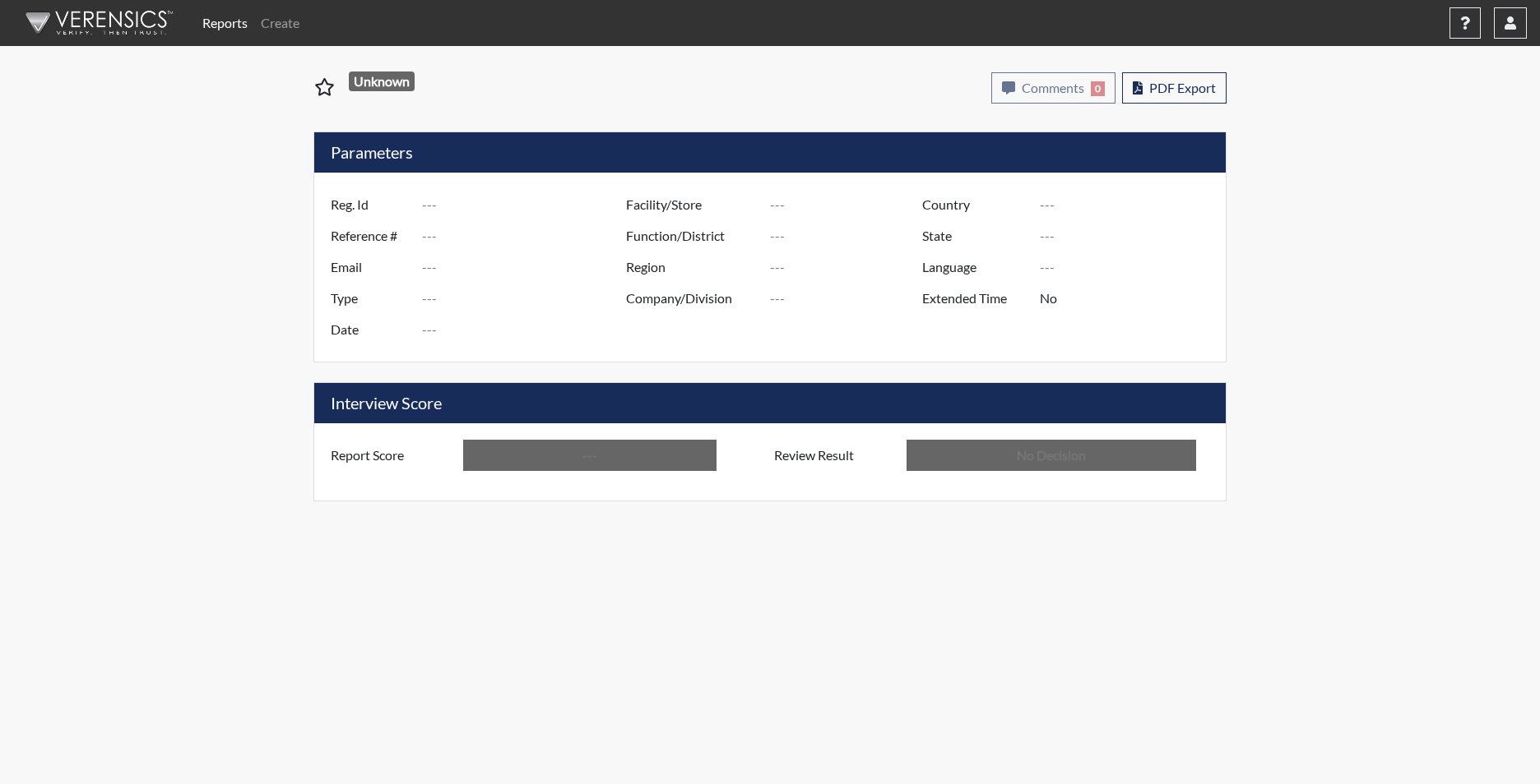
type input "Below Conditions"
type input "In Review"
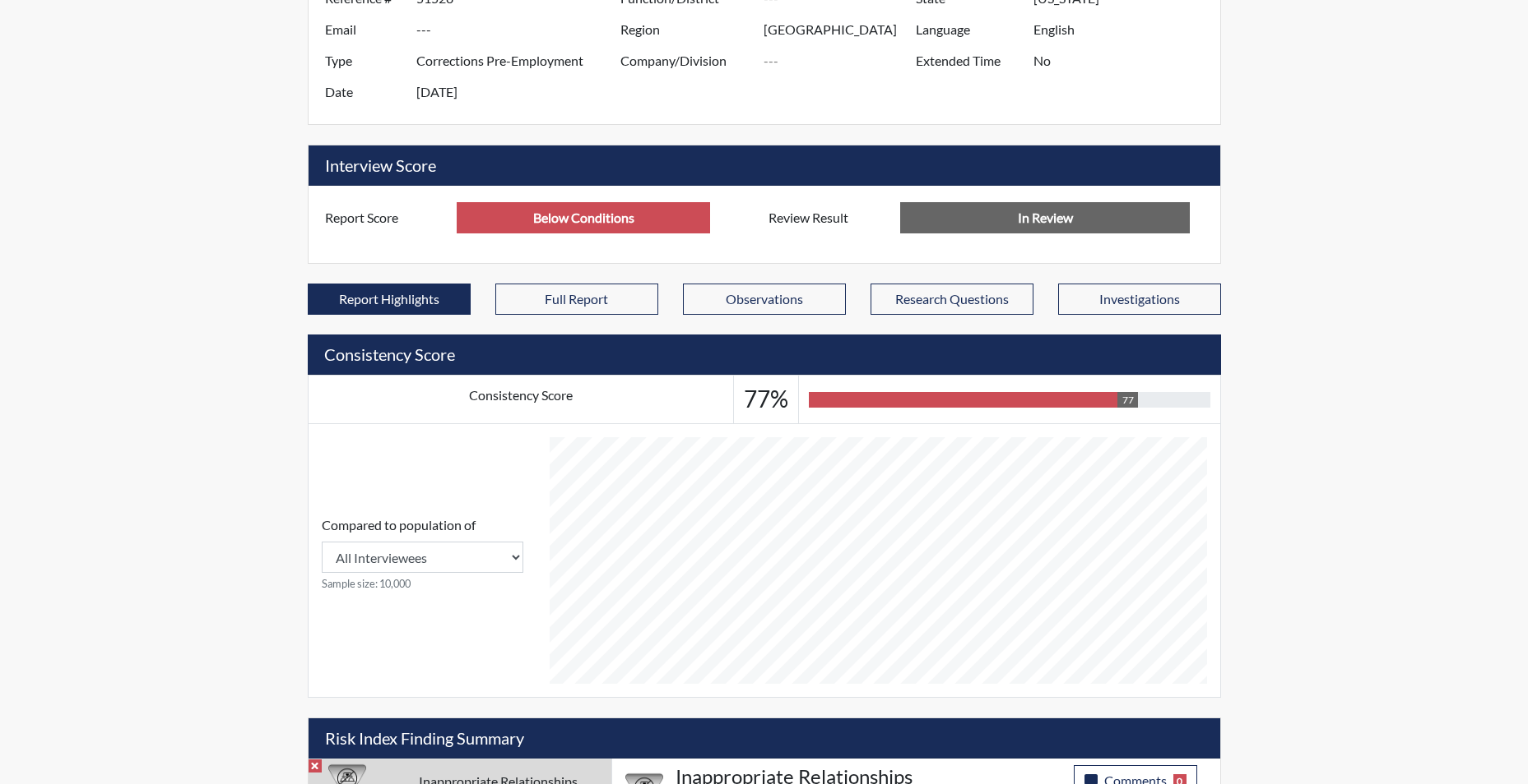
scroll to position [411, 0]
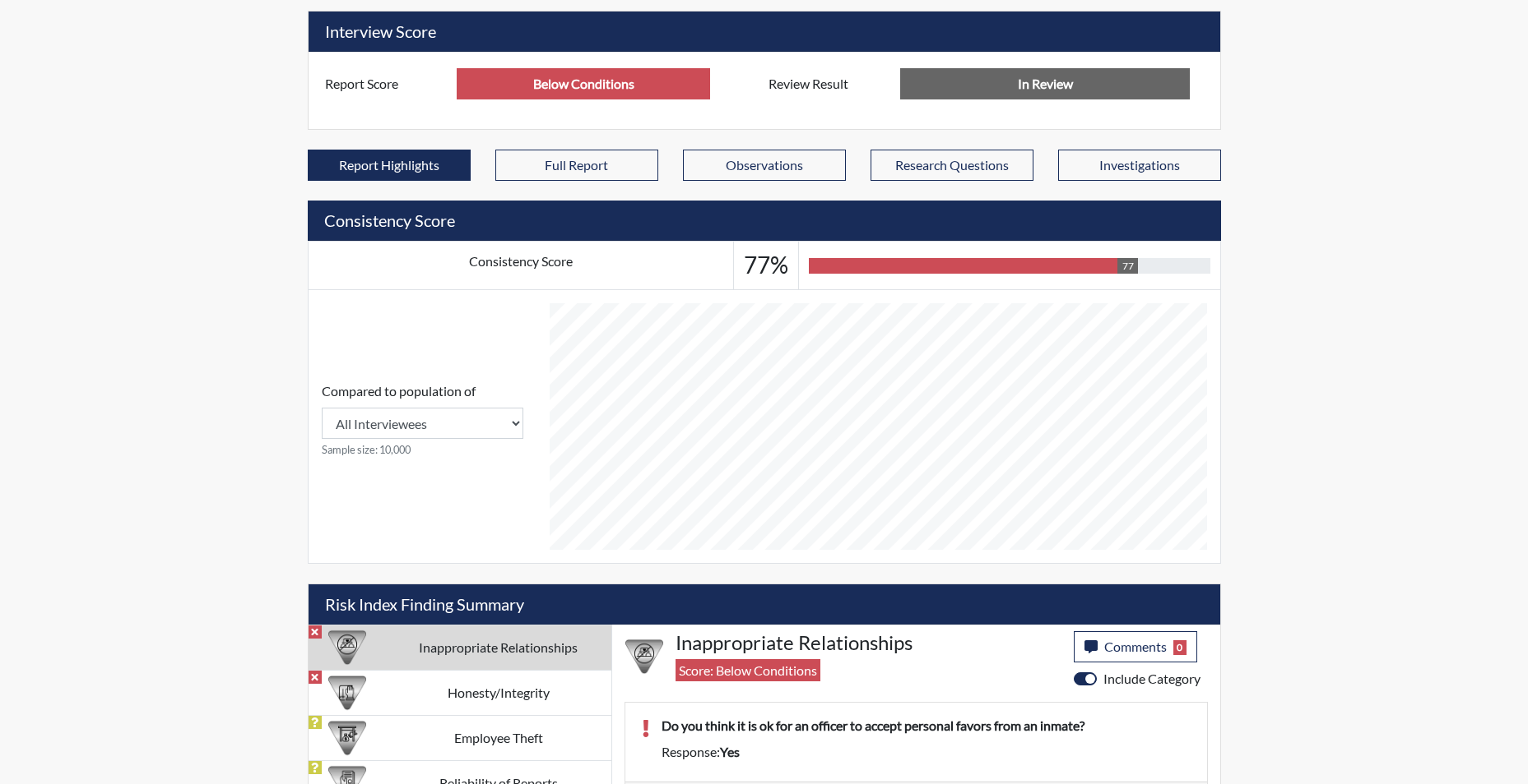
click at [568, 85] on input "Below Conditions" at bounding box center [582, 84] width 253 height 31
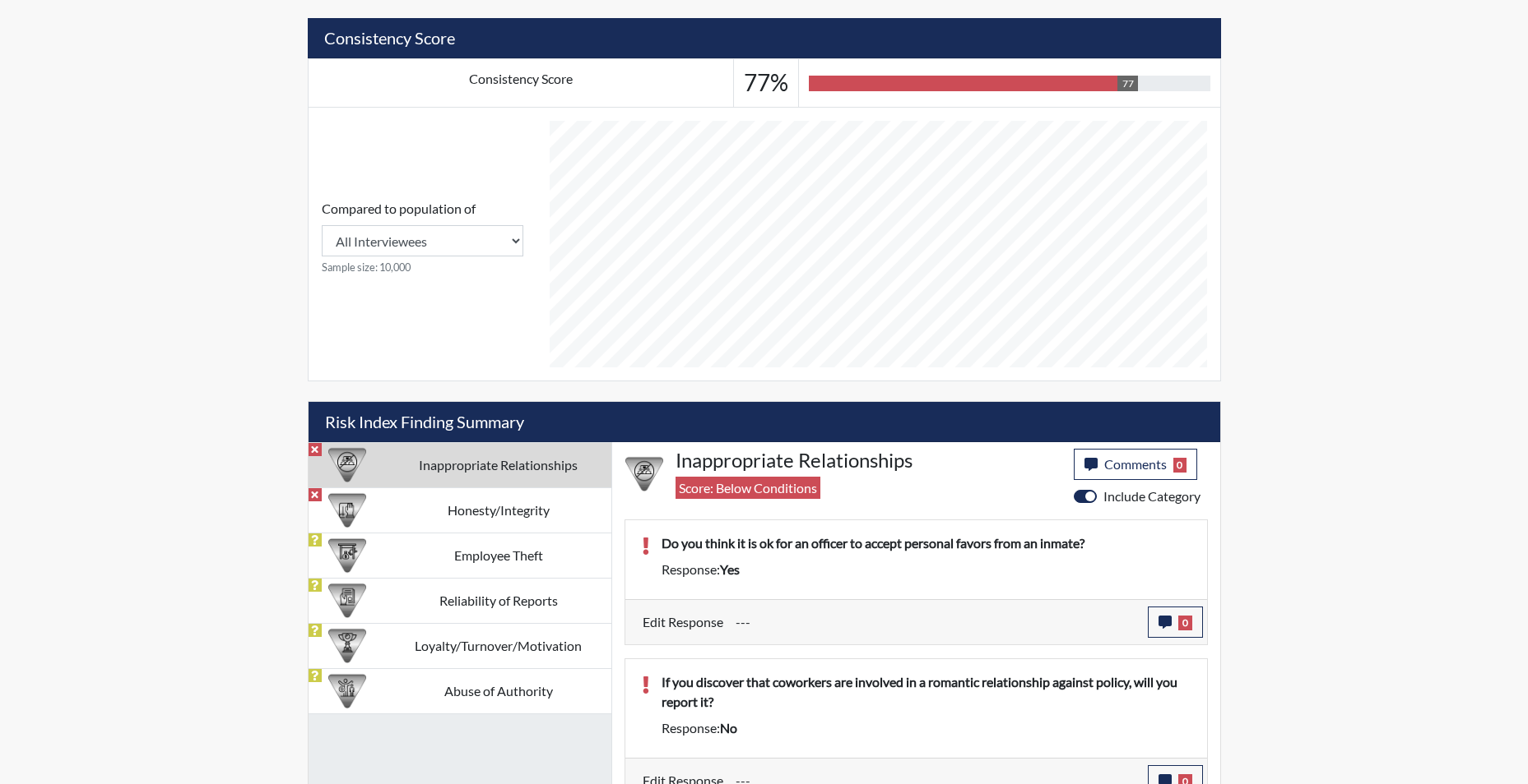
scroll to position [614, 0]
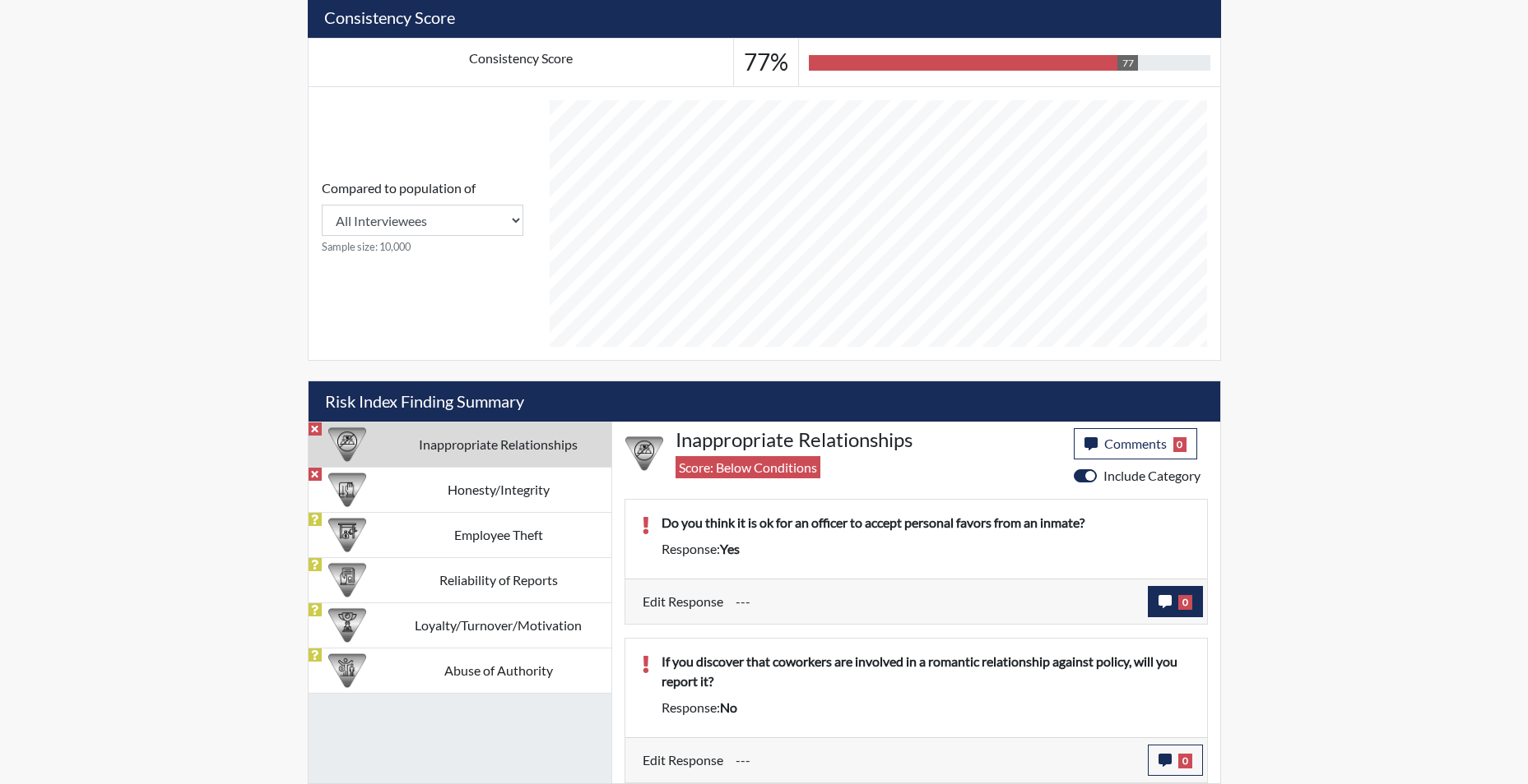
type input "Above Conditions"
click at [1188, 605] on span "0" at bounding box center [1185, 602] width 14 height 15
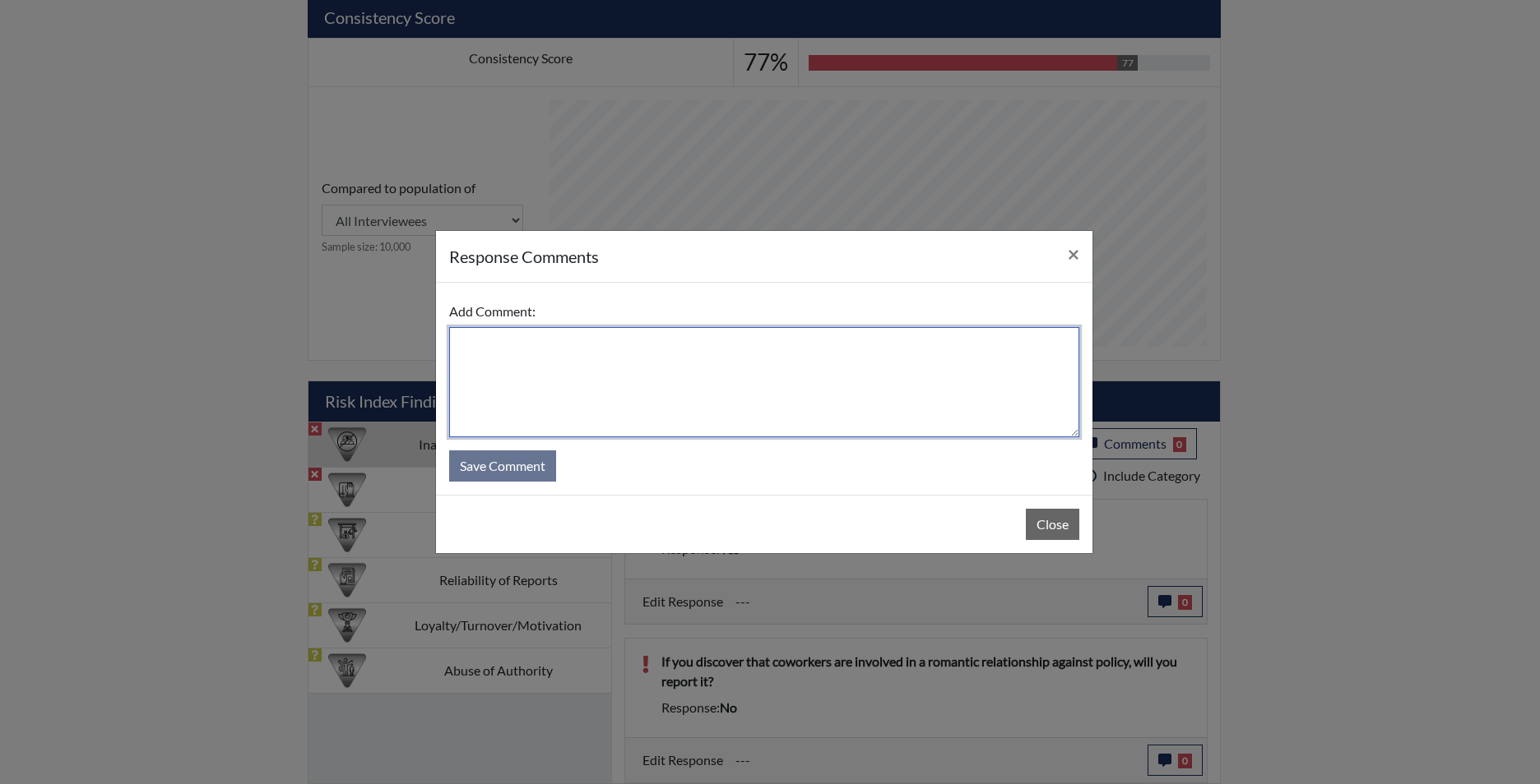
click at [507, 345] on textarea at bounding box center [764, 382] width 630 height 111
type textarea "The Applicant advised no."
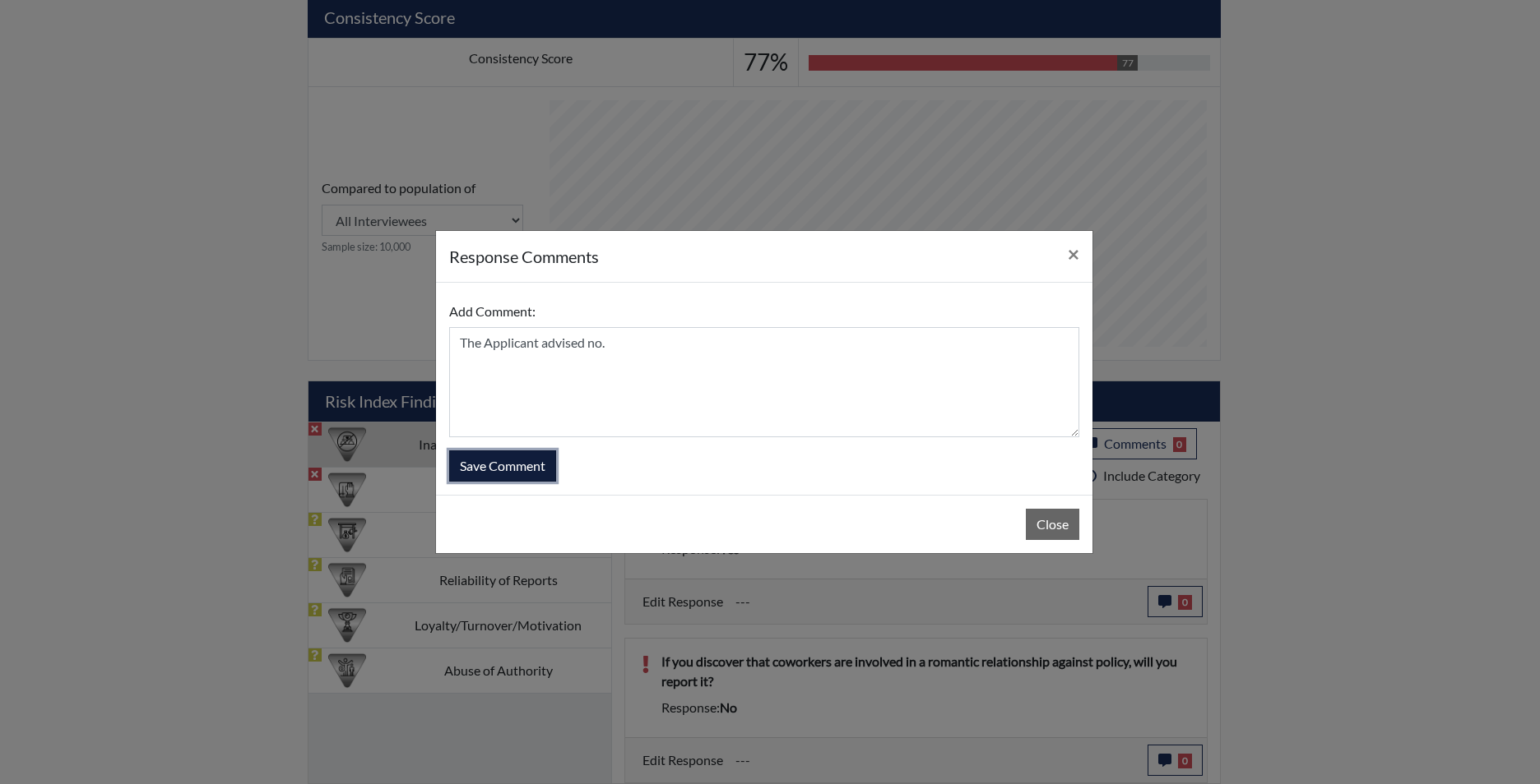
click at [528, 472] on button "Save Comment" at bounding box center [502, 466] width 107 height 31
type input "Below Conditions"
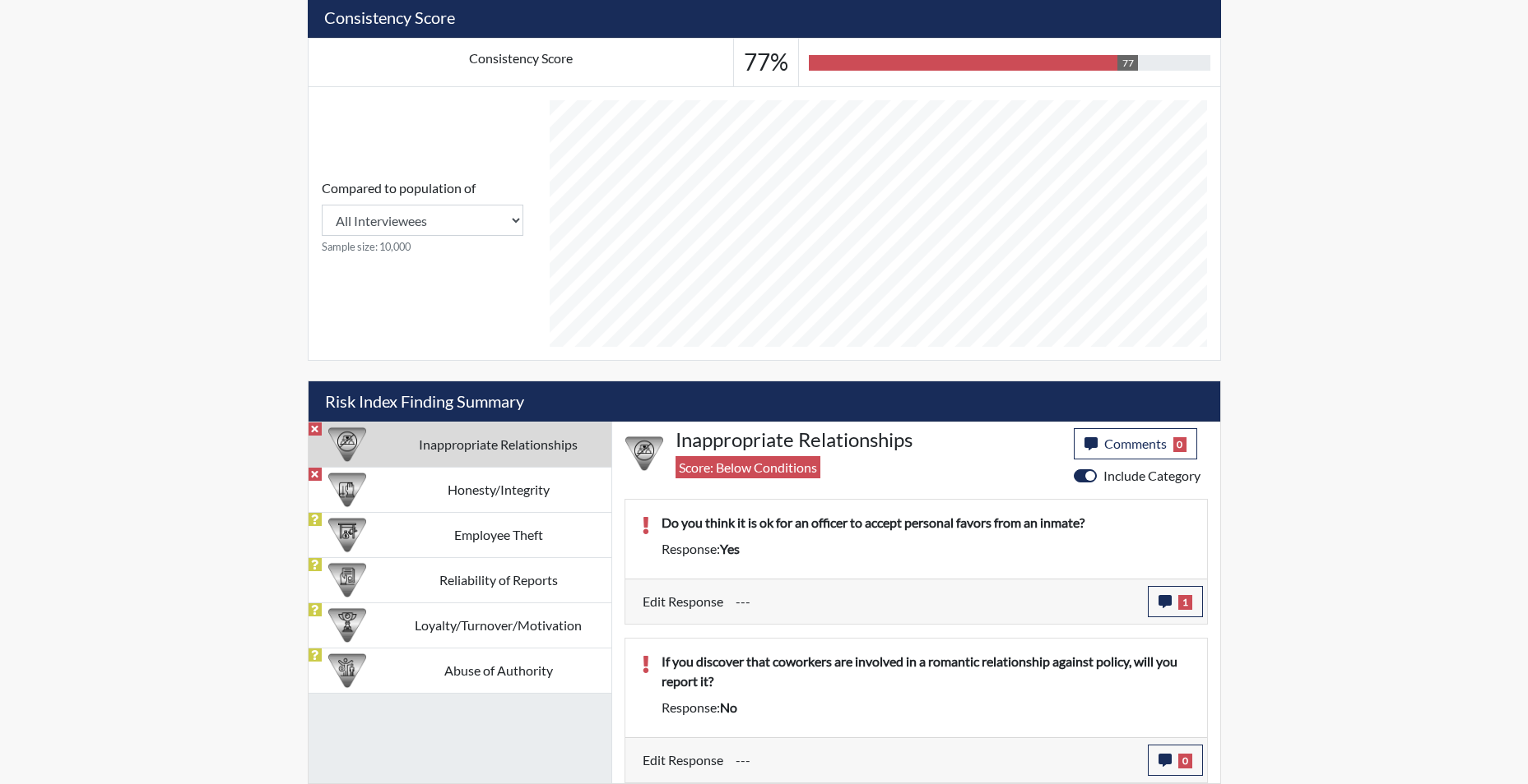
scroll to position [273, 683]
click at [1188, 761] on span "0" at bounding box center [1185, 761] width 14 height 15
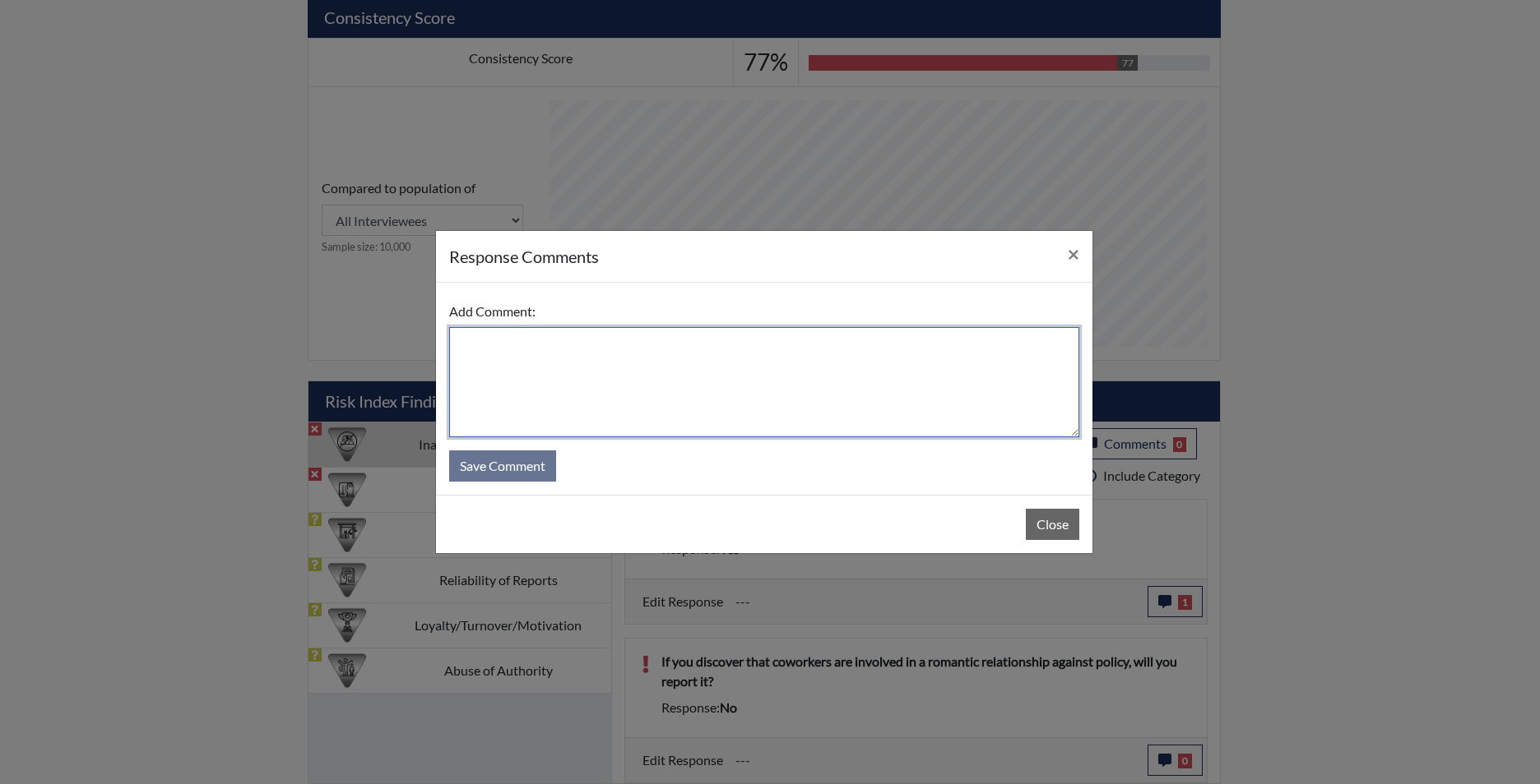
click at [703, 355] on textarea at bounding box center [764, 382] width 630 height 111
click at [656, 346] on textarea "The applicant advised yes" at bounding box center [764, 382] width 630 height 111
type textarea "The applicant advised yes."
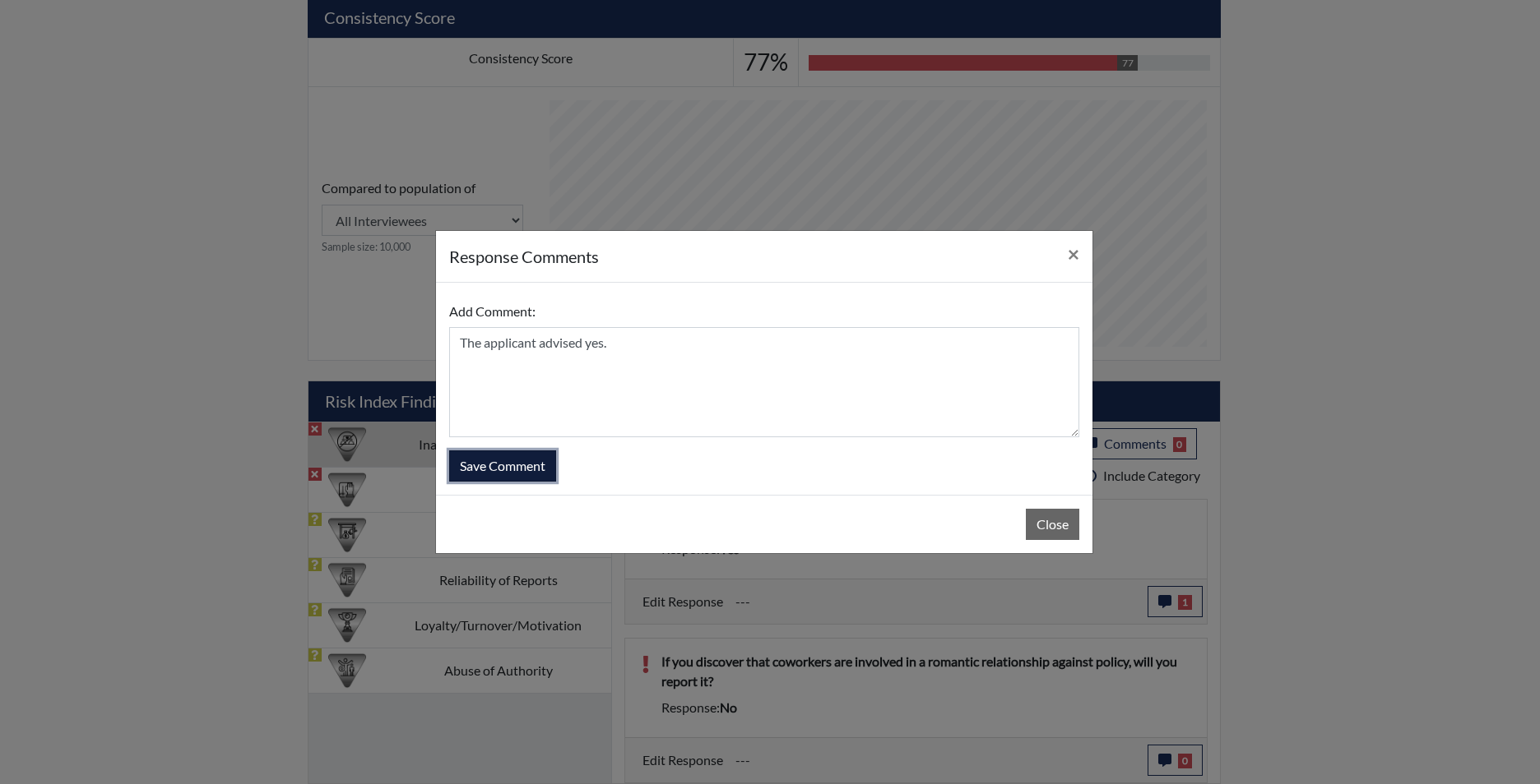
click at [511, 457] on button "Save Comment" at bounding box center [502, 466] width 107 height 31
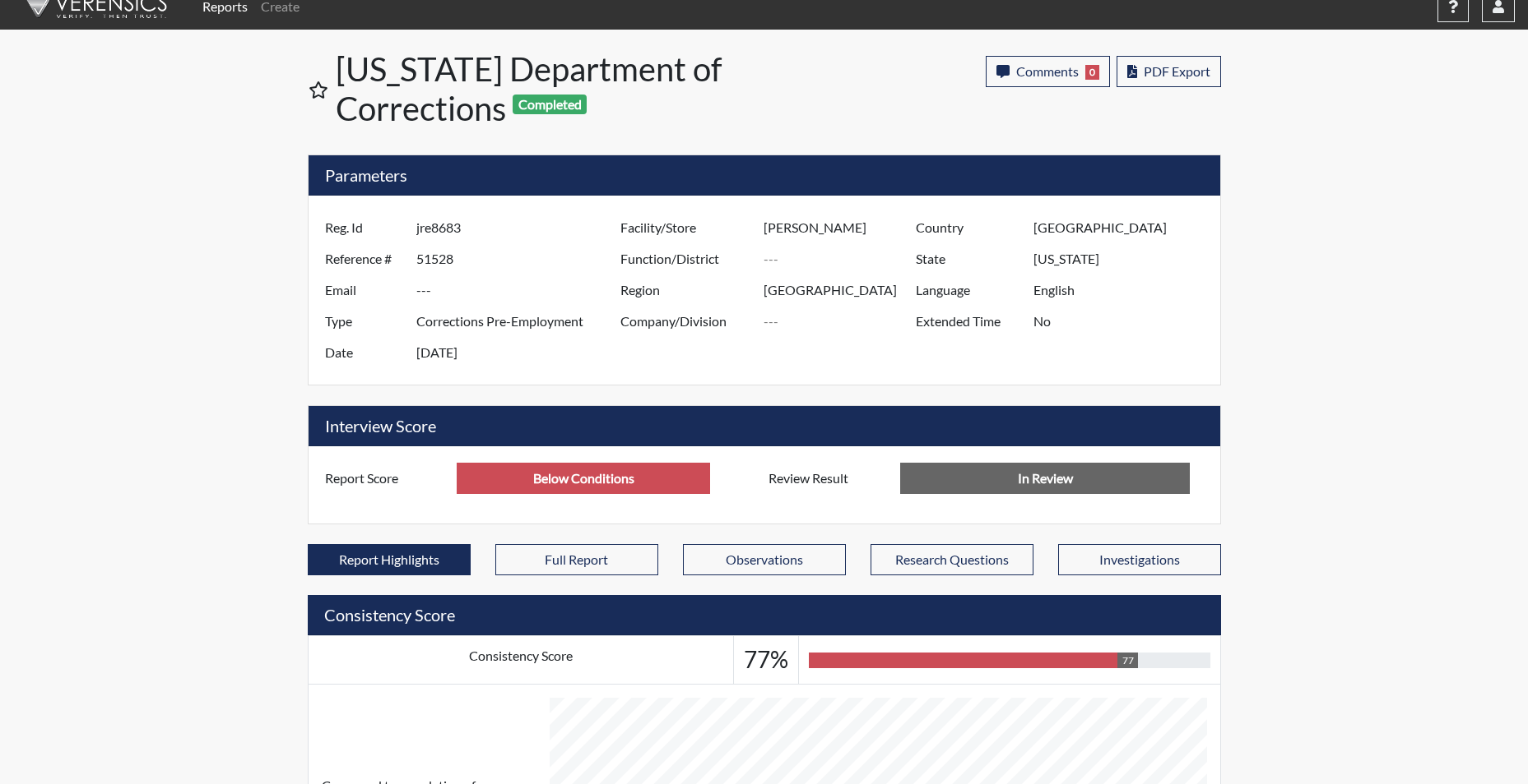
scroll to position [0, 0]
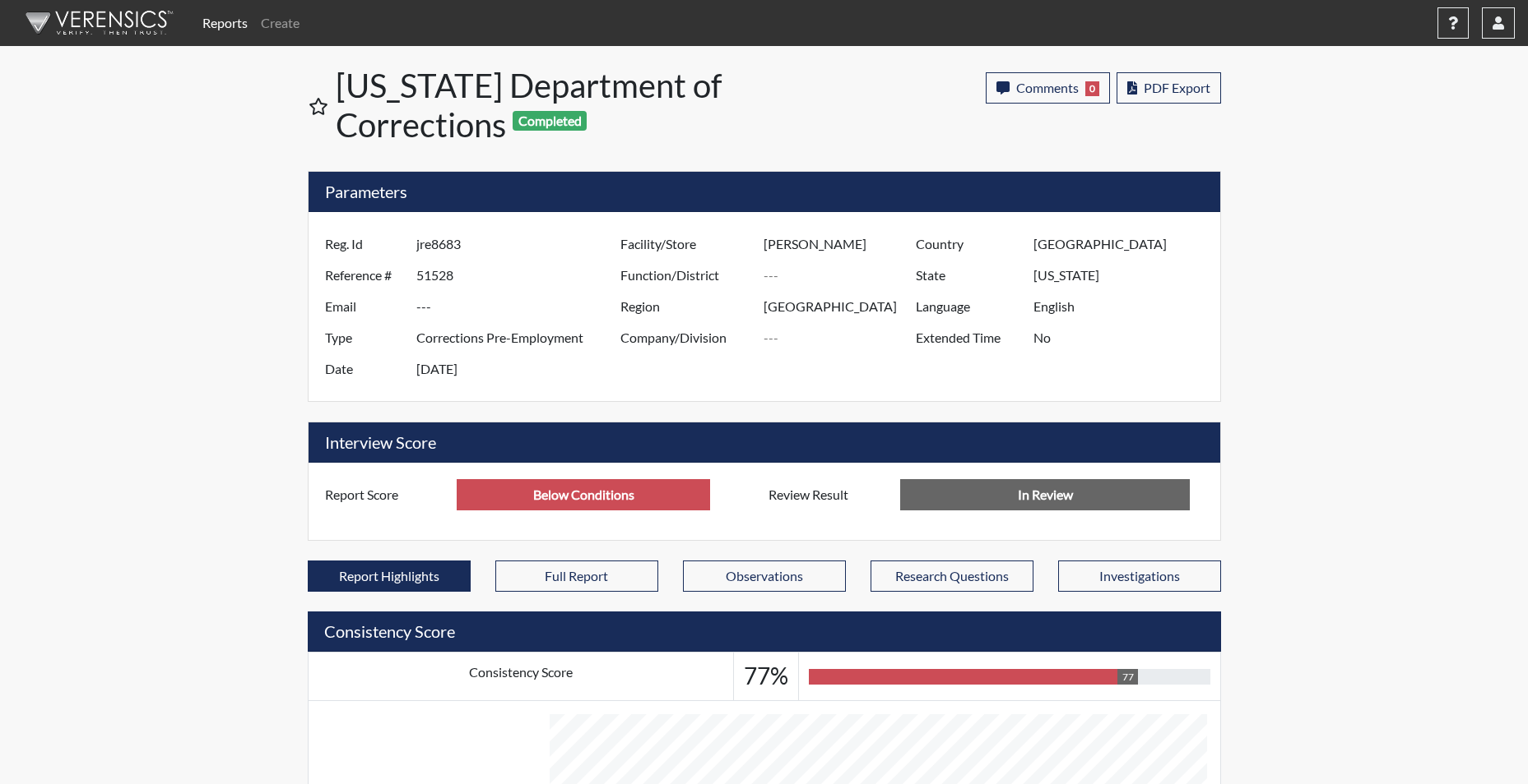
click at [569, 497] on input "Below Conditions" at bounding box center [582, 495] width 253 height 31
type input "Below Conditions"
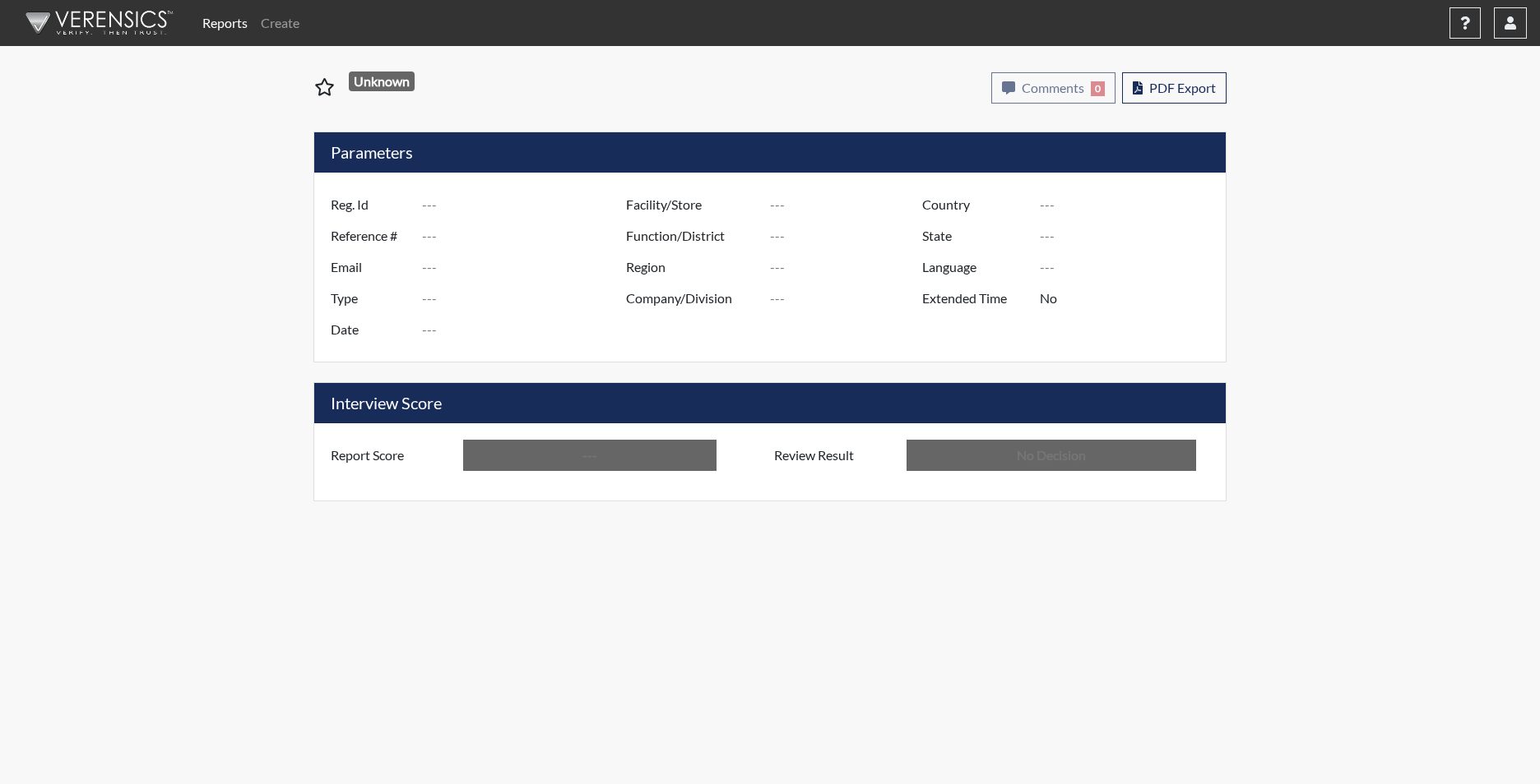
type input "sah0890"
type input "51651"
type input "---"
type input "Corrections Pre-Employment"
type input "[DATE]"
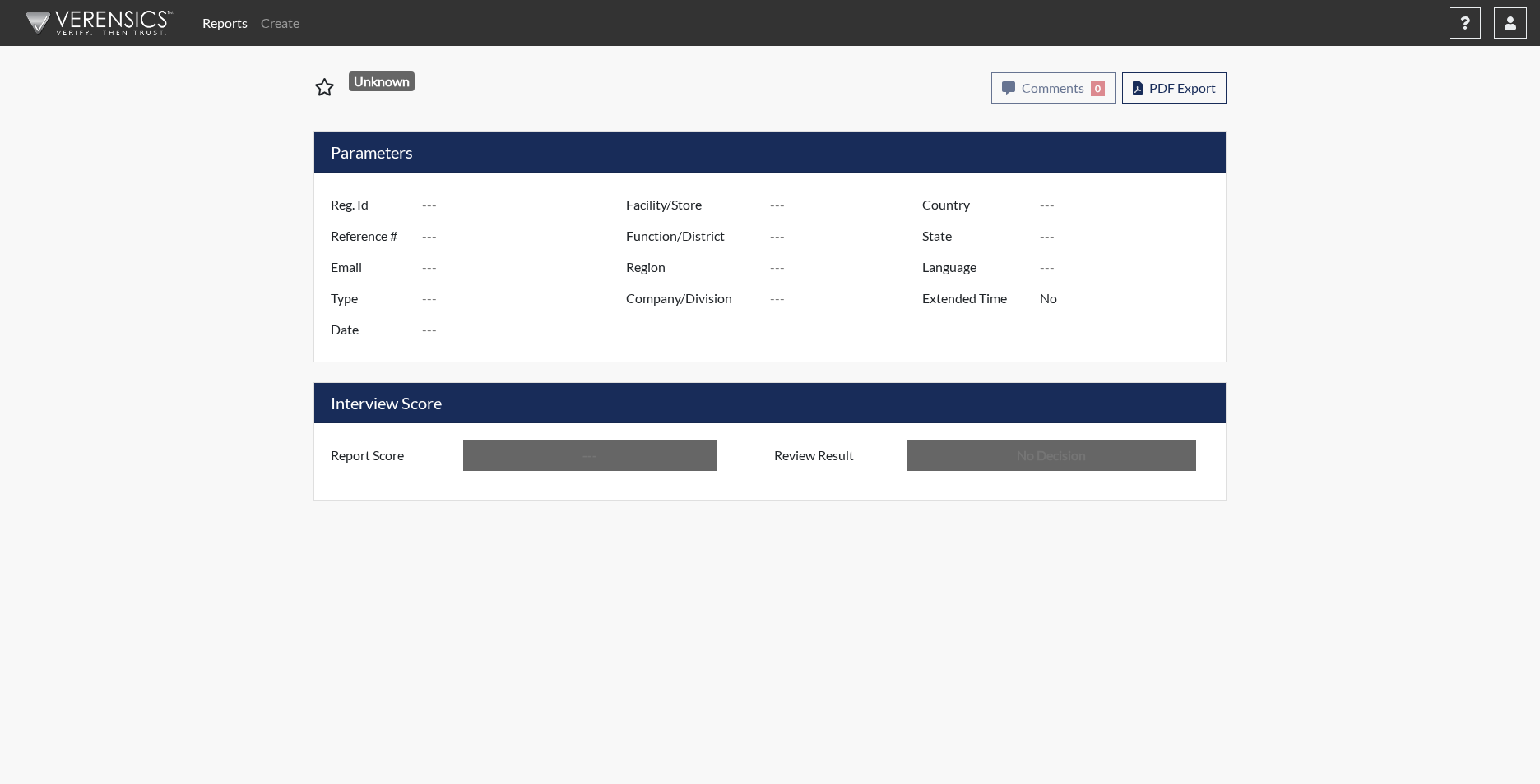
type input "[PERSON_NAME]"
type input "[GEOGRAPHIC_DATA]"
type input "[US_STATE]"
type input "English"
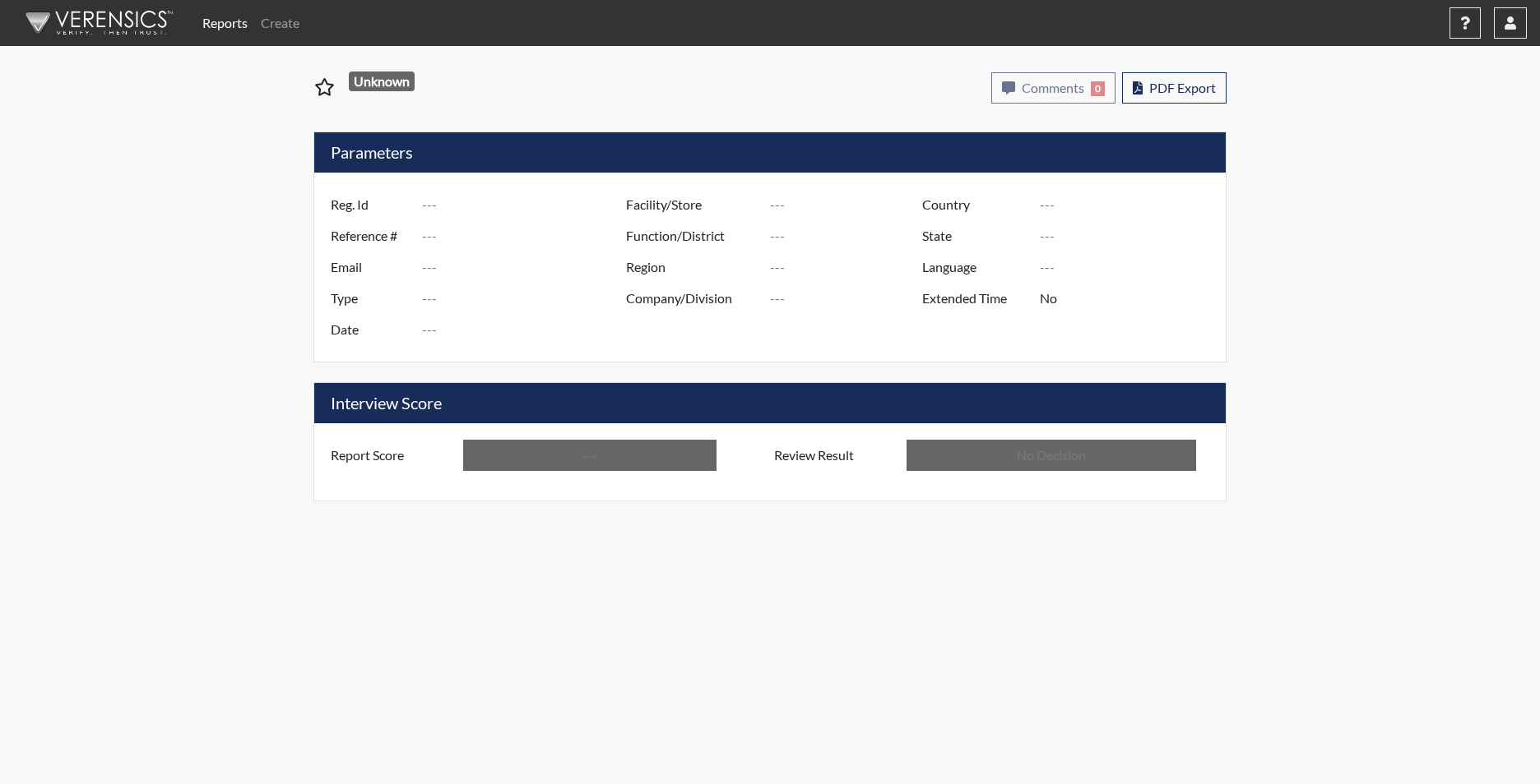
type input "Below Conditions"
type input "In Review"
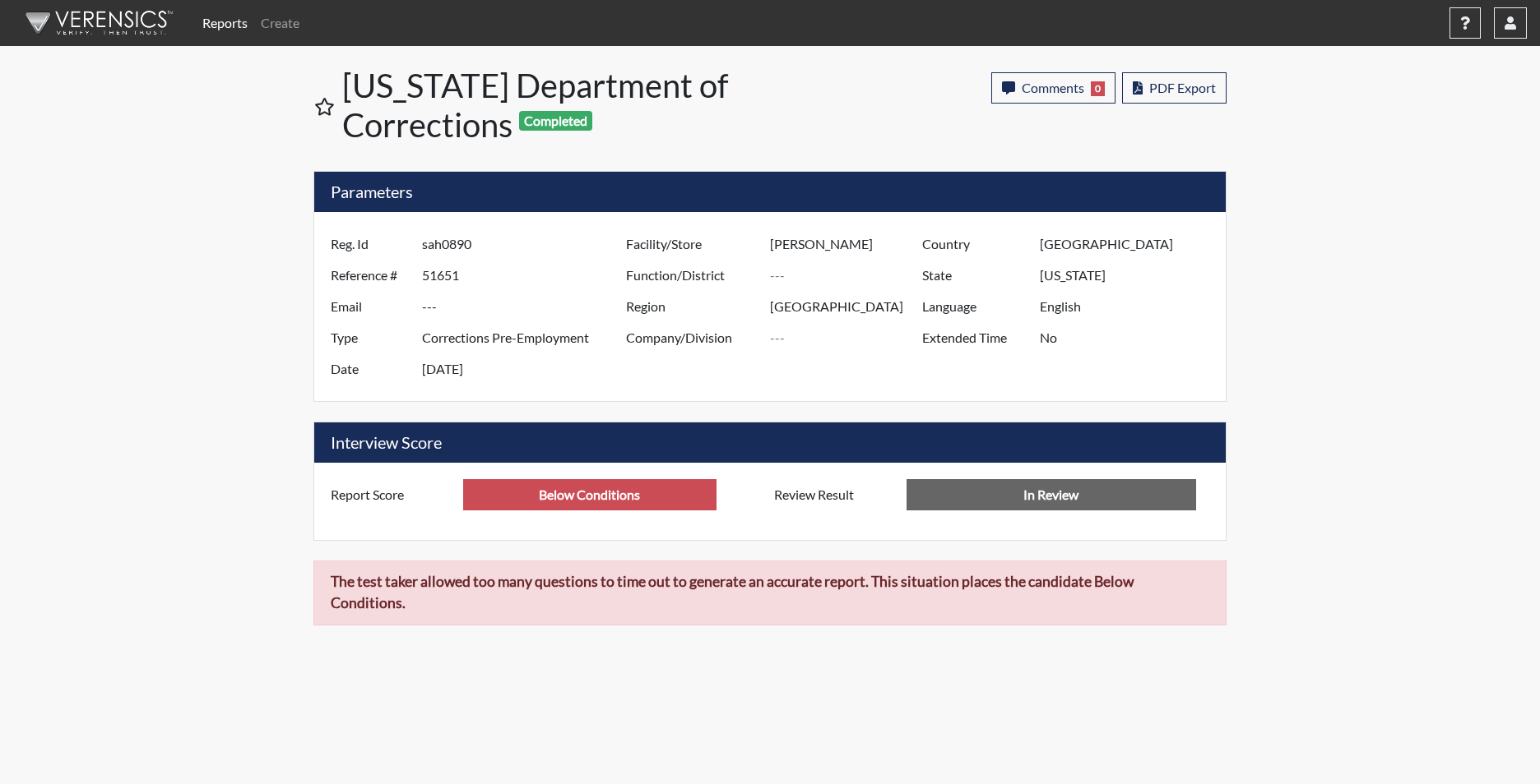
click at [227, 21] on link "Reports" at bounding box center [225, 23] width 58 height 33
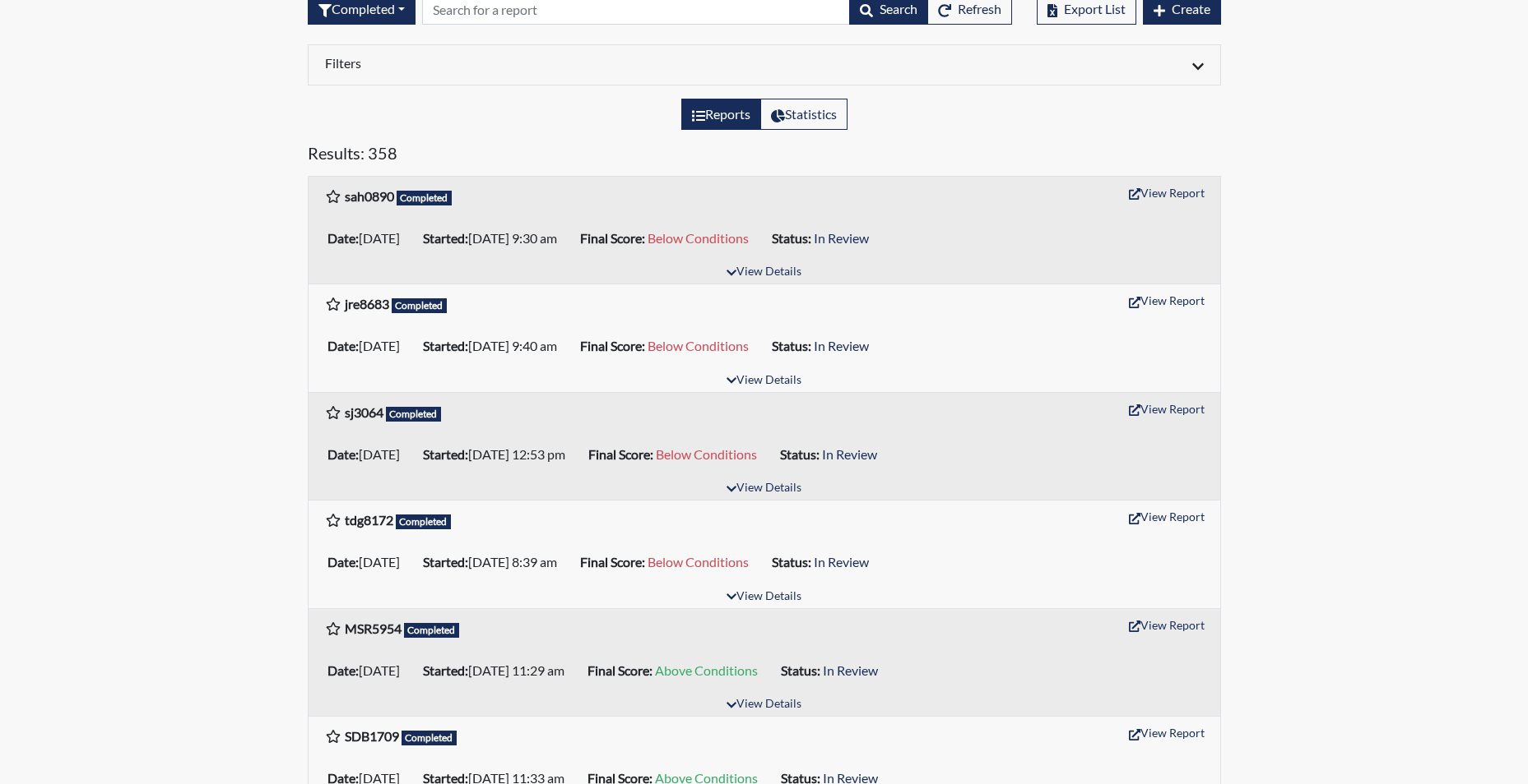
scroll to position [164, 0]
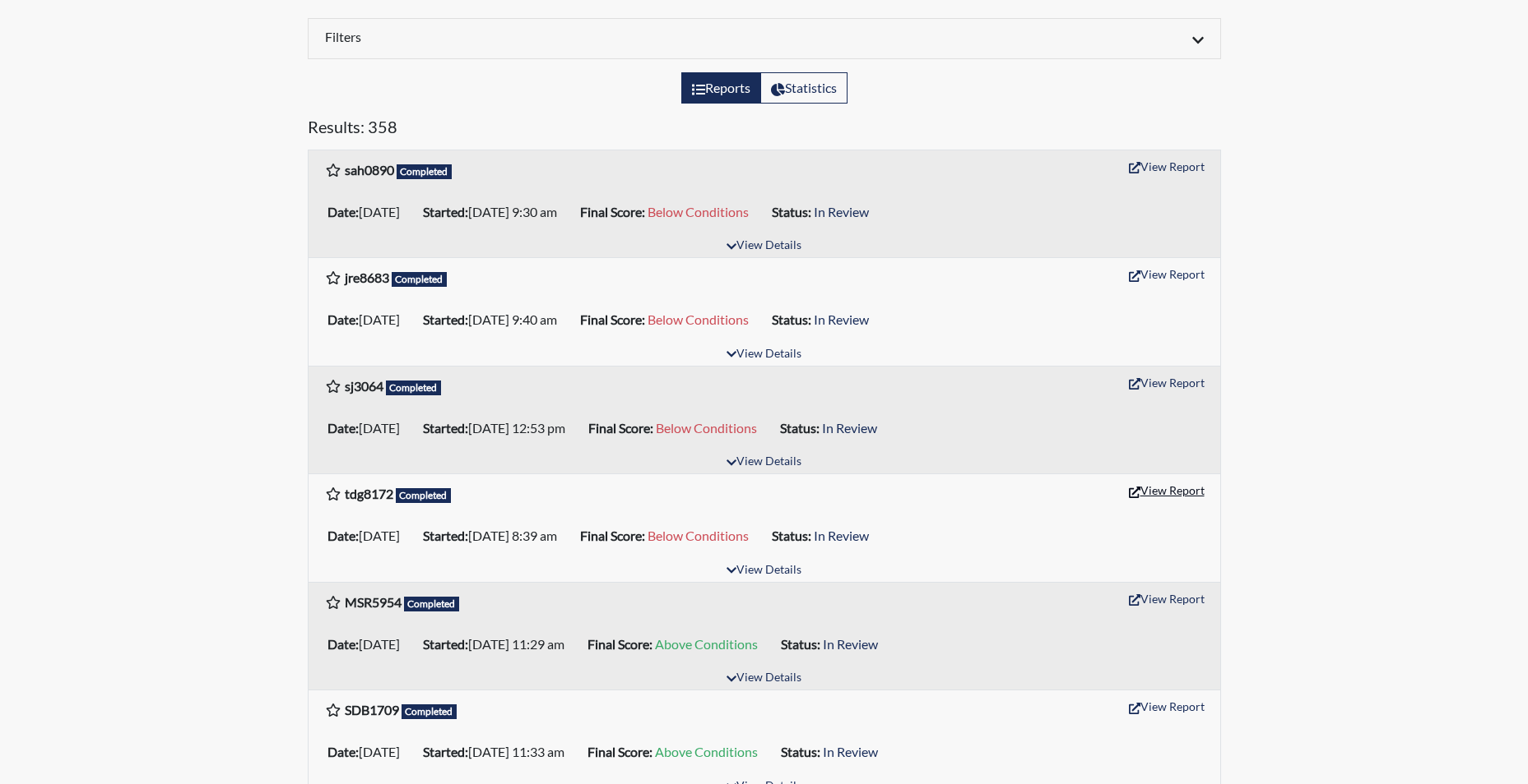
click at [1161, 490] on button "View Report" at bounding box center [1167, 490] width 91 height 25
click at [453, 29] on h6 "Filters" at bounding box center [538, 37] width 427 height 16
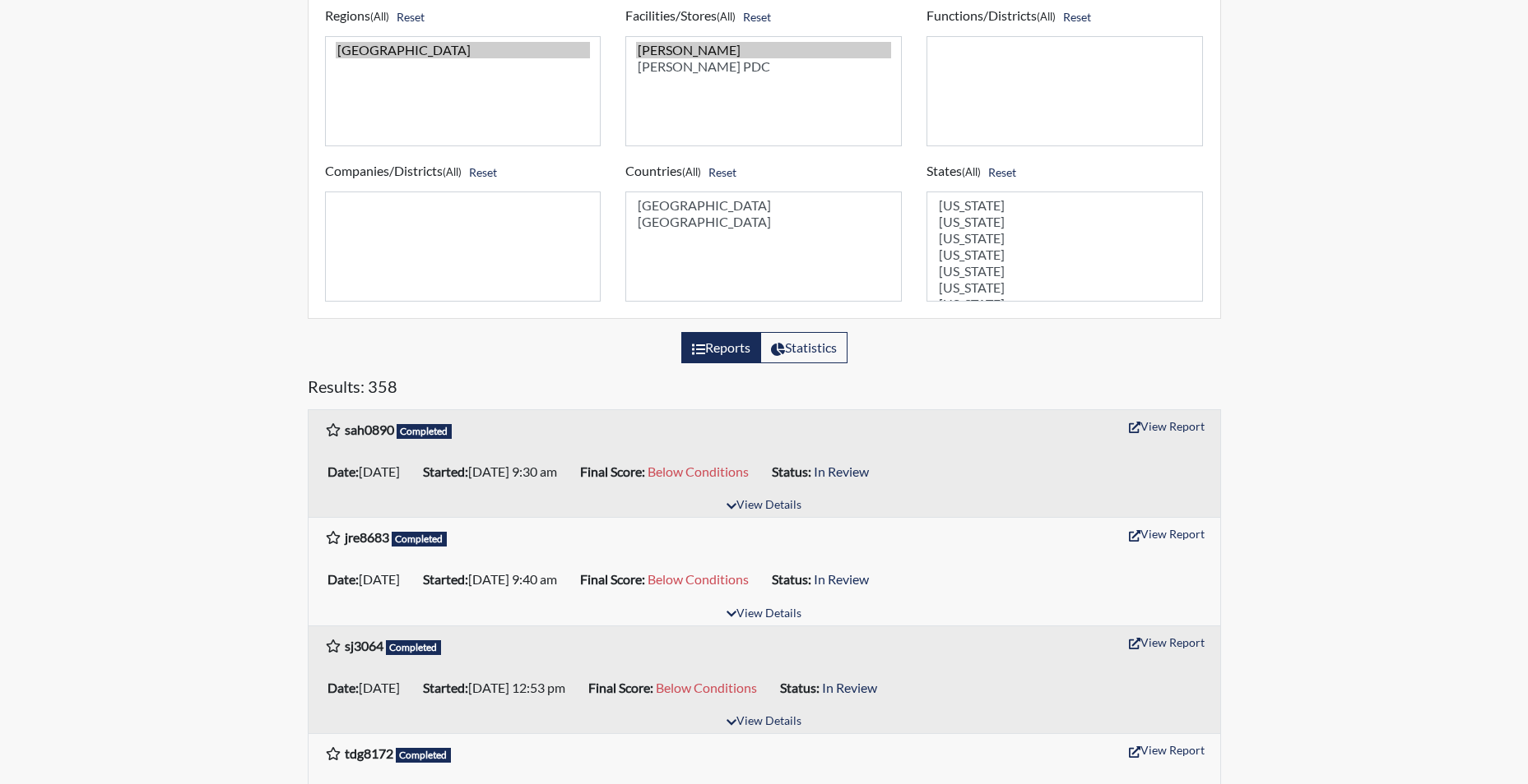
scroll to position [411, 0]
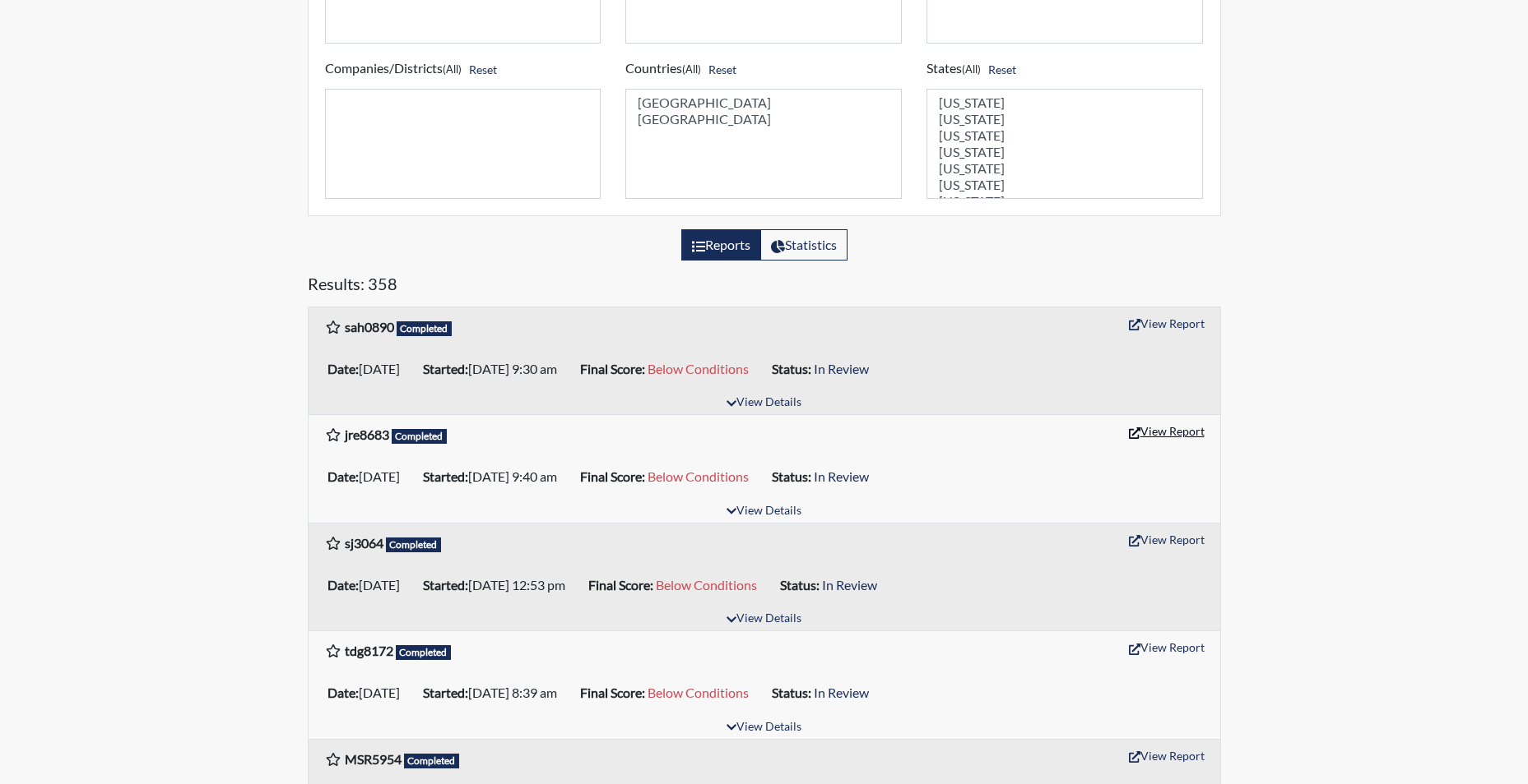
click at [1161, 427] on button "View Report" at bounding box center [1167, 431] width 91 height 25
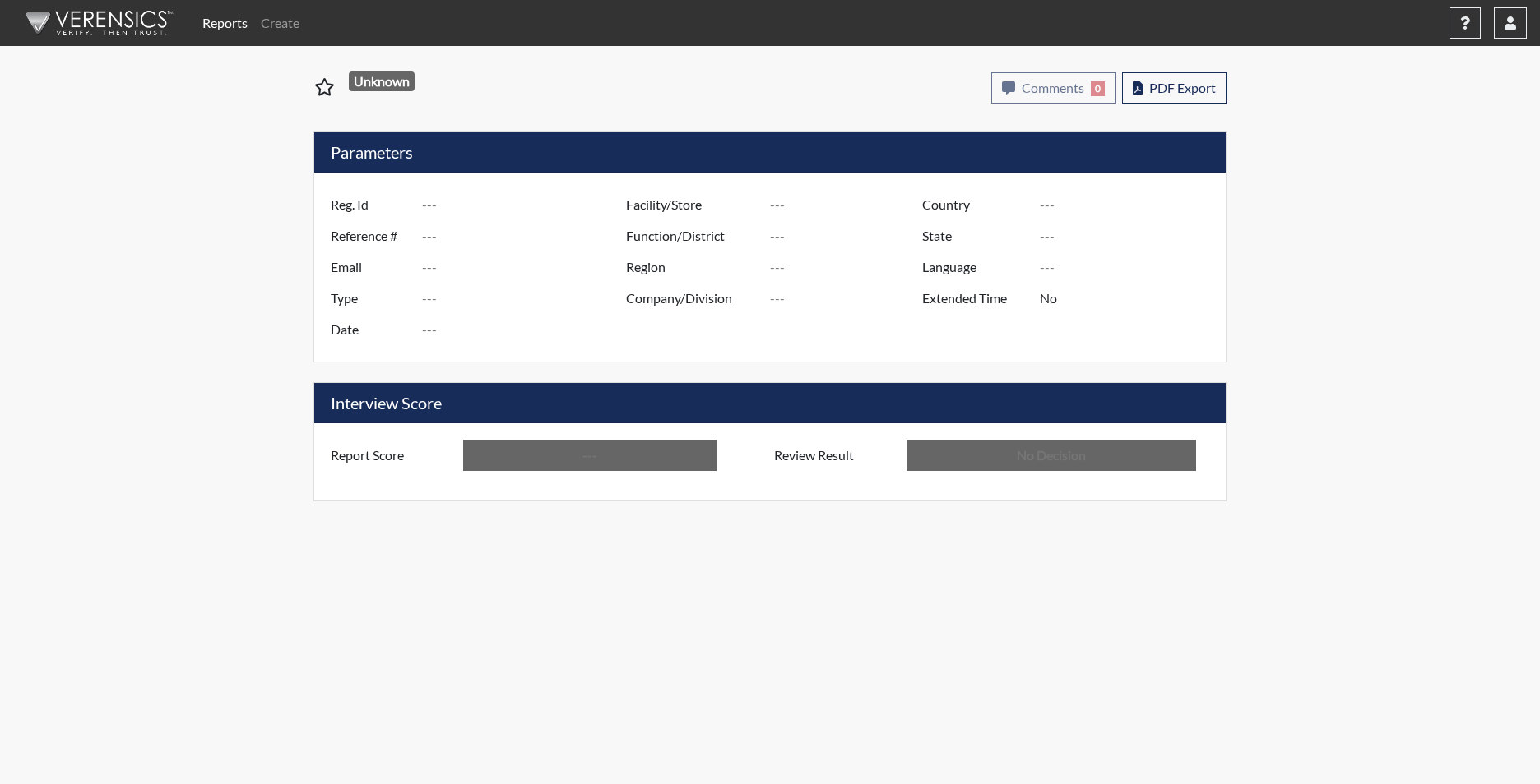
type input "tdg8172"
type input "51443"
type input "---"
type input "Corrections Pre-Employment"
type input "[DATE]"
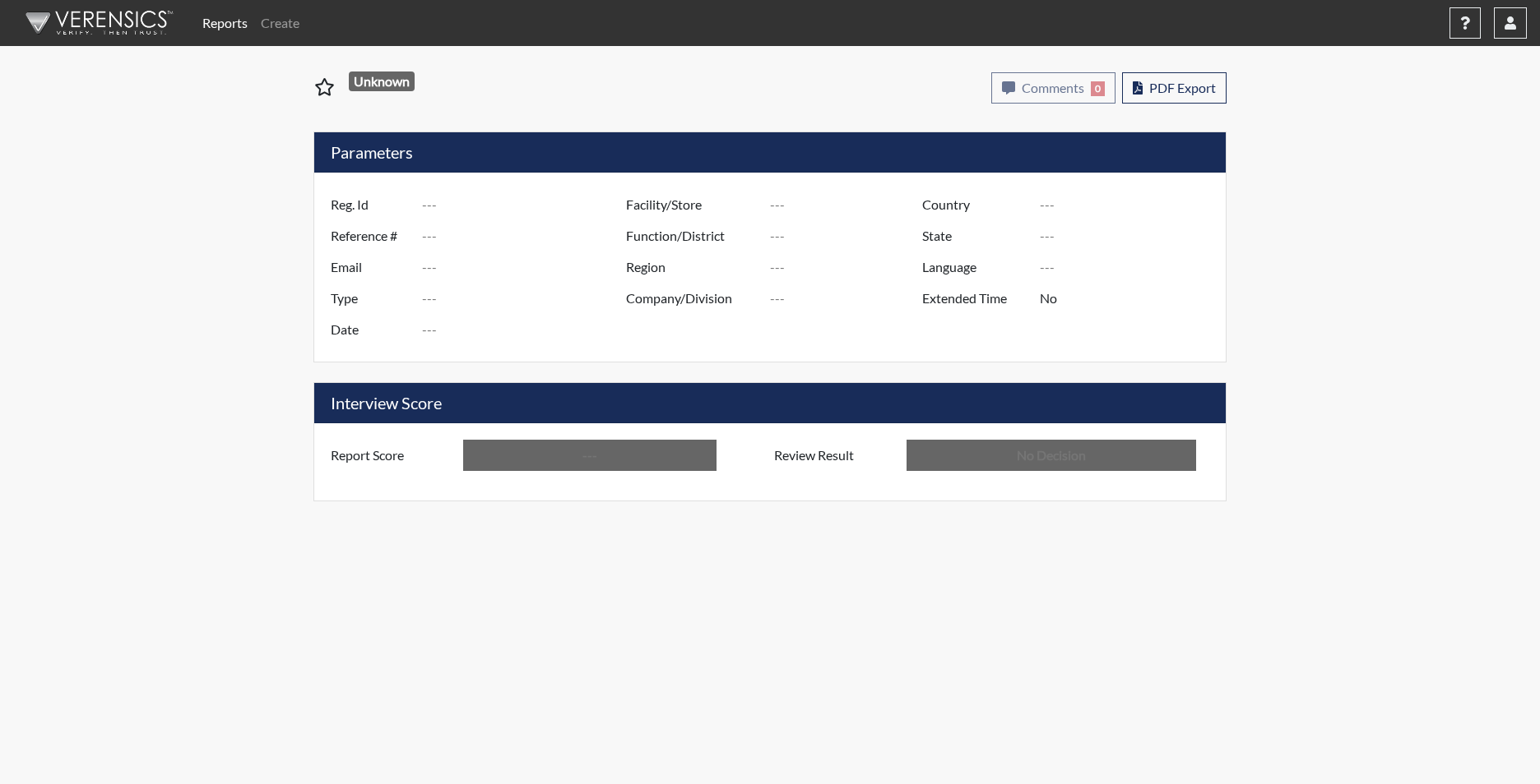
type input "[PERSON_NAME]"
type input "[GEOGRAPHIC_DATA]"
type input "[US_STATE]"
type input "English"
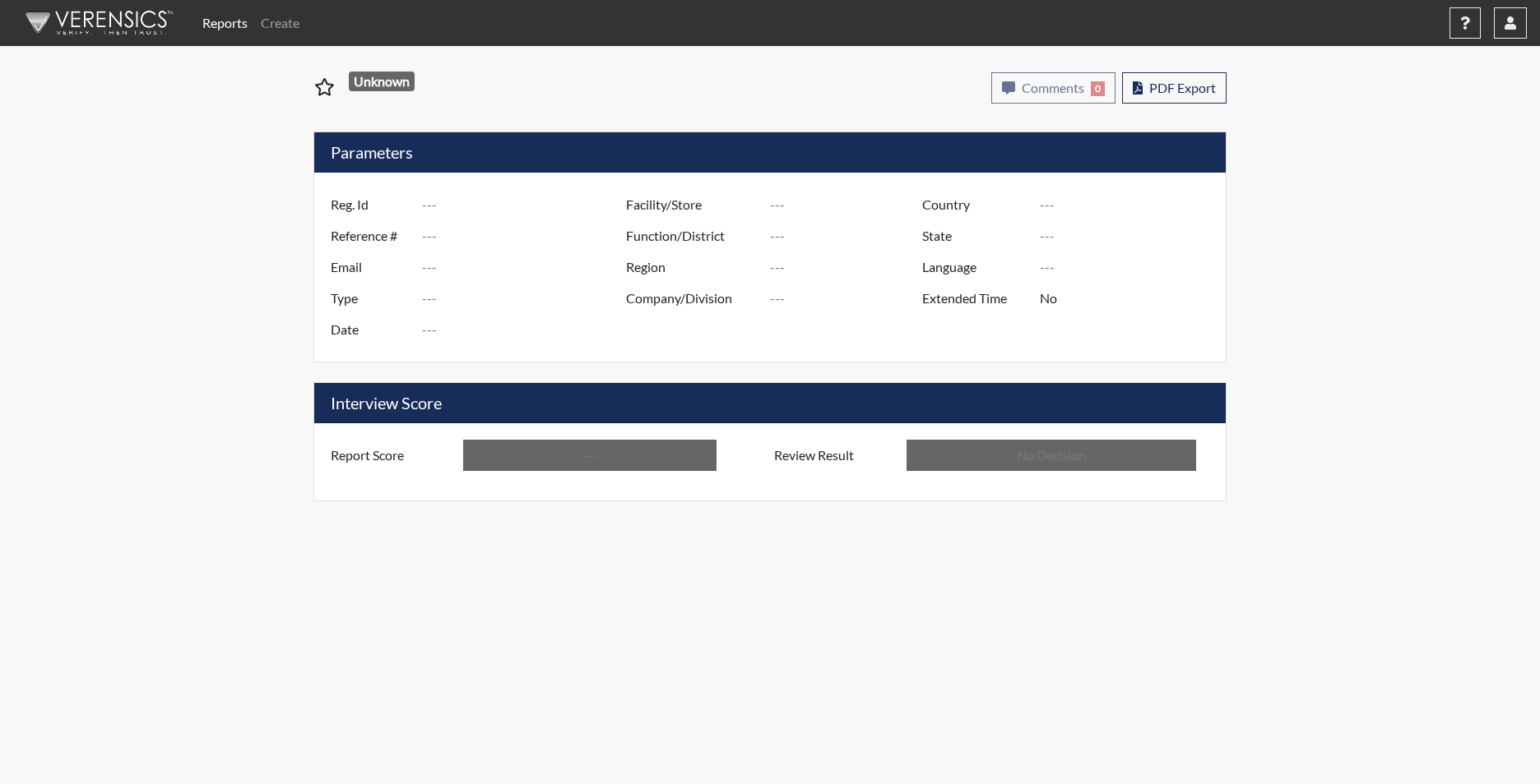
type input "Below Conditions"
type input "In Review"
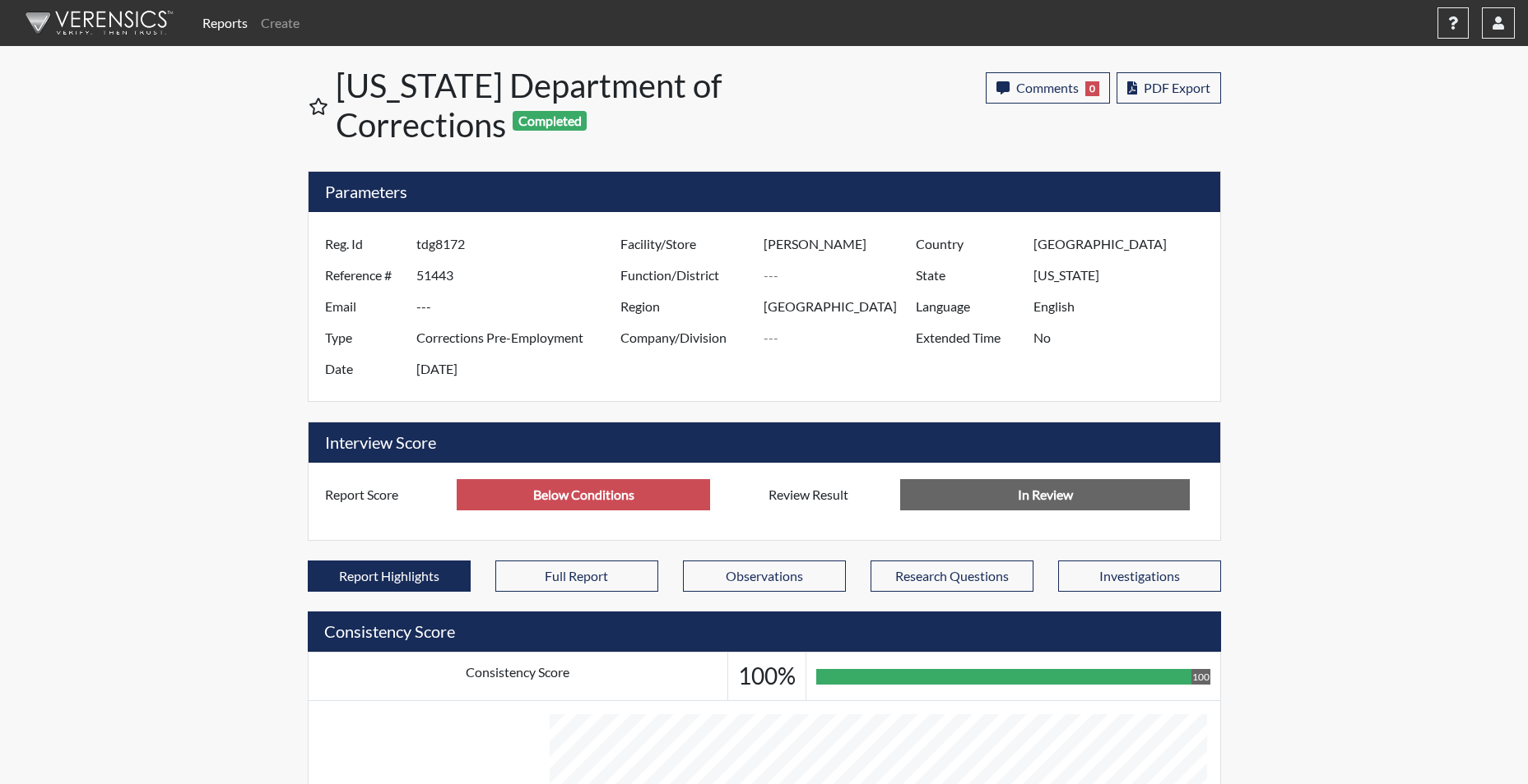
scroll to position [273, 683]
click at [569, 492] on input "Below Conditions" at bounding box center [582, 495] width 253 height 31
type input "Below Conditions"
click at [284, 26] on link "Create" at bounding box center [280, 23] width 52 height 33
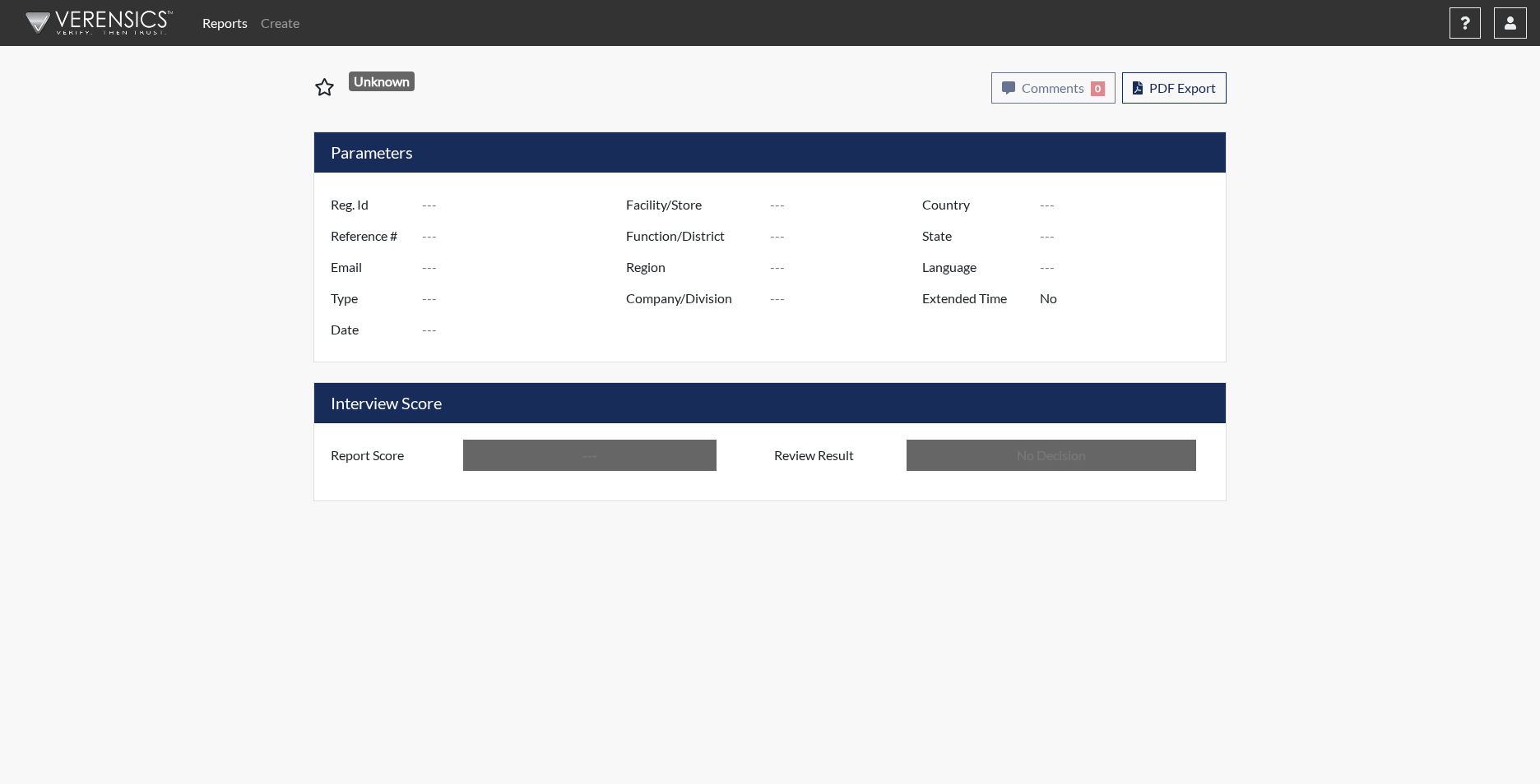
type input "jre8683"
type input "51528"
type input "---"
type input "Corrections Pre-Employment"
type input "[DATE]"
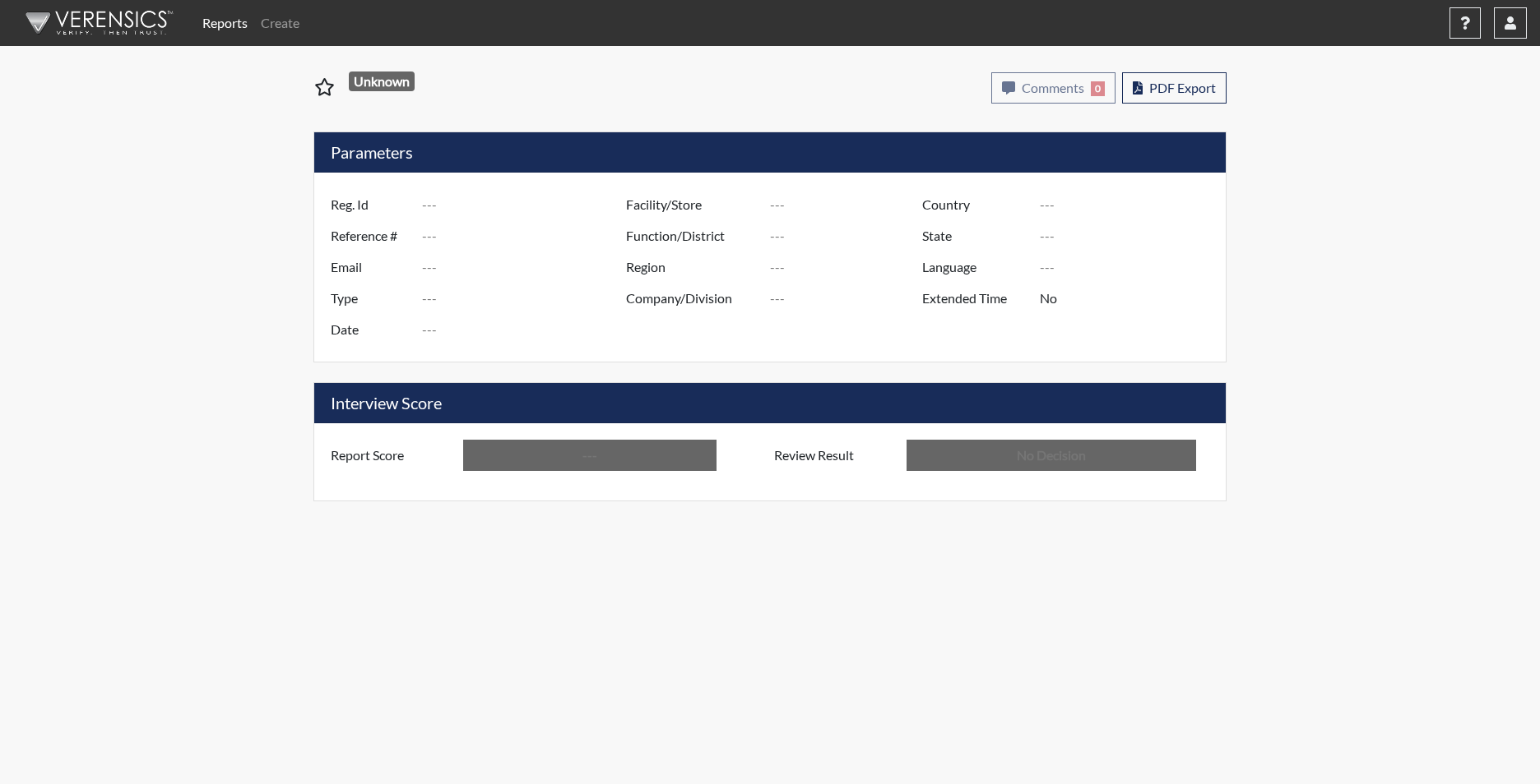
type input "[PERSON_NAME]"
type input "[GEOGRAPHIC_DATA]"
type input "[US_STATE]"
type input "English"
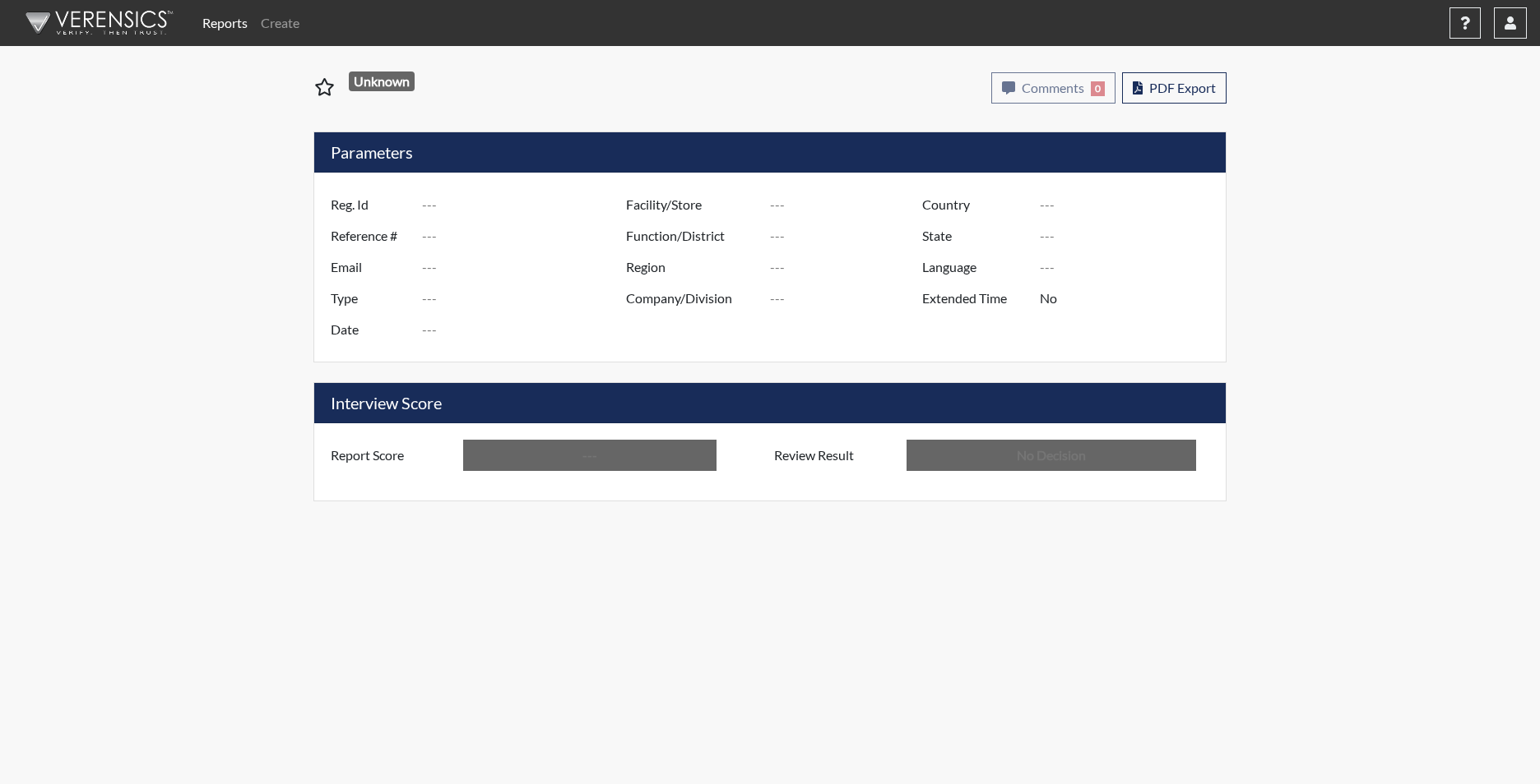
type input "Below Conditions"
type input "In Review"
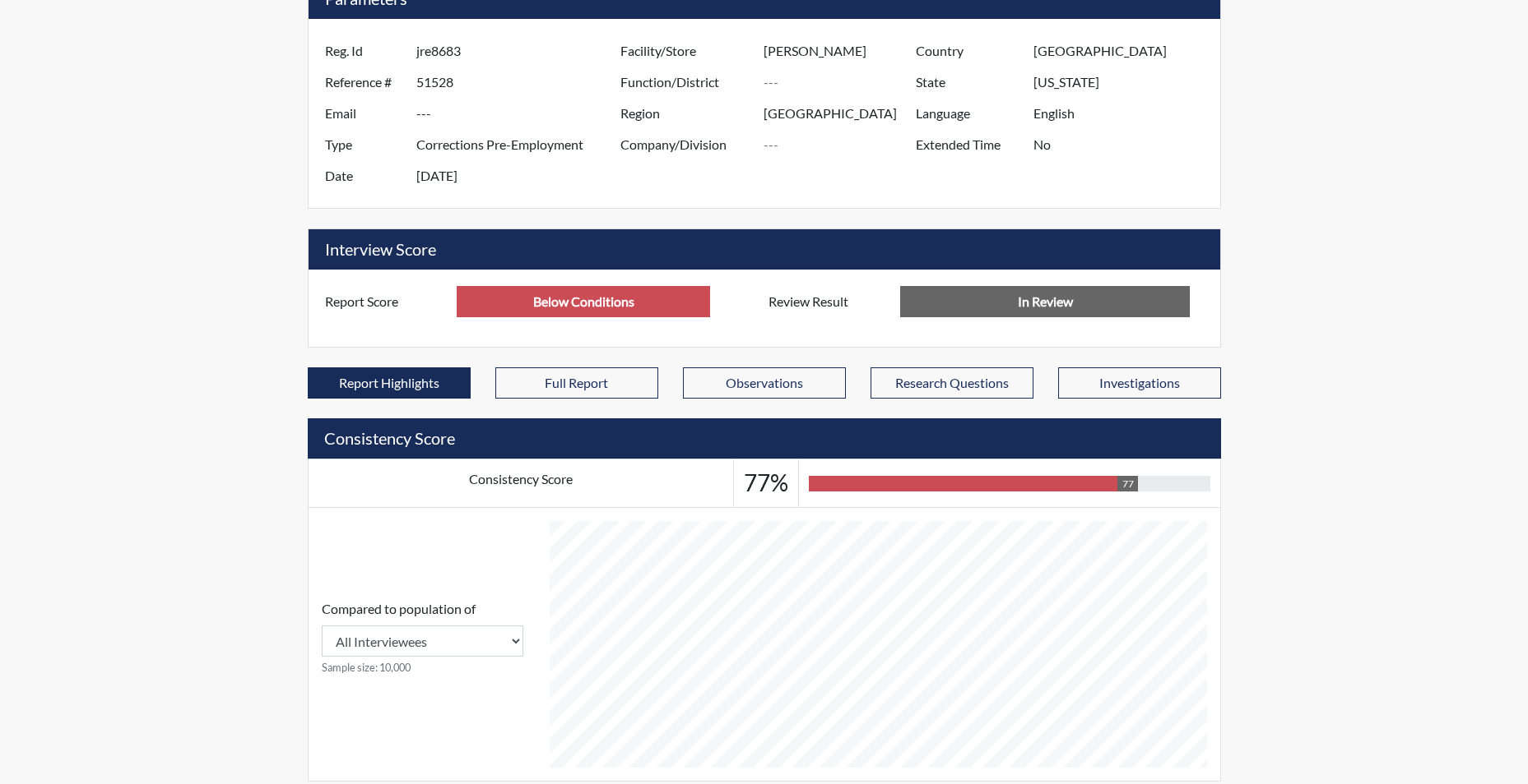
scroll to position [164, 0]
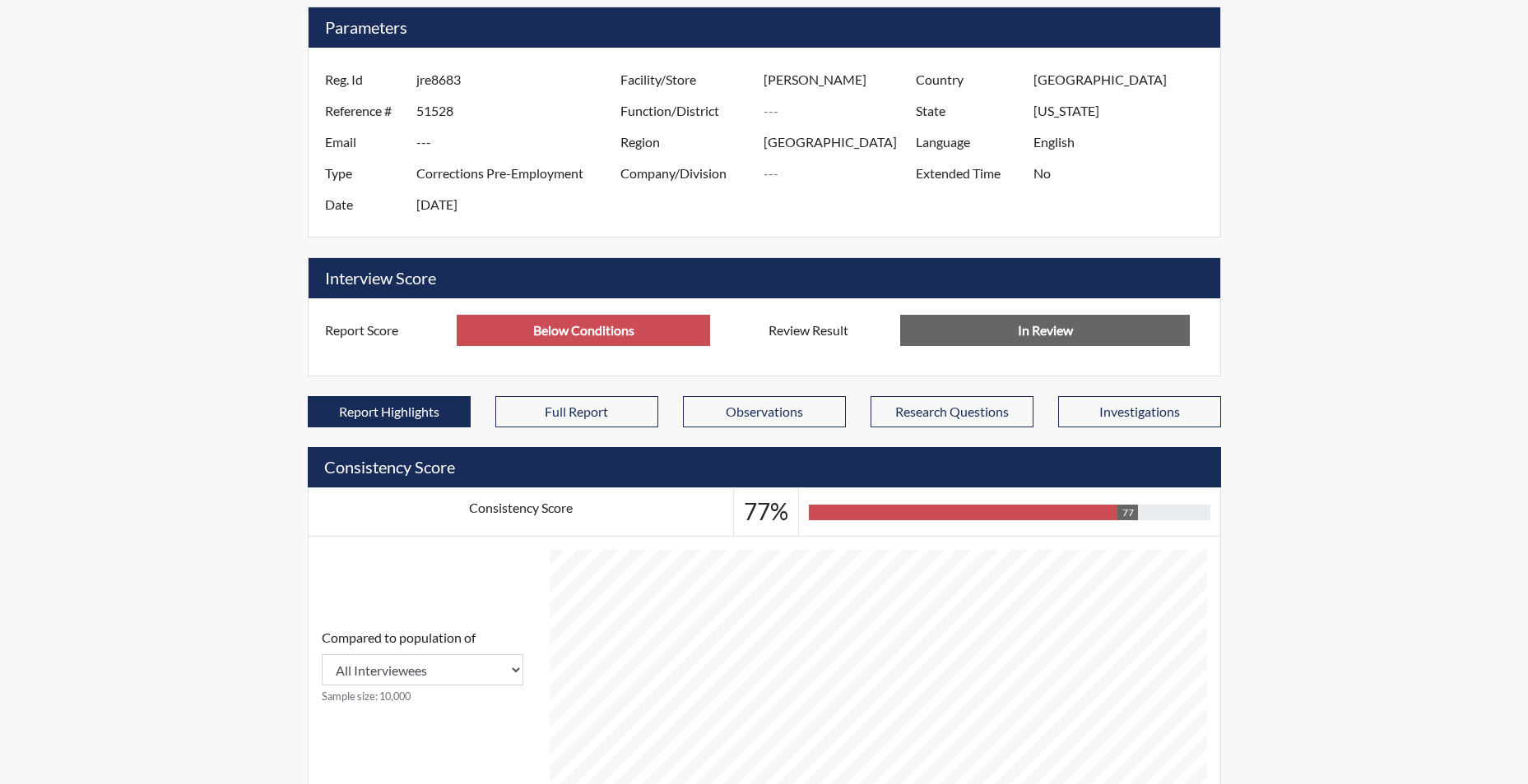
click at [784, 506] on h3 "77%" at bounding box center [765, 513] width 44 height 28
click at [786, 504] on h3 "77%" at bounding box center [765, 513] width 44 height 28
click at [785, 505] on td "77%" at bounding box center [766, 513] width 65 height 49
click at [783, 506] on h3 "77%" at bounding box center [765, 513] width 44 height 28
drag, startPoint x: 778, startPoint y: 506, endPoint x: 760, endPoint y: 505, distance: 18.0
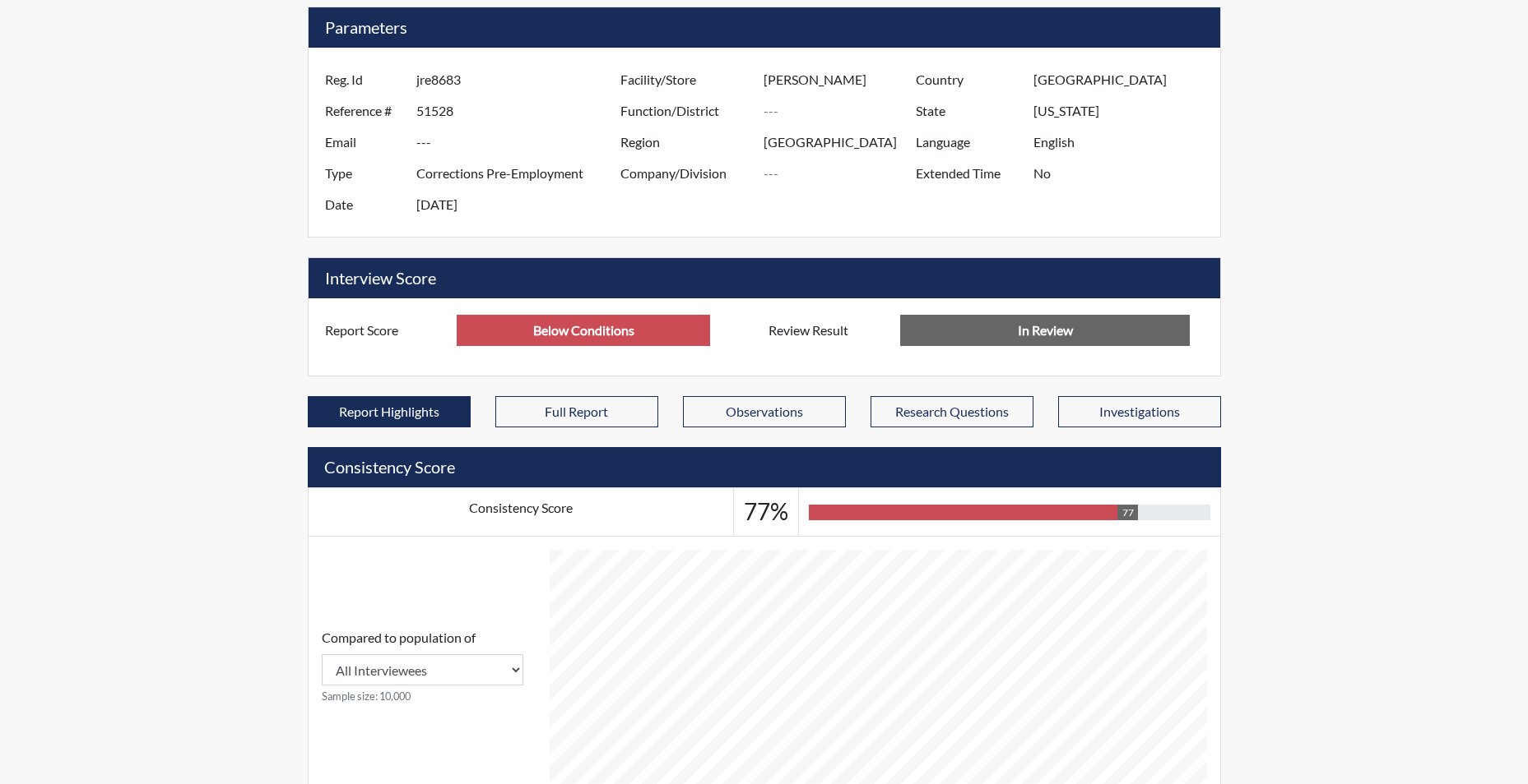
click at [770, 506] on h3 "77%" at bounding box center [765, 513] width 44 height 28
drag, startPoint x: 760, startPoint y: 505, endPoint x: 735, endPoint y: 505, distance: 25.0
click at [758, 505] on h3 "77%" at bounding box center [765, 513] width 44 height 28
drag, startPoint x: 748, startPoint y: 515, endPoint x: 805, endPoint y: 518, distance: 57.1
click at [805, 518] on tr "Consistency Score 77% 77% 77" at bounding box center [764, 513] width 912 height 49
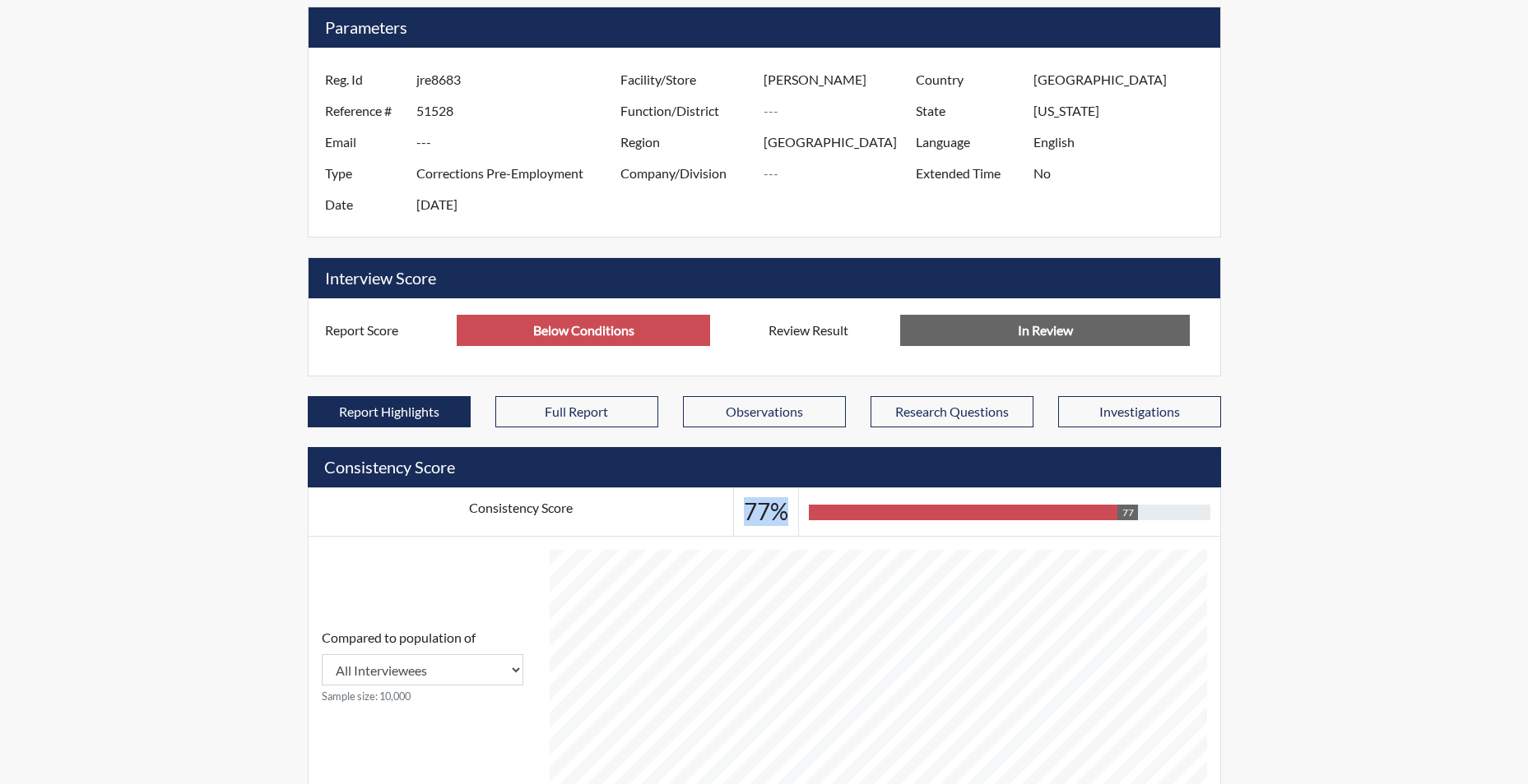
drag, startPoint x: 805, startPoint y: 518, endPoint x: 779, endPoint y: 518, distance: 26.0
drag, startPoint x: 569, startPoint y: 332, endPoint x: 578, endPoint y: 334, distance: 9.2
click at [569, 333] on input "Below Conditions" at bounding box center [582, 331] width 253 height 31
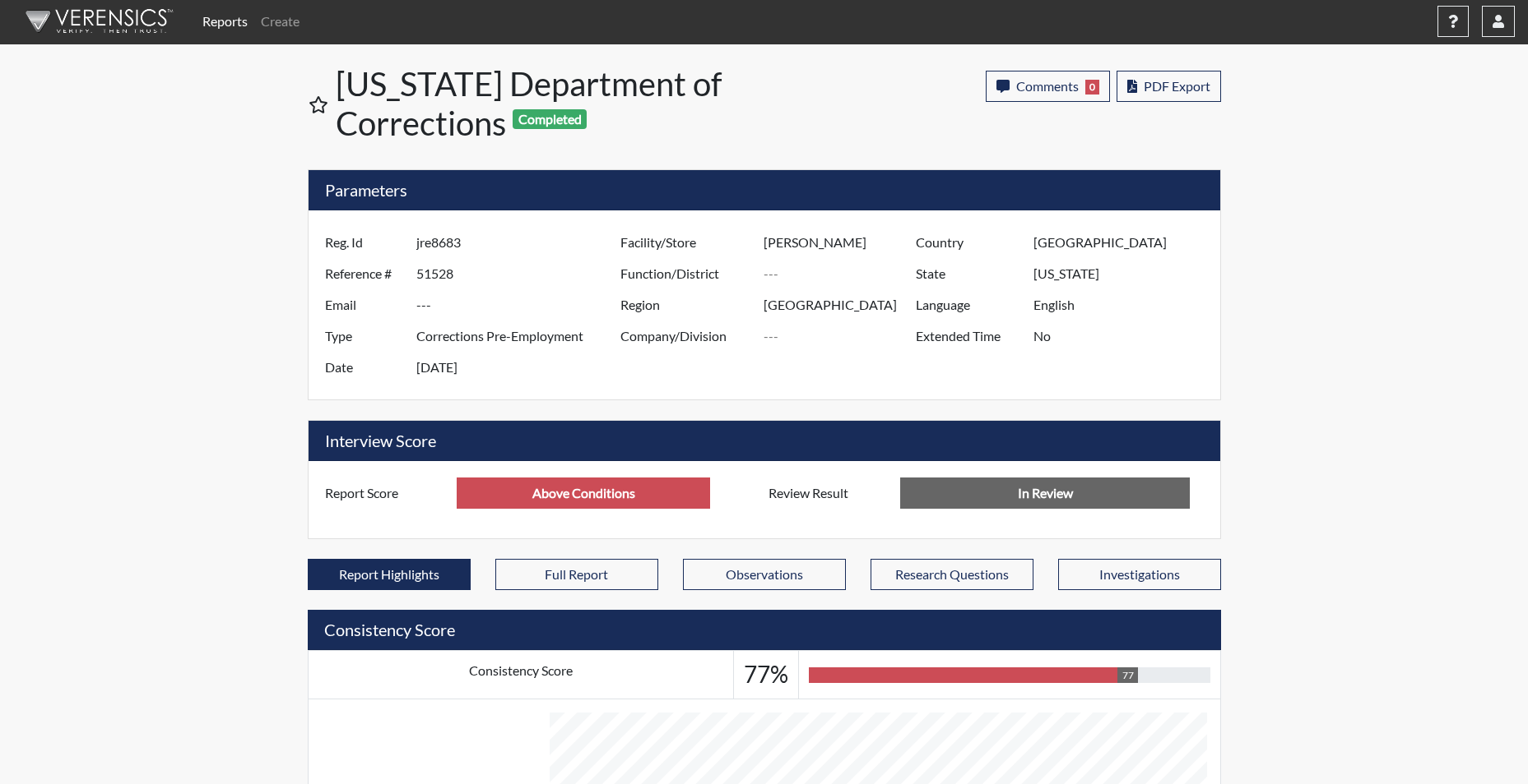
scroll to position [0, 0]
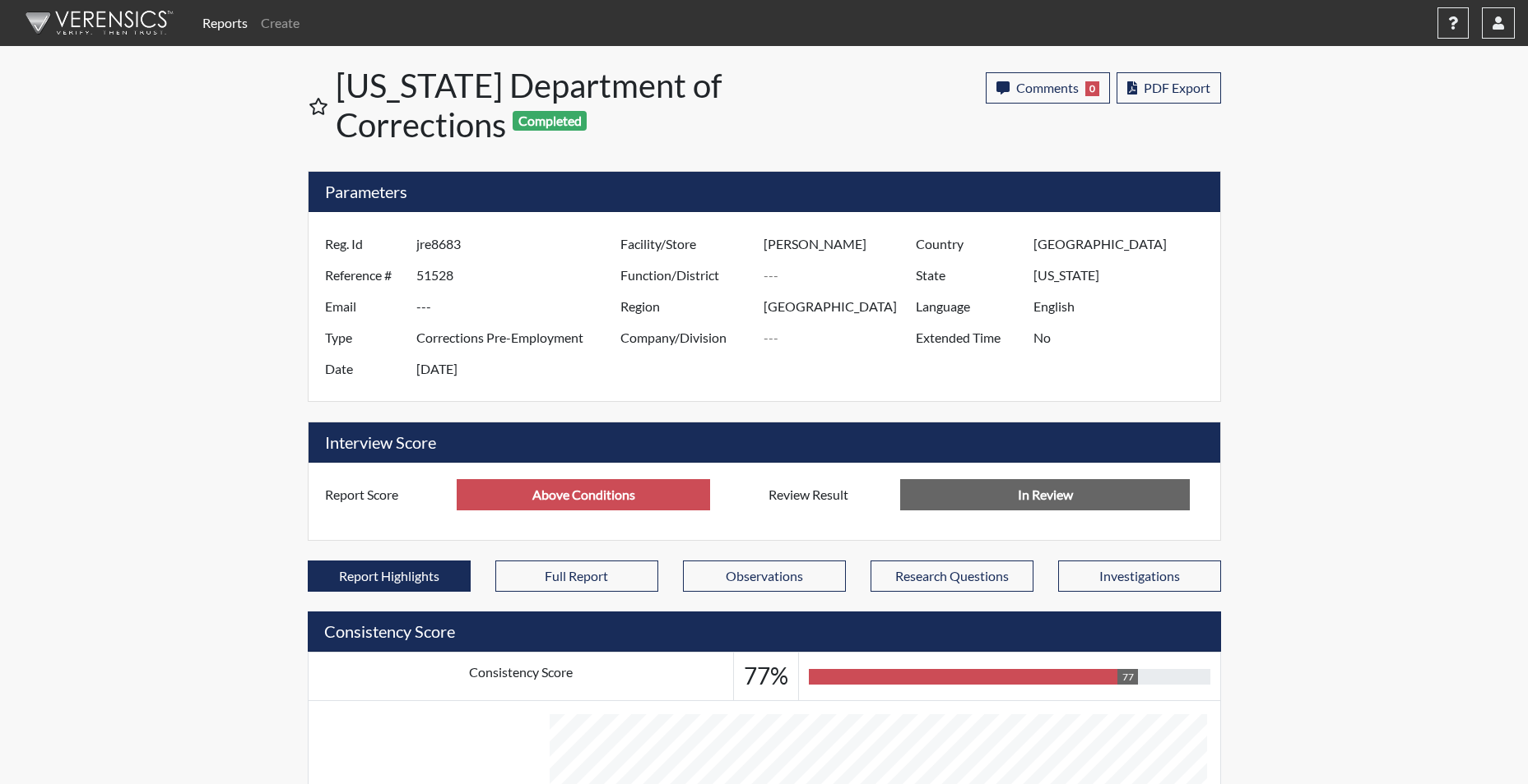
type input "Above Conditions"
click at [224, 23] on link "Reports" at bounding box center [225, 23] width 58 height 33
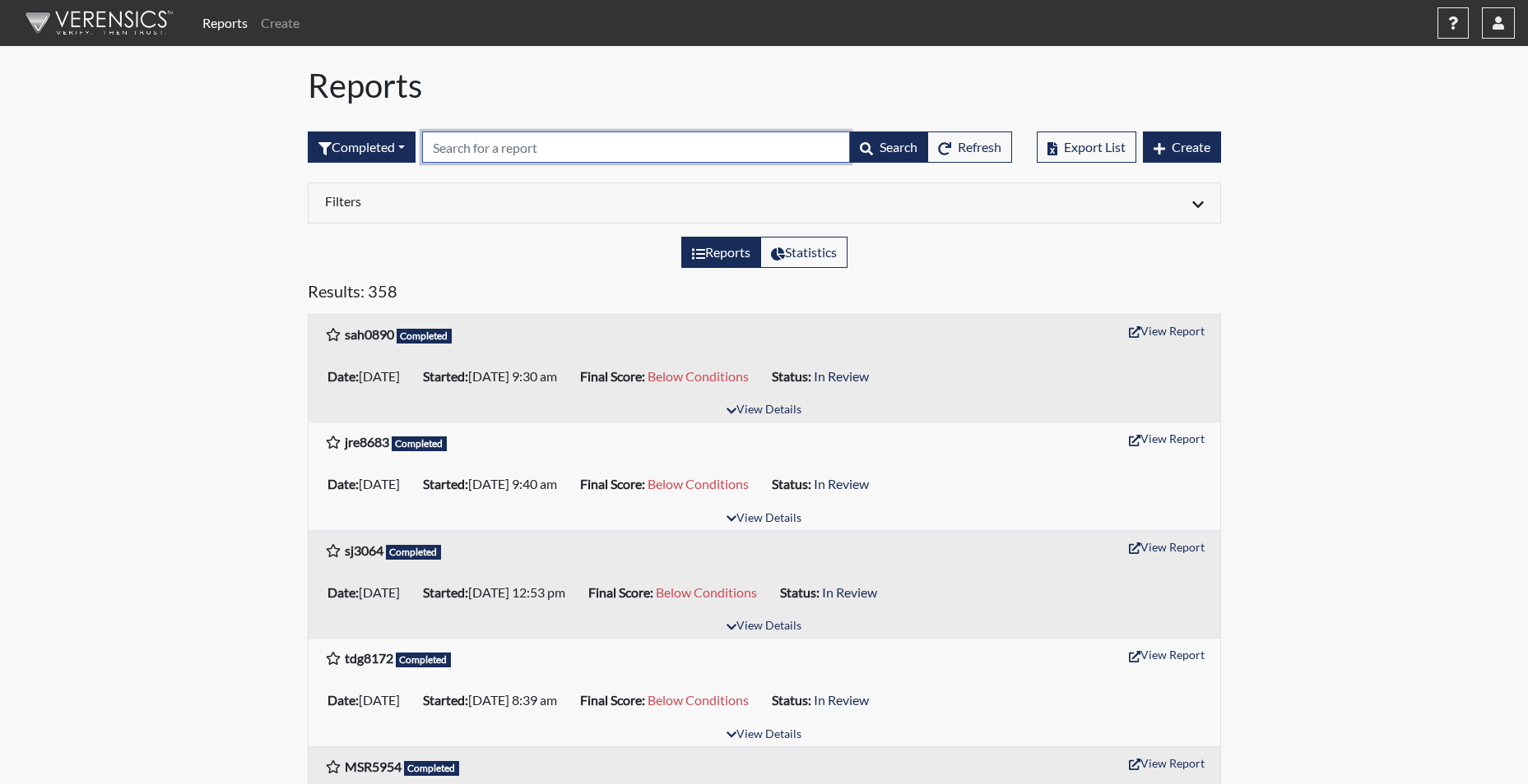
click at [508, 145] on input "text" at bounding box center [636, 147] width 427 height 31
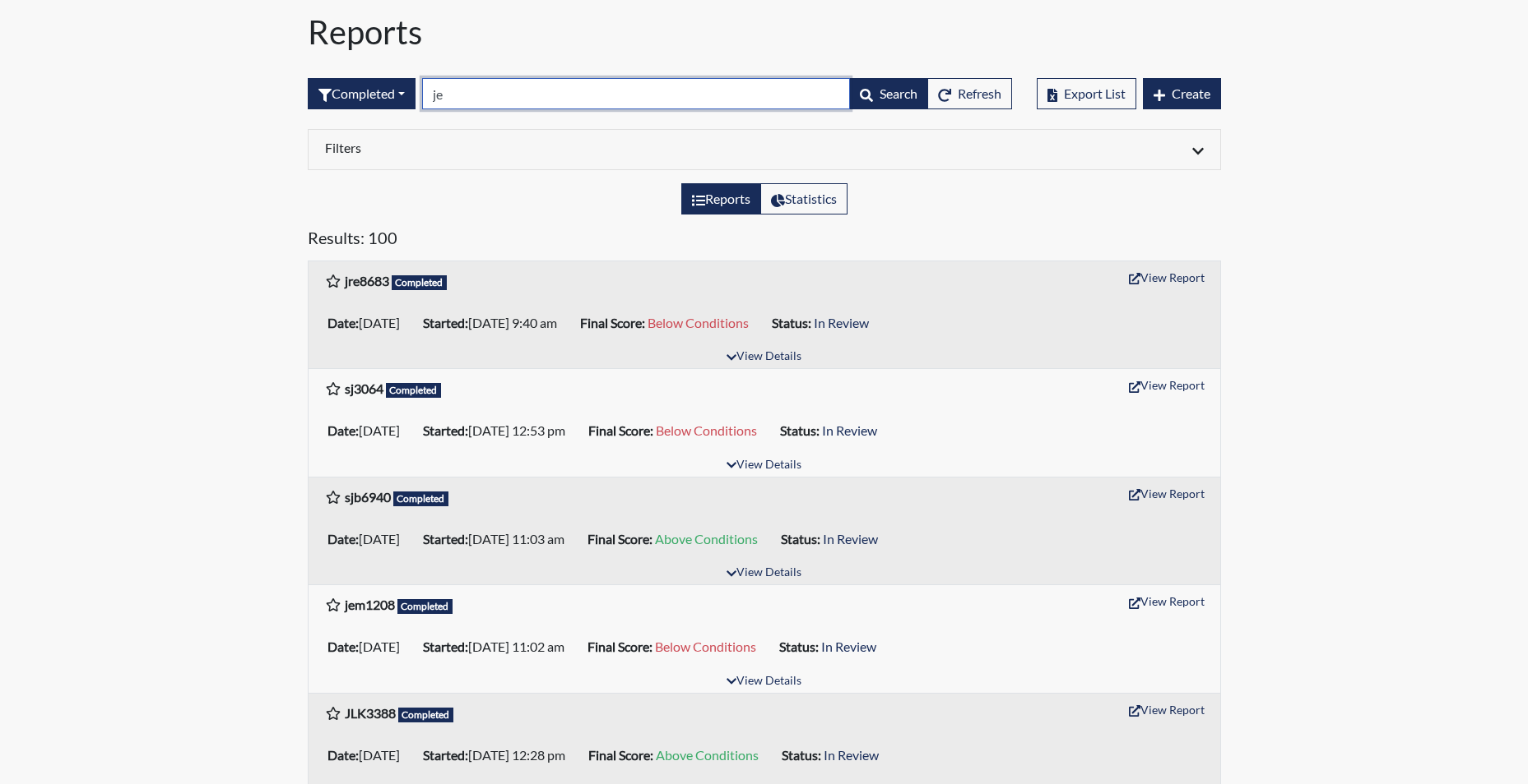
scroll to position [82, 0]
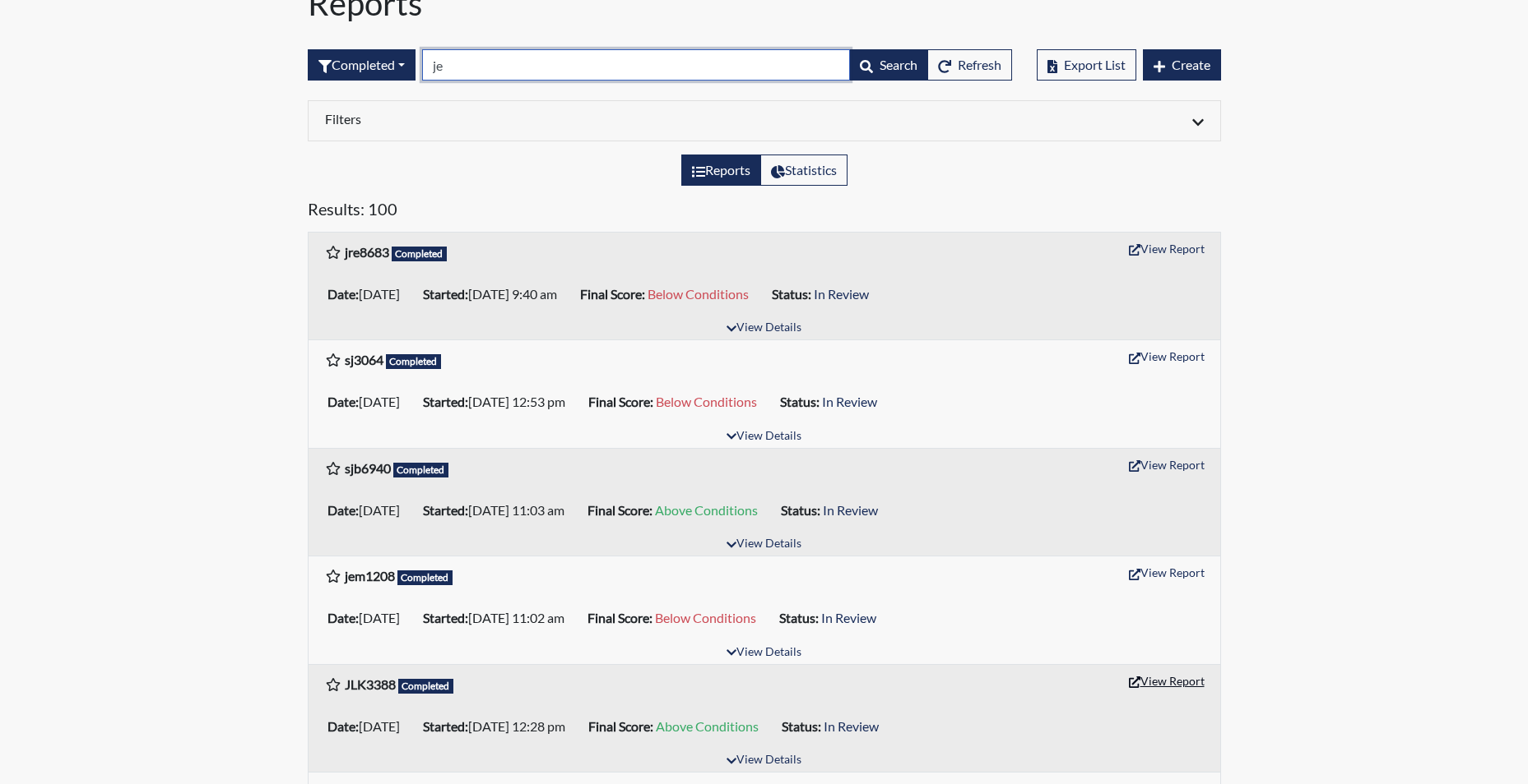
type input "je"
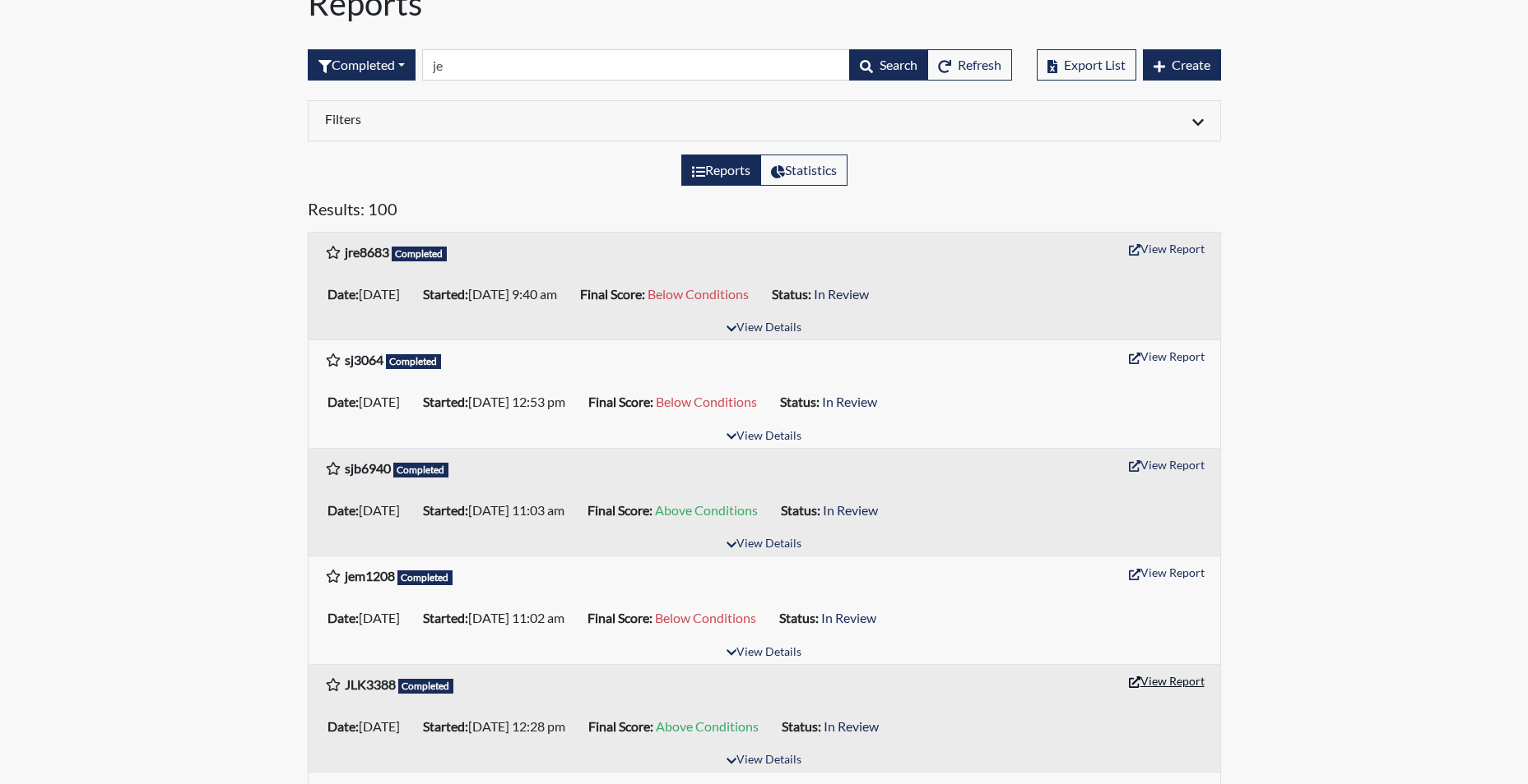
click at [1172, 684] on button "View Report" at bounding box center [1167, 680] width 91 height 25
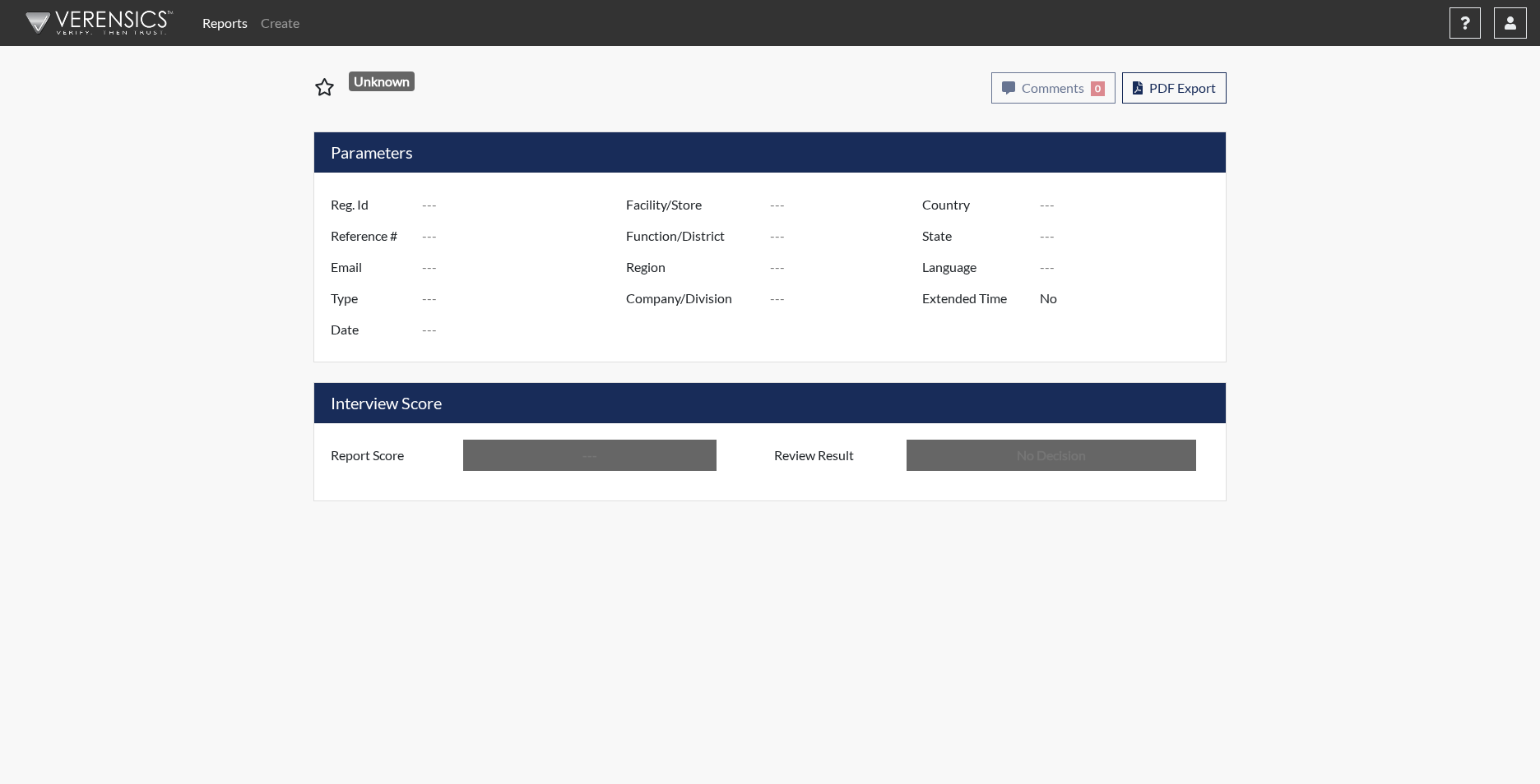
type input "JLK3388"
type input "50921"
type input "---"
type input "Corrections Pre-Employment"
type input "[DATE]"
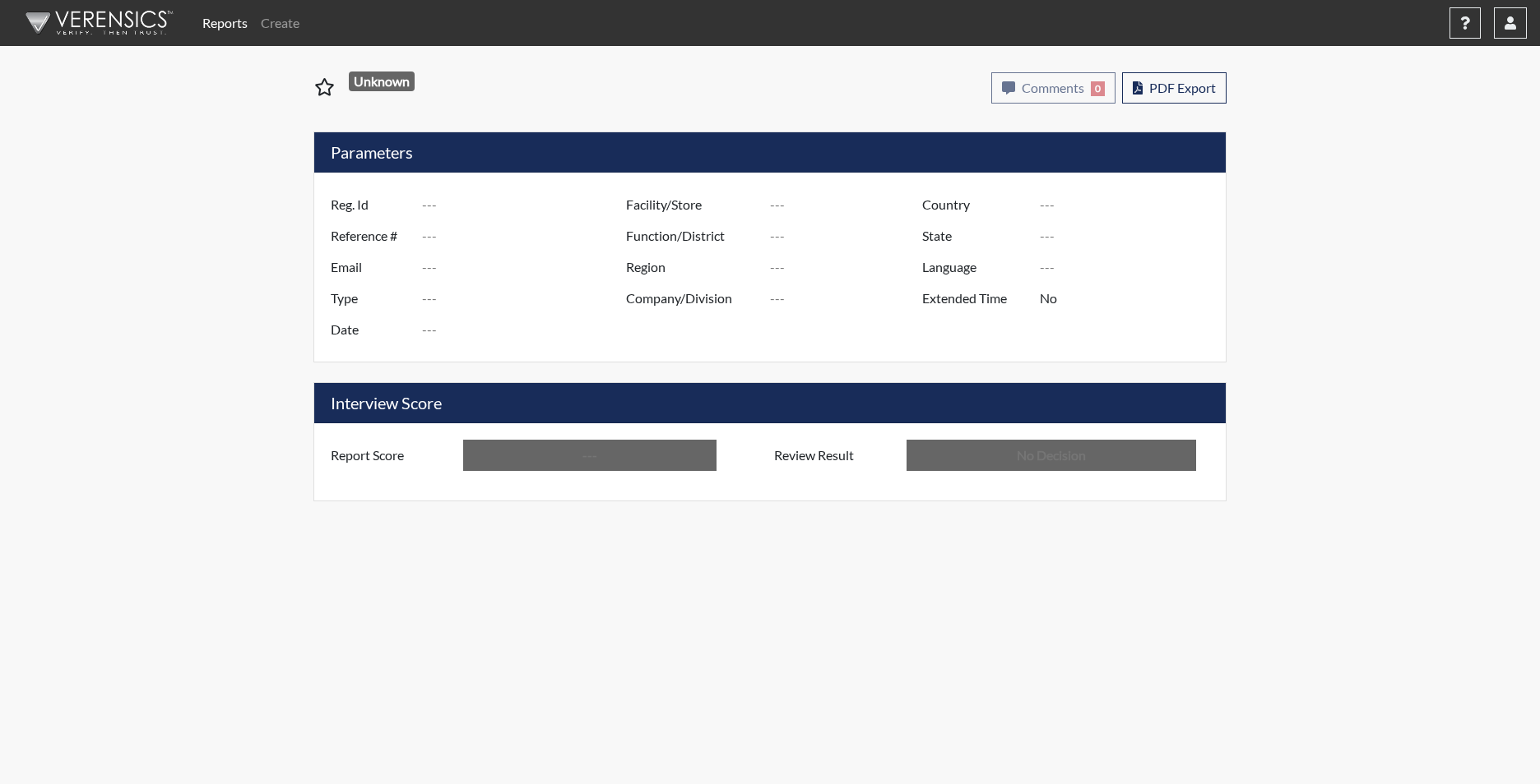
type input "[GEOGRAPHIC_DATA]"
type input "[US_STATE]"
type input "English"
type input "Above Conditions"
type input "In Review"
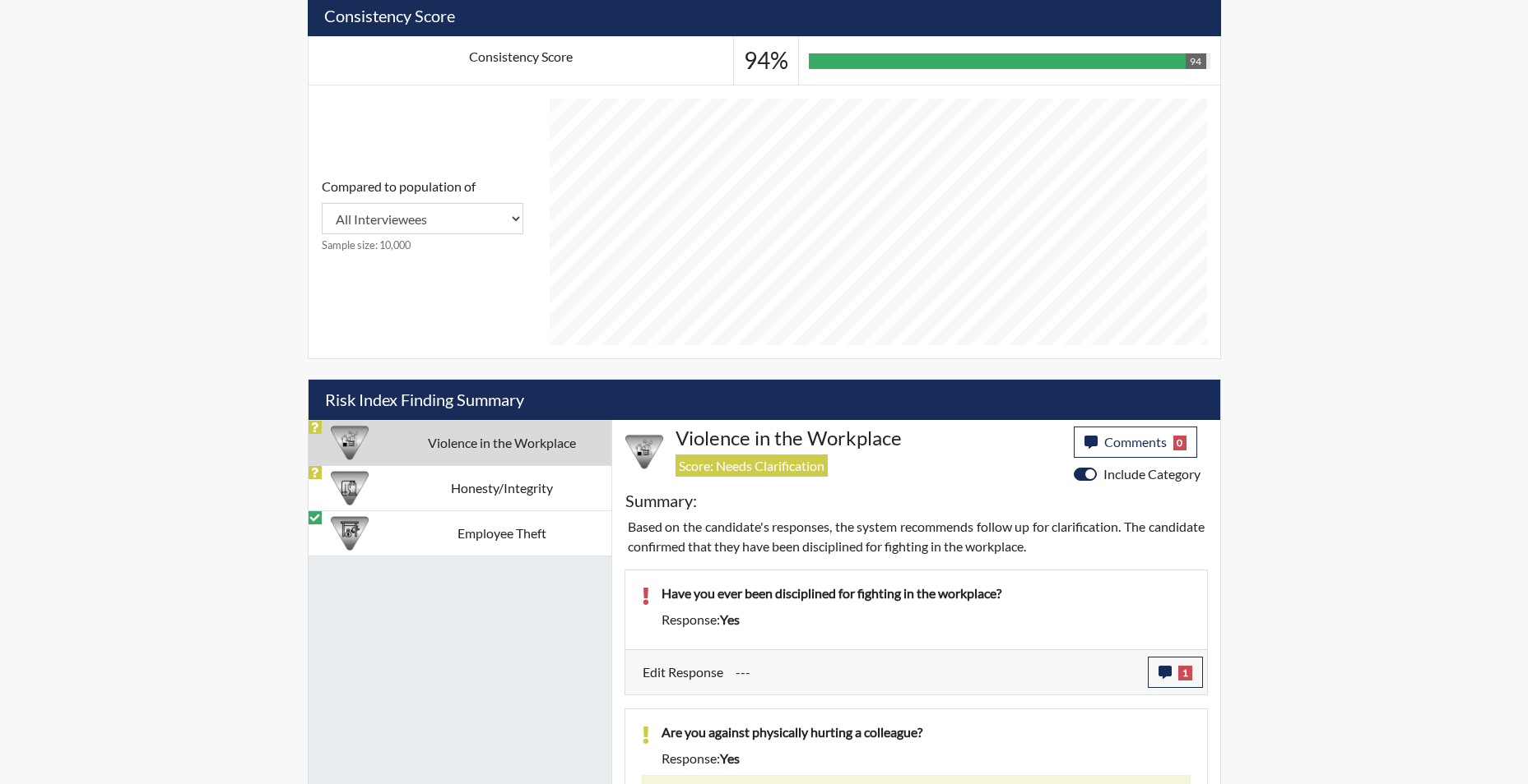
scroll to position [686, 0]
